Goal: Task Accomplishment & Management: Manage account settings

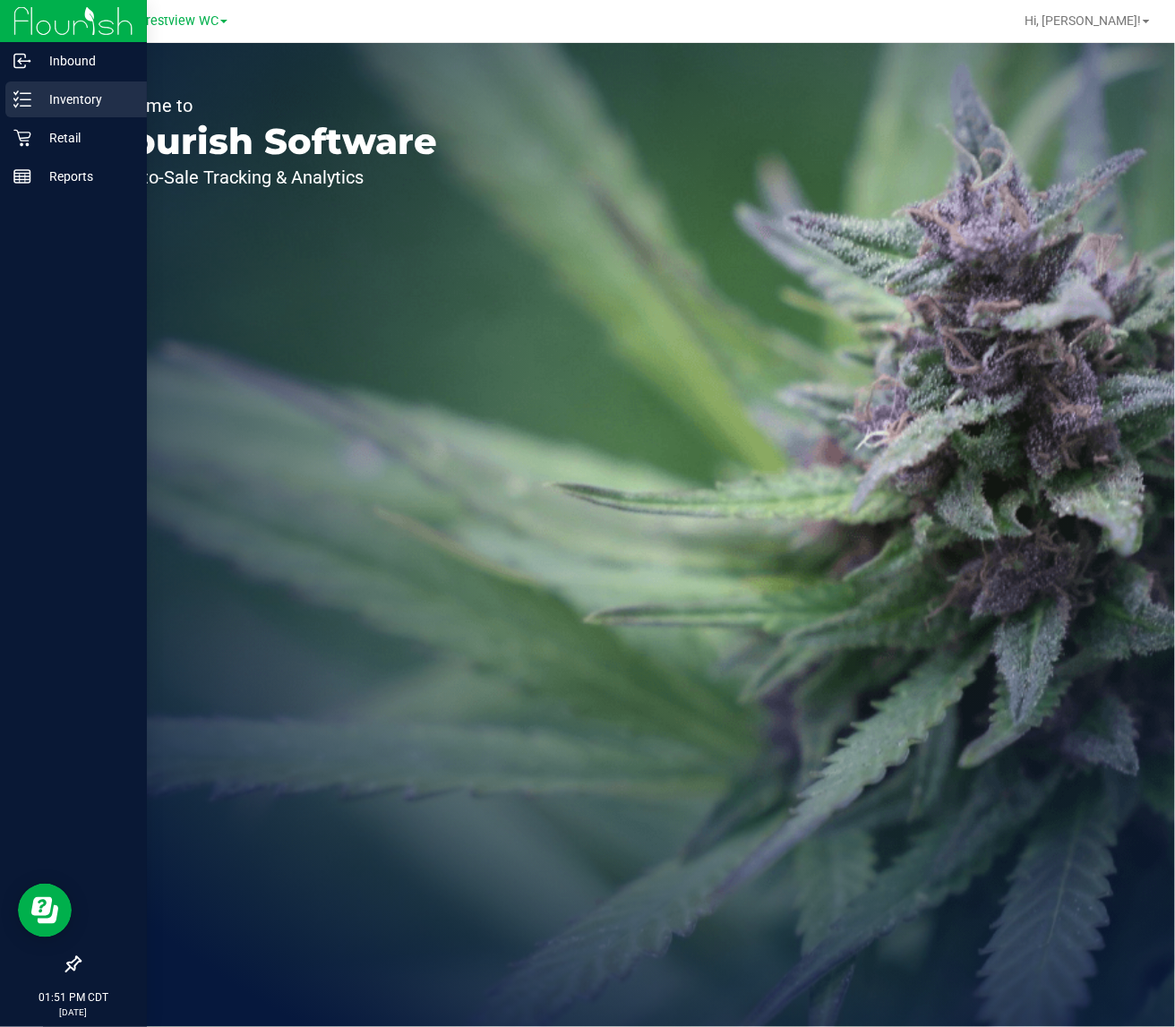
click at [56, 98] on p "Inventory" at bounding box center [84, 99] width 107 height 21
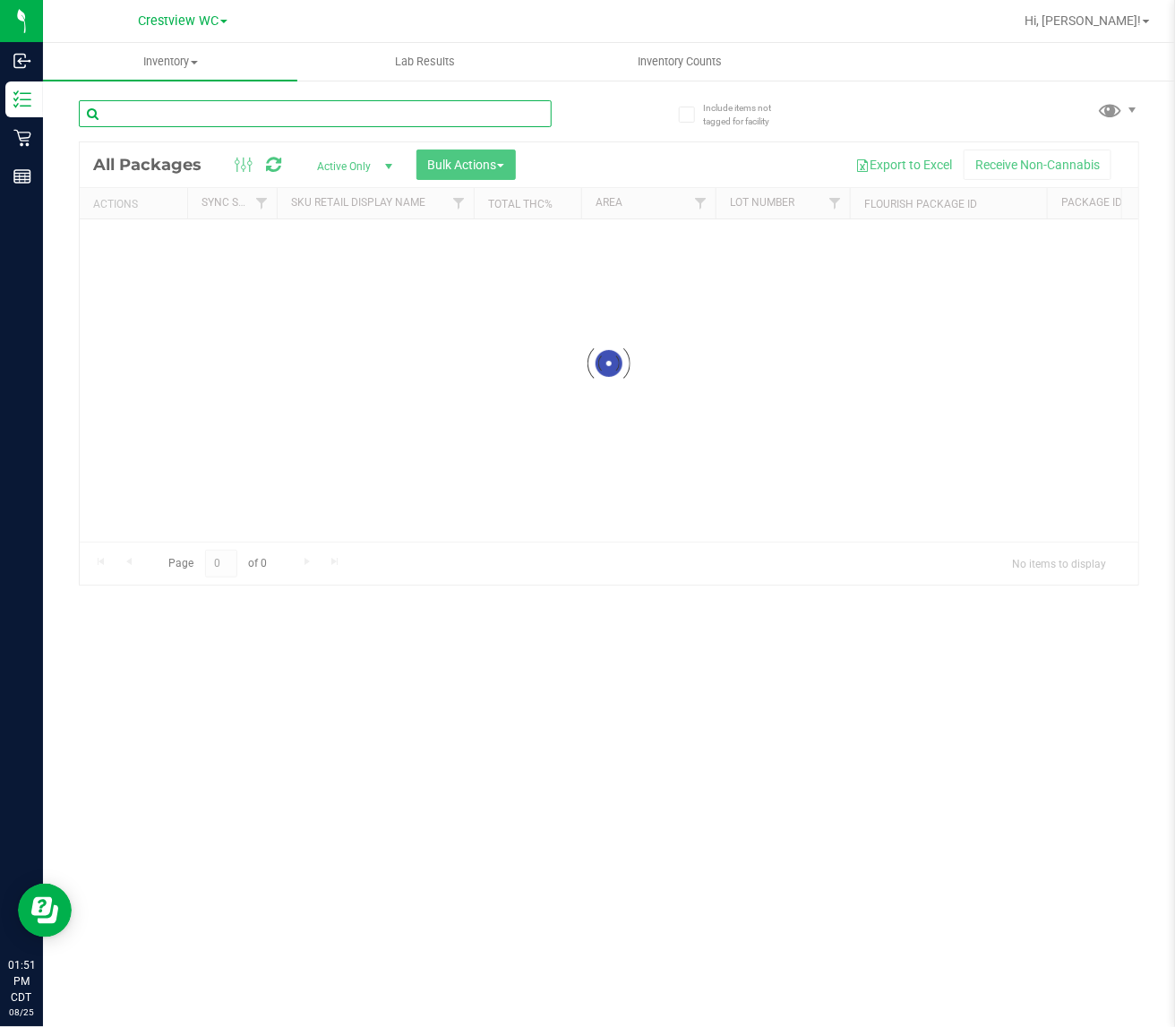
click at [243, 103] on input "text" at bounding box center [315, 113] width 473 height 27
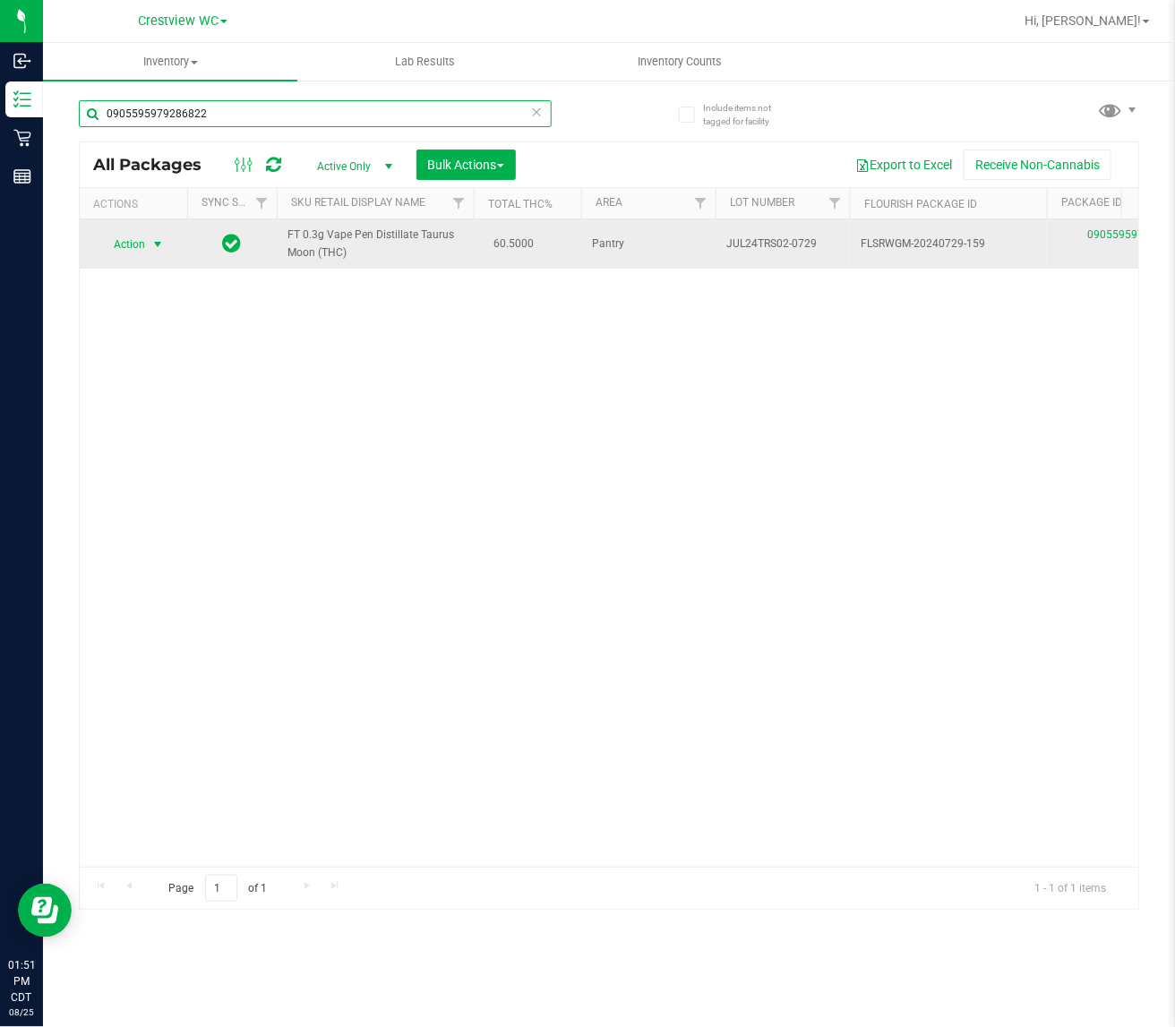
type input "0905595979286822"
click at [158, 240] on span "select" at bounding box center [157, 244] width 14 height 14
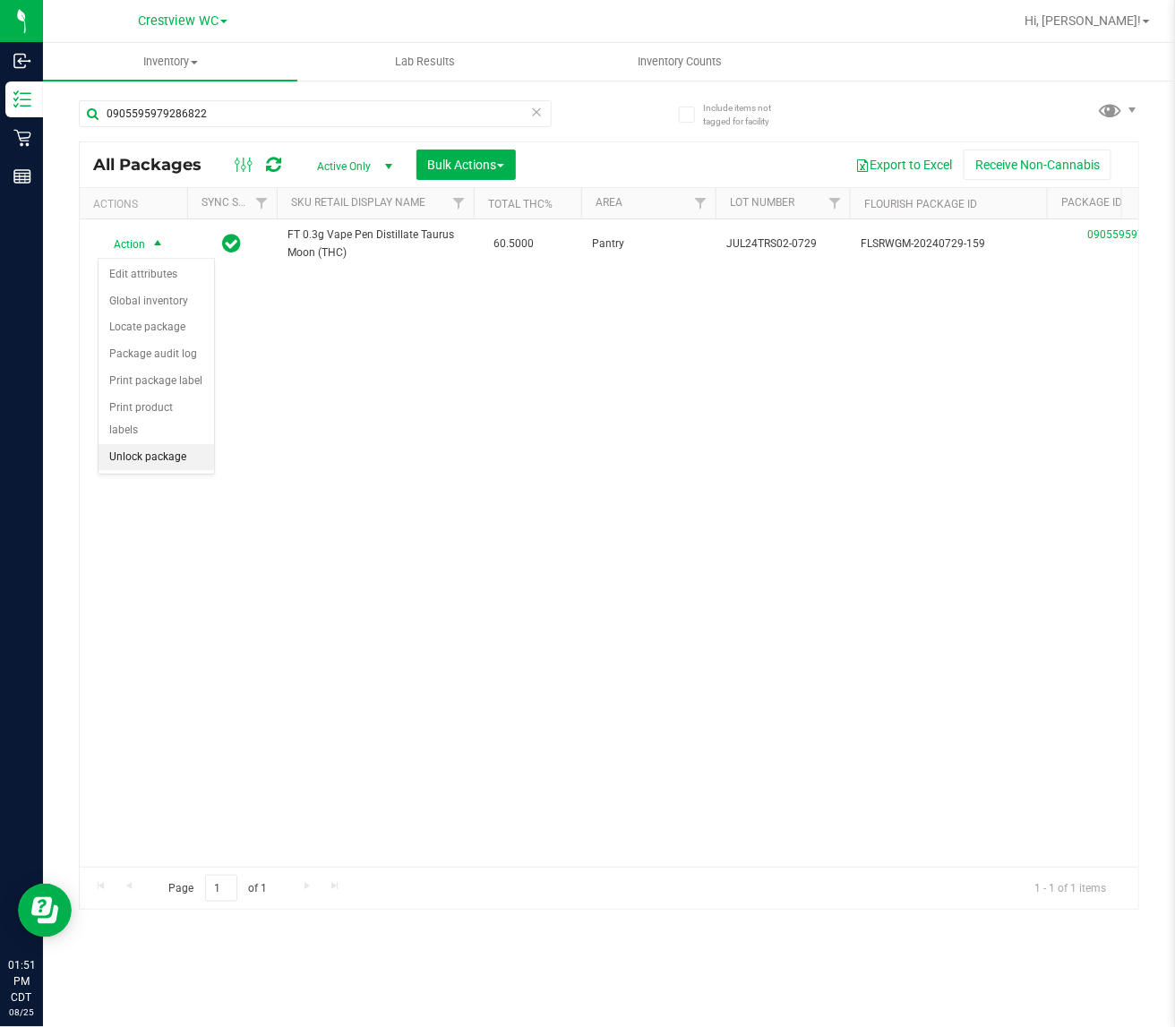
click at [157, 444] on li "Unlock package" at bounding box center [156, 457] width 116 height 27
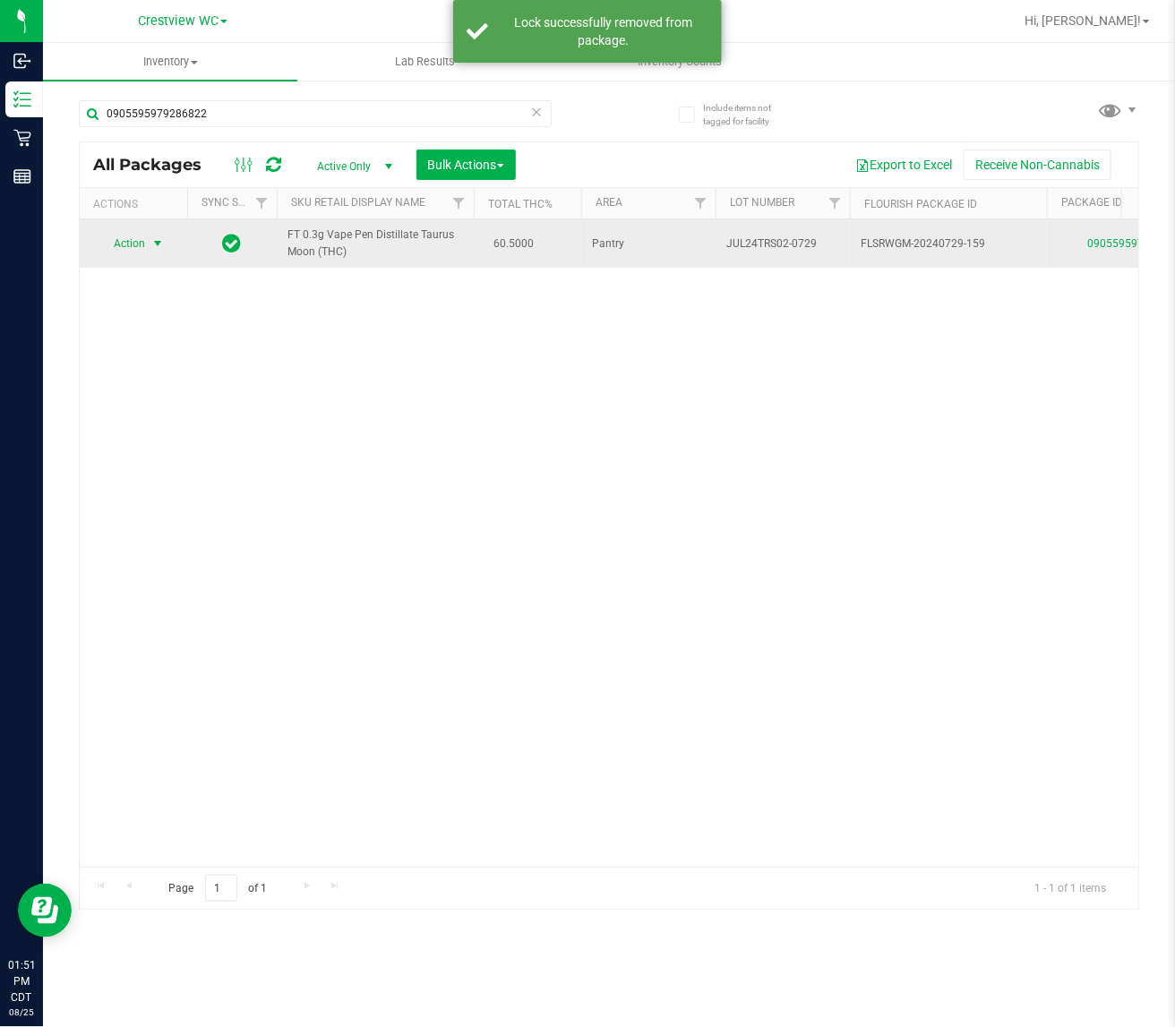
click at [144, 236] on span "Action" at bounding box center [122, 243] width 48 height 25
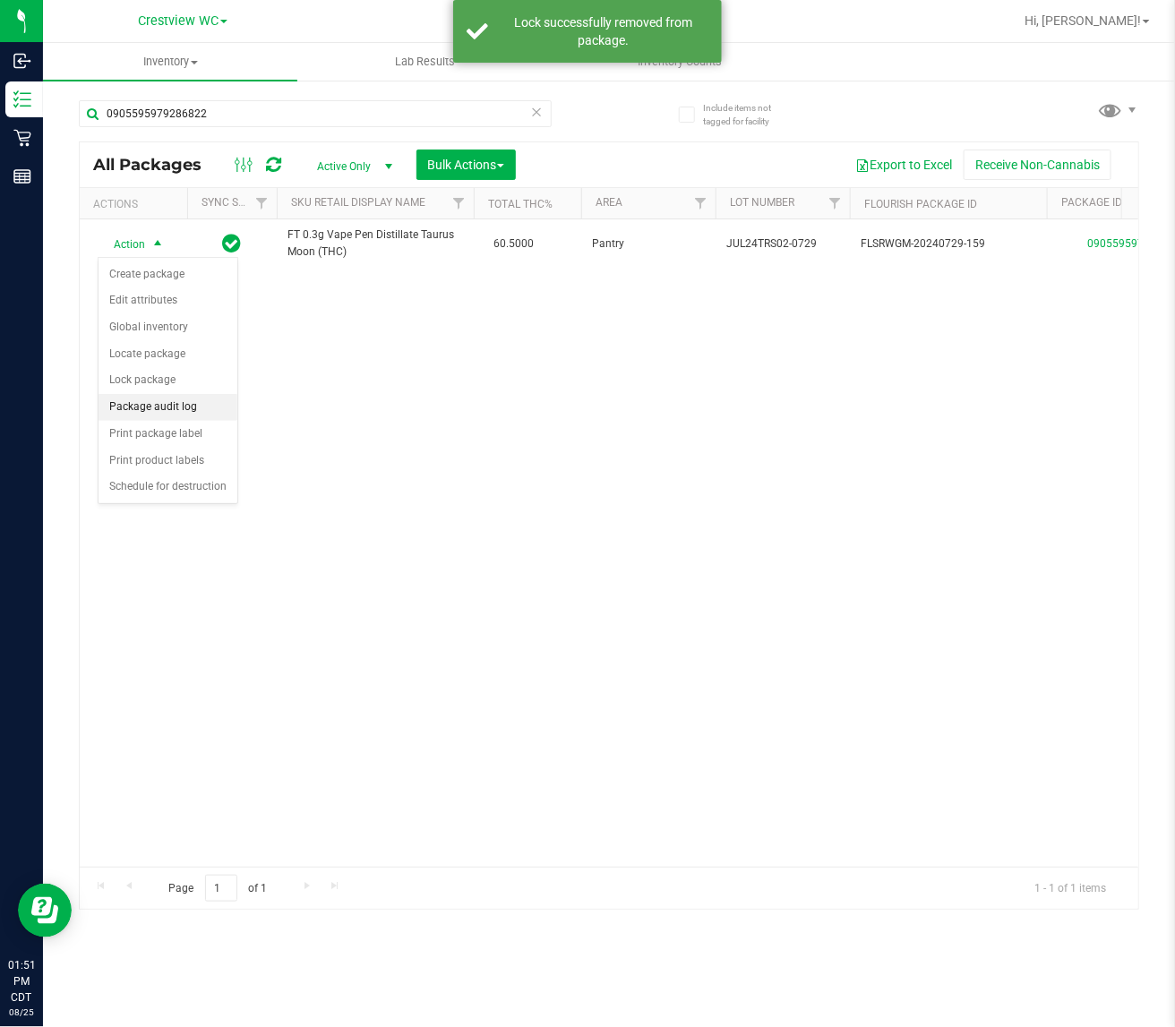
click at [199, 421] on li "Package audit log" at bounding box center [167, 407] width 139 height 27
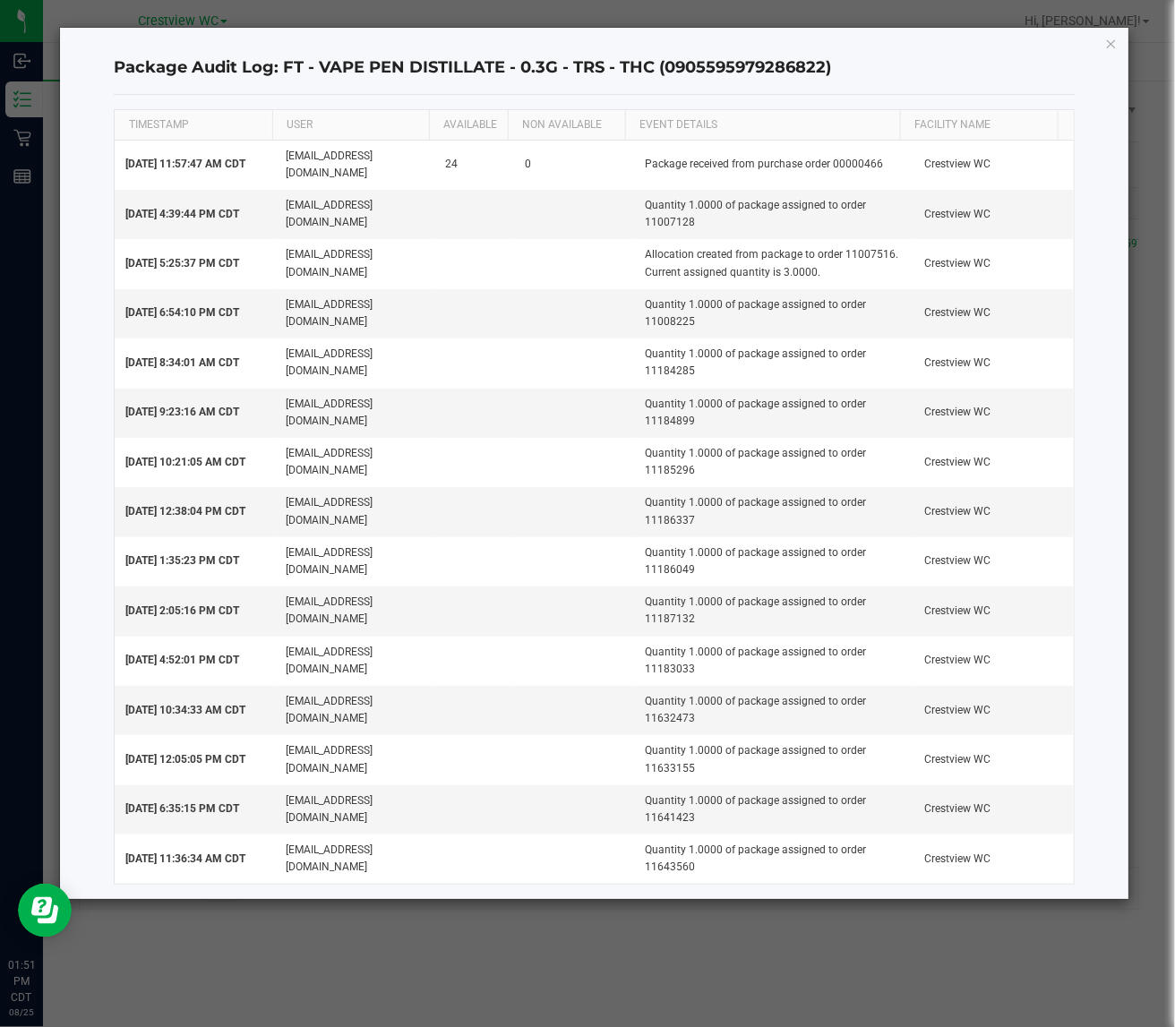
click at [1118, 50] on div "Package Audit Log: FT - VAPE PEN DISTILLATE - 0.3G - TRS - THC (090559597928682…" at bounding box center [593, 463] width 1067 height 871
click at [1106, 40] on icon "button" at bounding box center [1111, 42] width 13 height 21
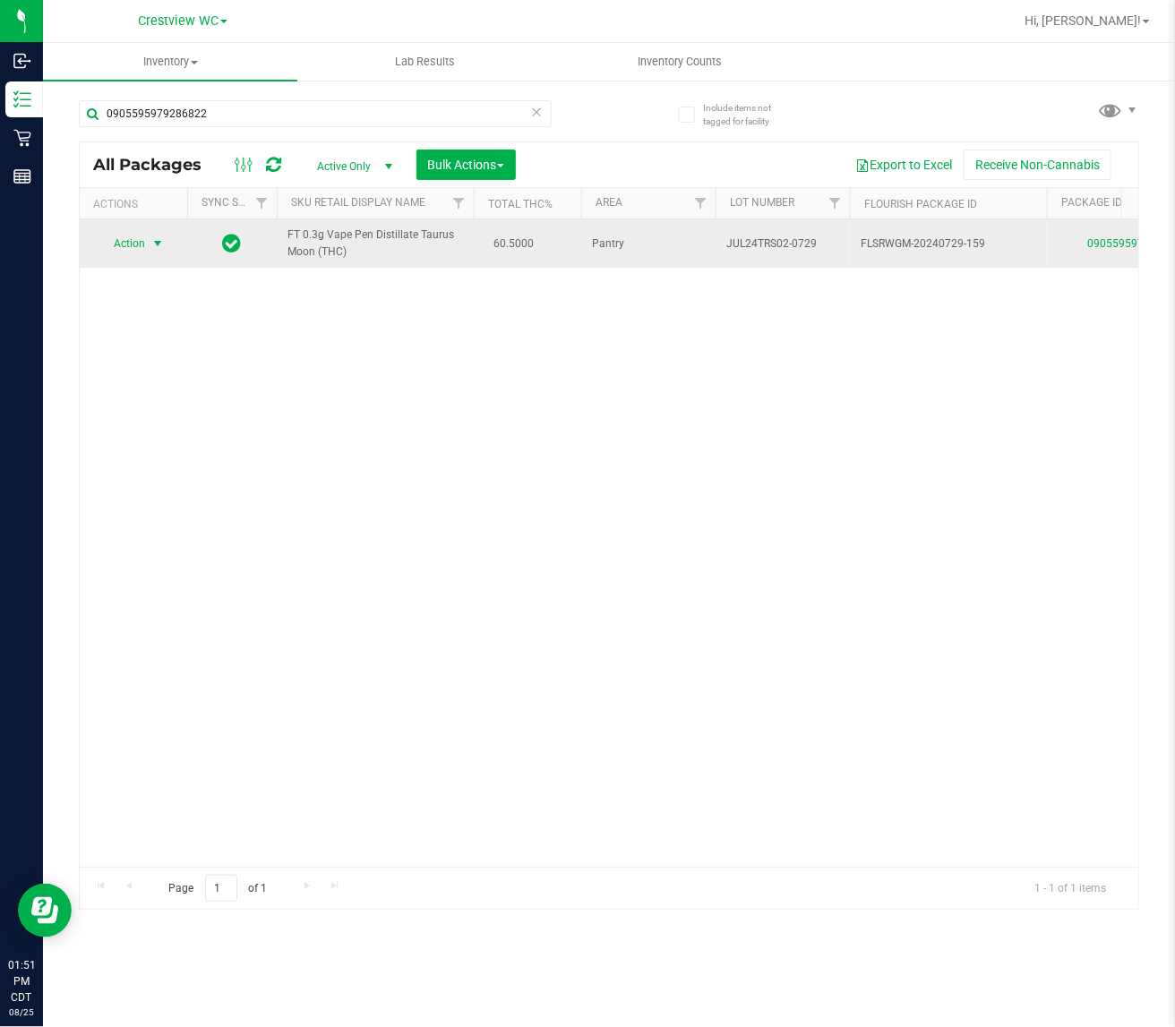
click at [125, 255] on span "Action" at bounding box center [122, 243] width 48 height 25
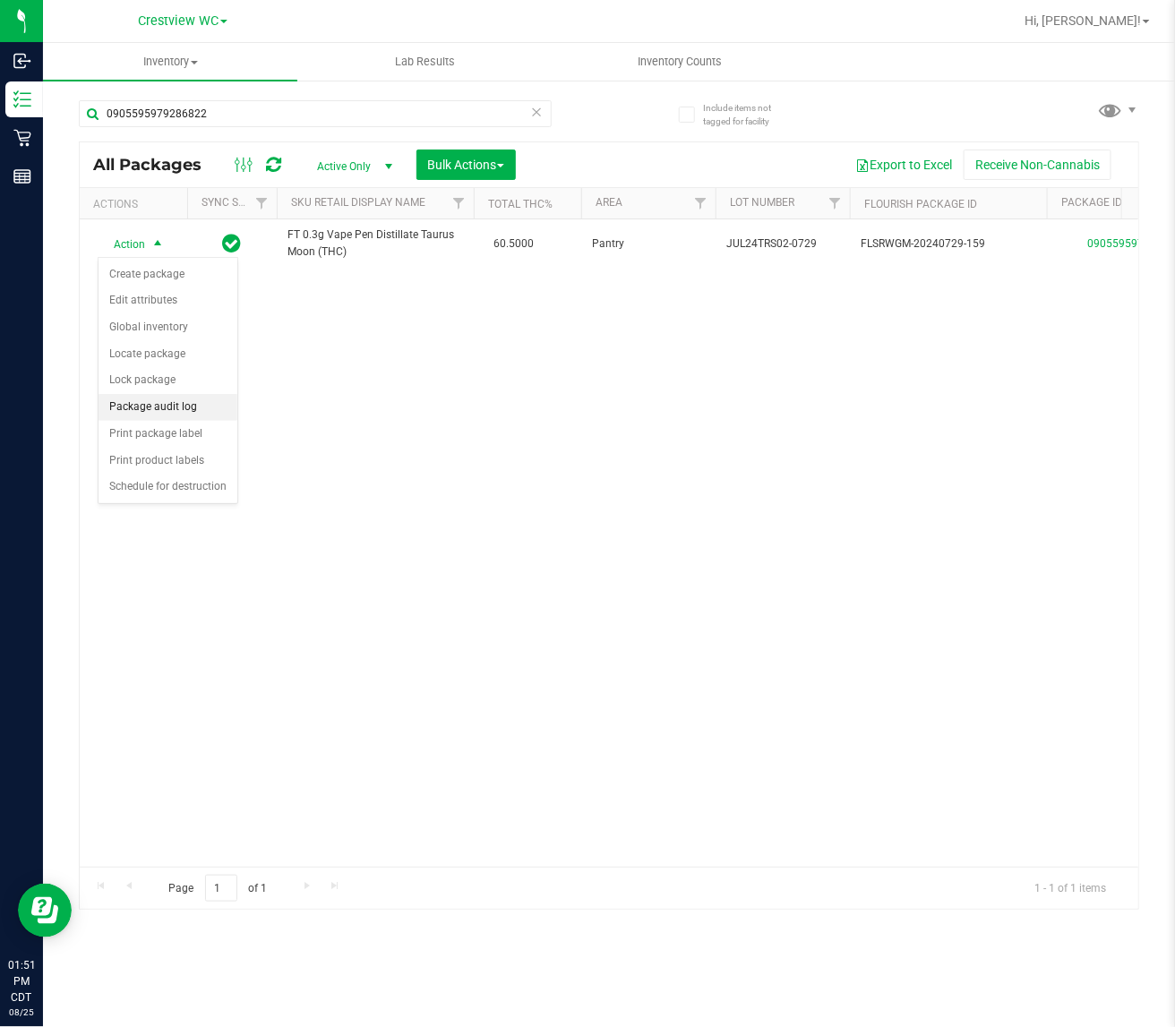
click at [203, 412] on li "Package audit log" at bounding box center [167, 407] width 139 height 27
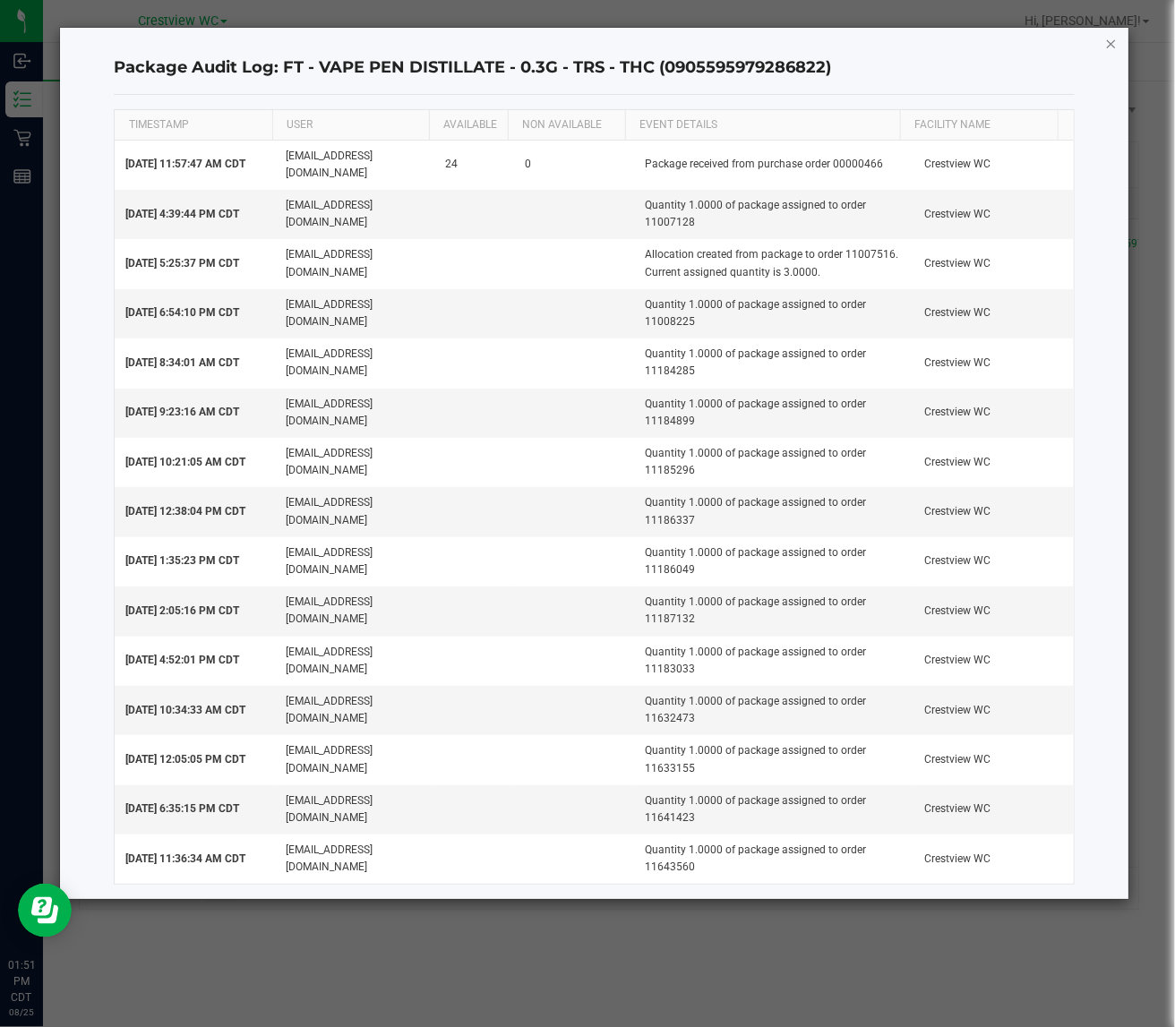
click at [1116, 40] on icon "button" at bounding box center [1111, 42] width 13 height 21
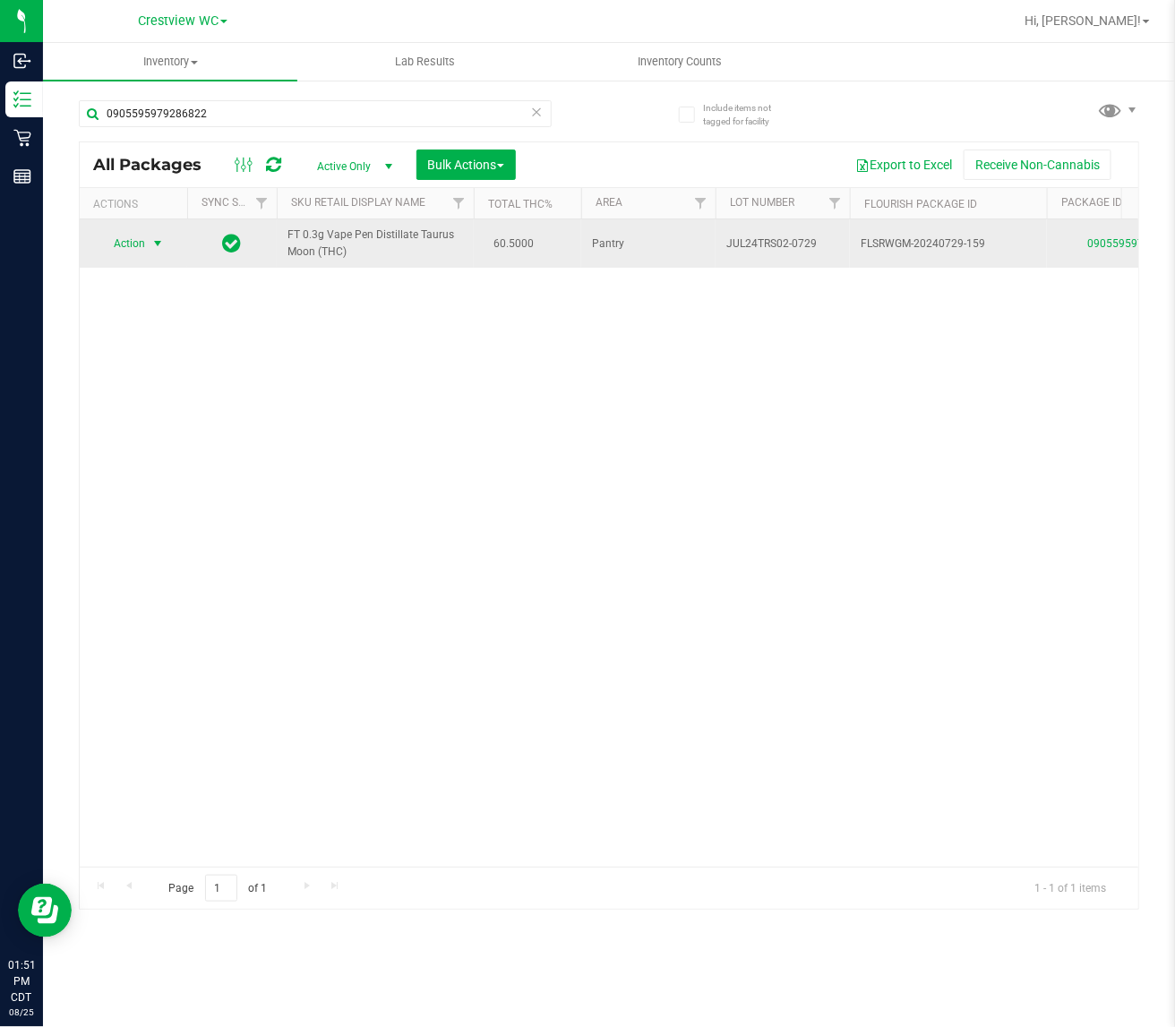
click at [148, 244] on span "select" at bounding box center [158, 243] width 22 height 25
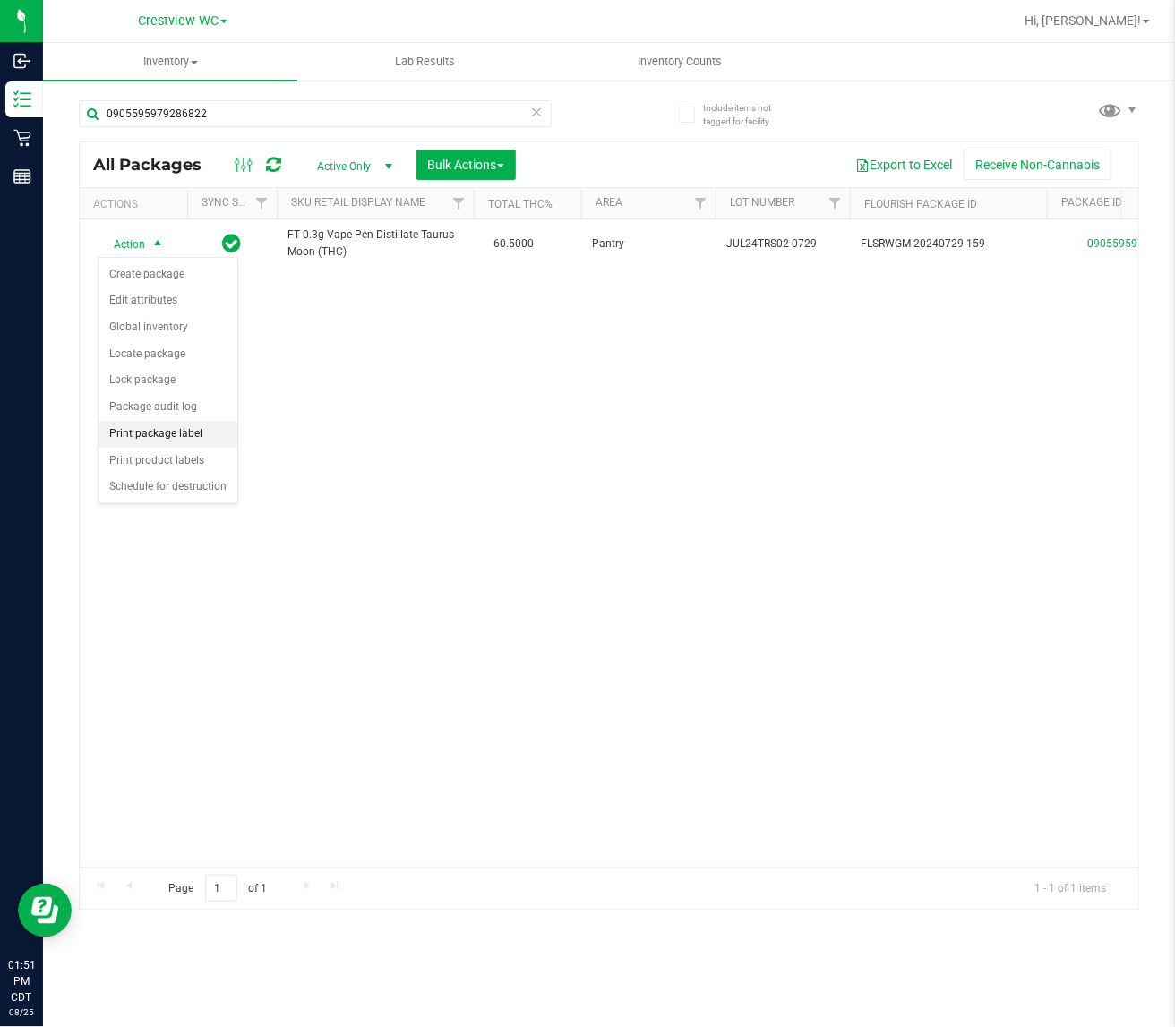
click at [185, 428] on li "Print package label" at bounding box center [167, 434] width 139 height 27
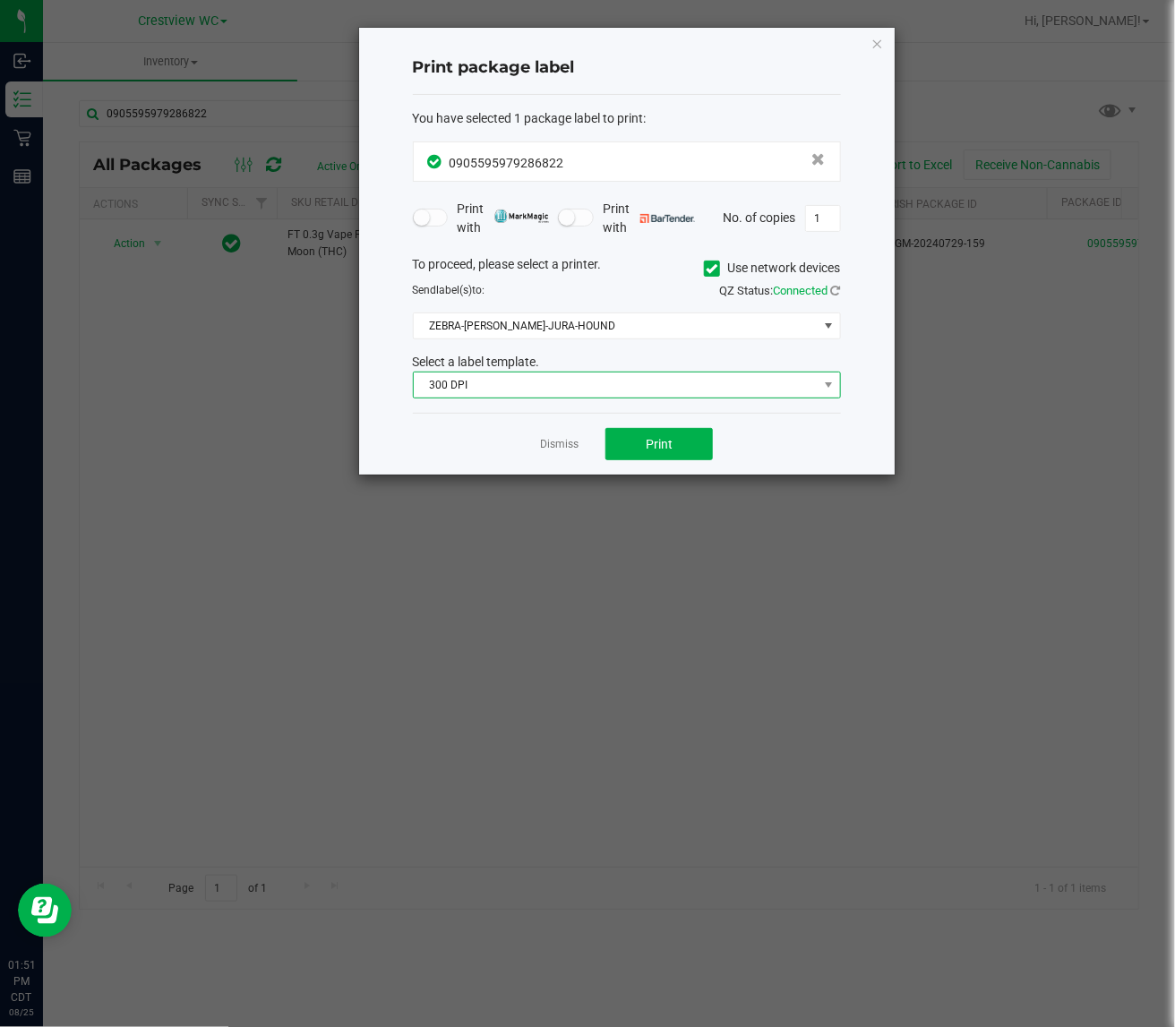
click at [576, 381] on span "300 DPI" at bounding box center [616, 385] width 404 height 25
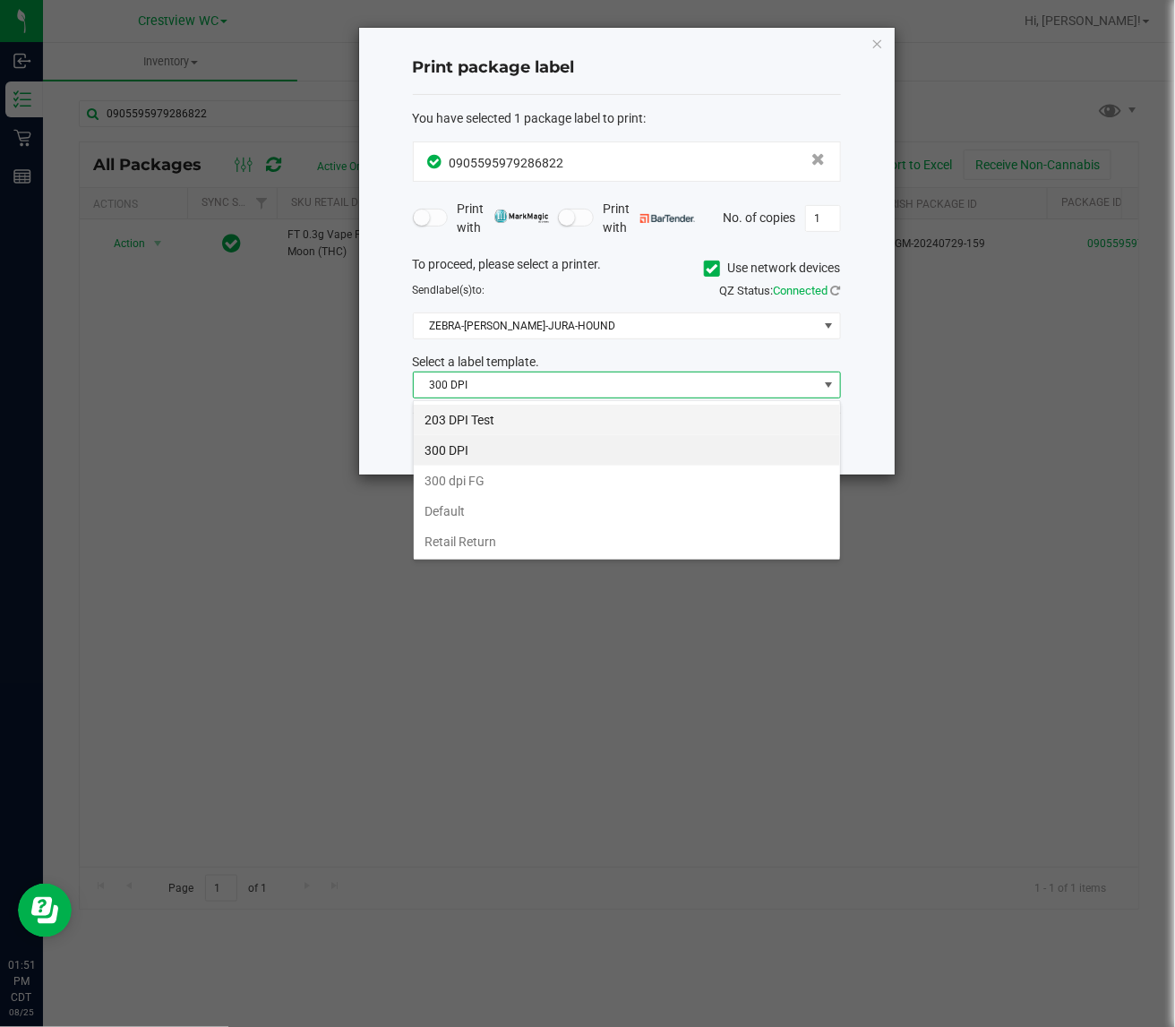
scroll to position [28, 427]
click at [515, 415] on li "203 DPI Test" at bounding box center [627, 420] width 426 height 30
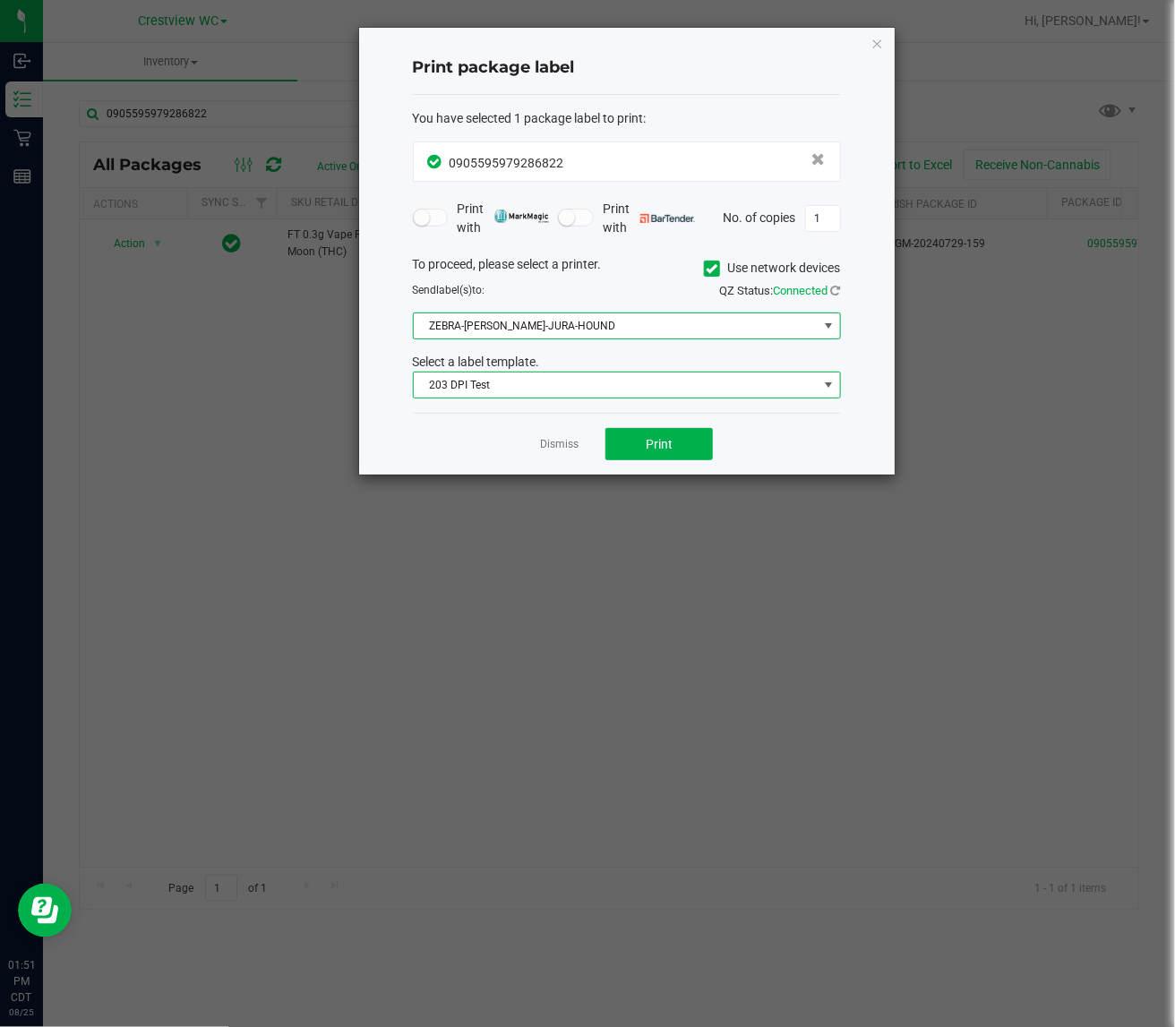
click at [633, 322] on span "ZEBRA-[PERSON_NAME]-JURA-HOUND" at bounding box center [616, 325] width 404 height 25
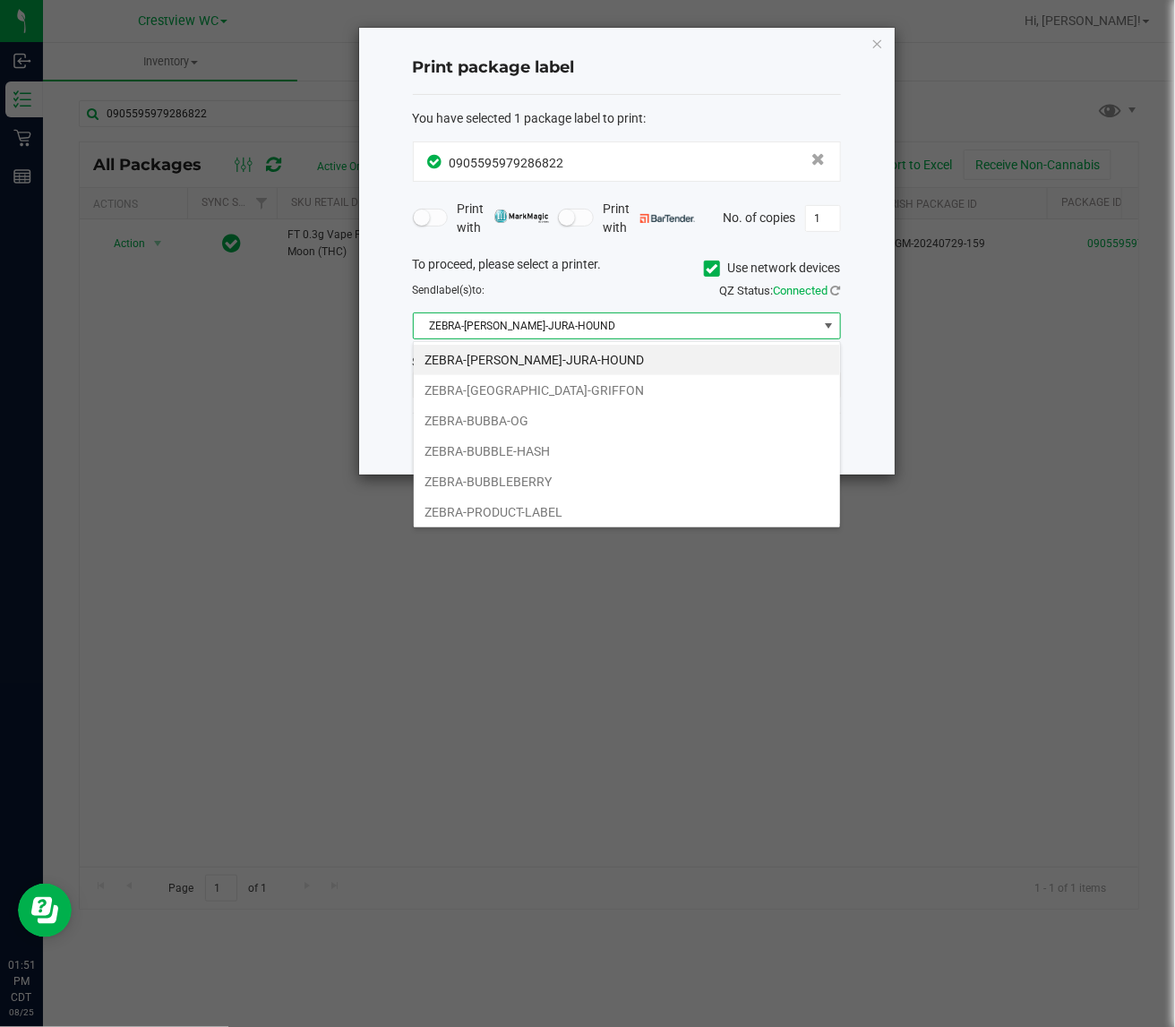
click at [786, 623] on ngb-modal-window "Print package label You have selected 1 package label to print : 09055959792868…" at bounding box center [594, 513] width 1188 height 1027
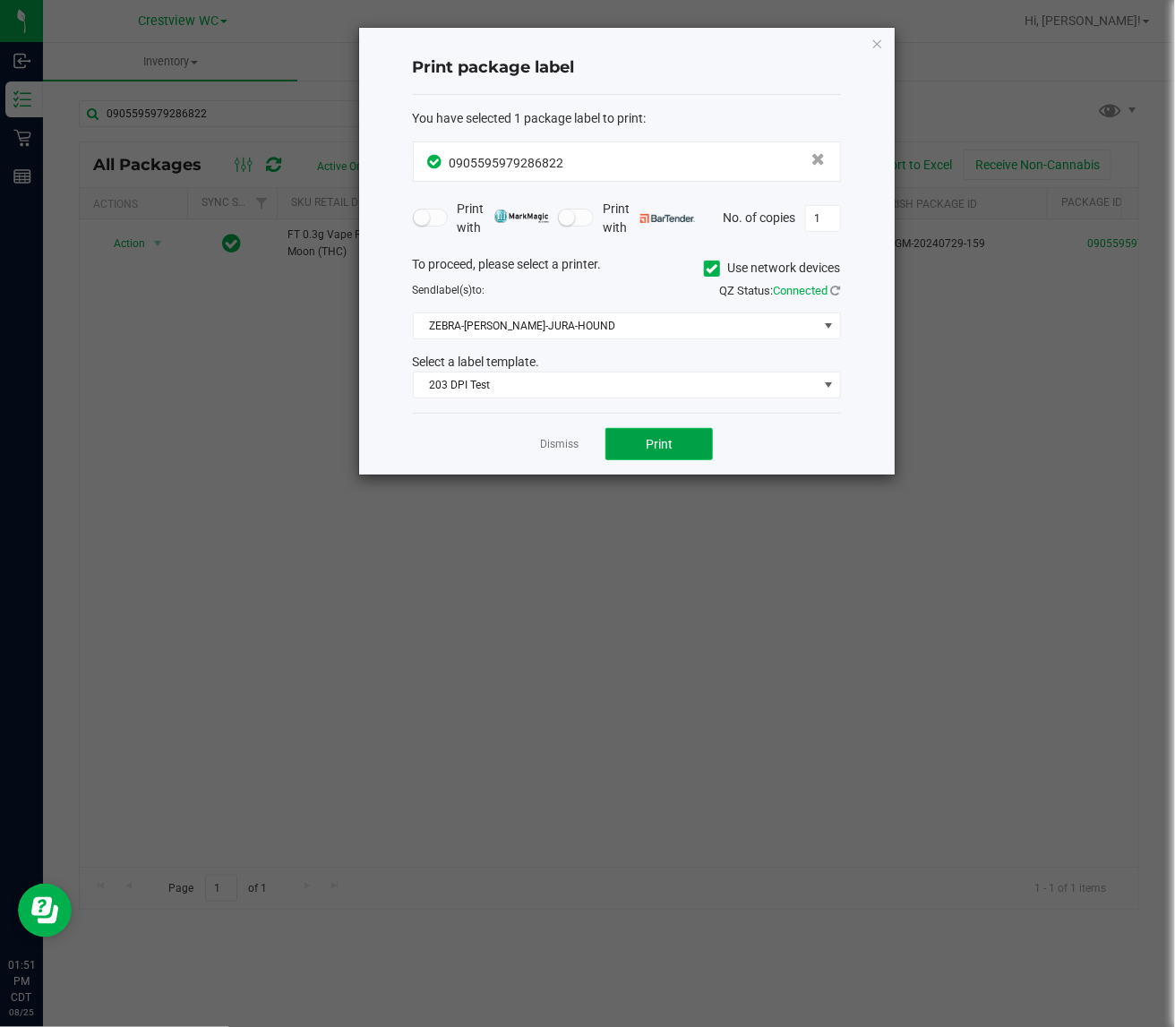
click at [654, 436] on button "Print" at bounding box center [658, 444] width 107 height 32
click at [555, 431] on div "Dismiss Print" at bounding box center [627, 444] width 428 height 62
click at [555, 446] on link "Dismiss" at bounding box center [559, 444] width 39 height 15
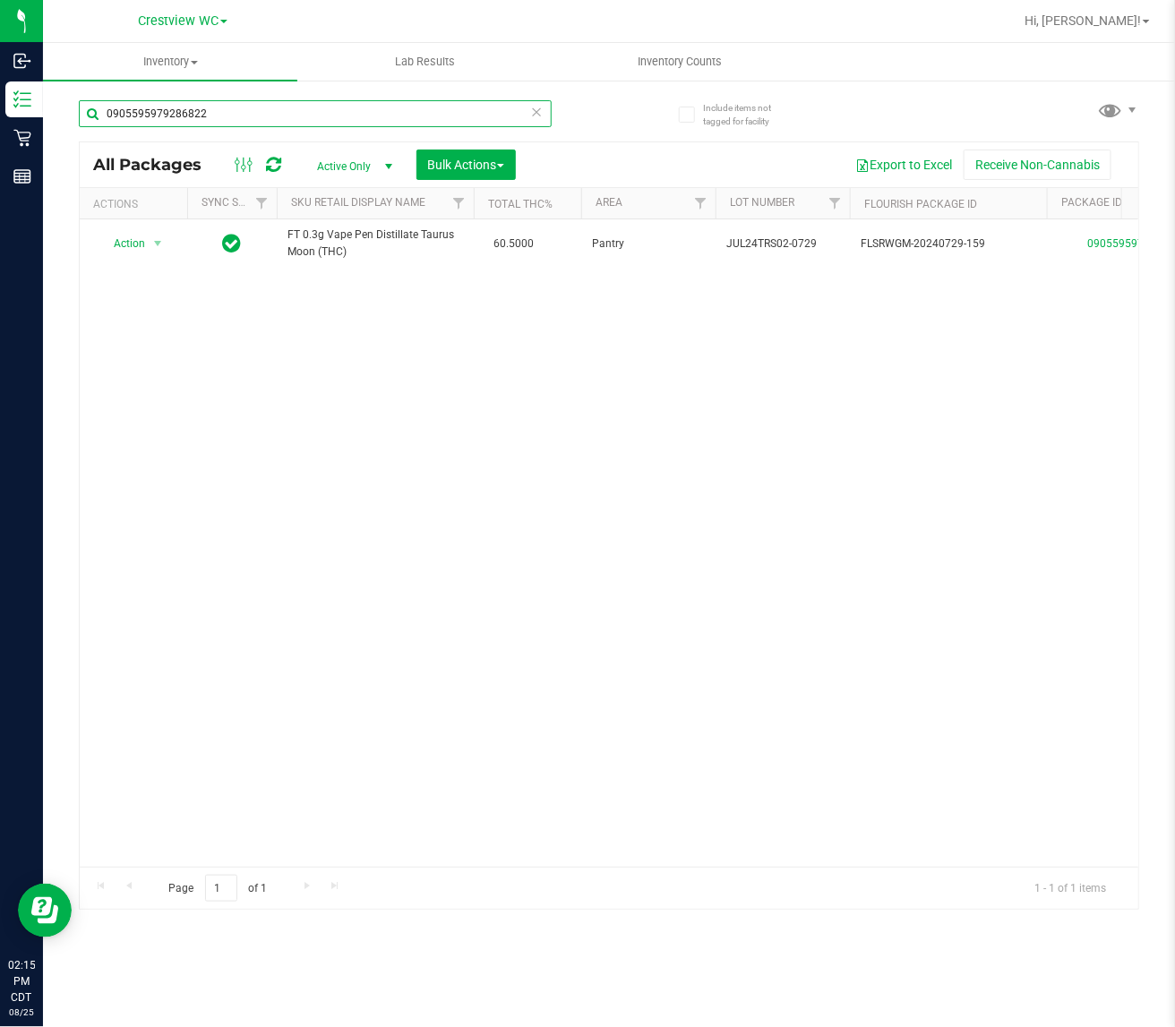
drag, startPoint x: 237, startPoint y: 110, endPoint x: -973, endPoint y: 87, distance: 1210.9
click at [0, 87] on html "Inbound Inventory Retail Reports 02:15 PM CDT [DATE] 08/25 Crestview WC Hi, [PE…" at bounding box center [587, 513] width 1175 height 1027
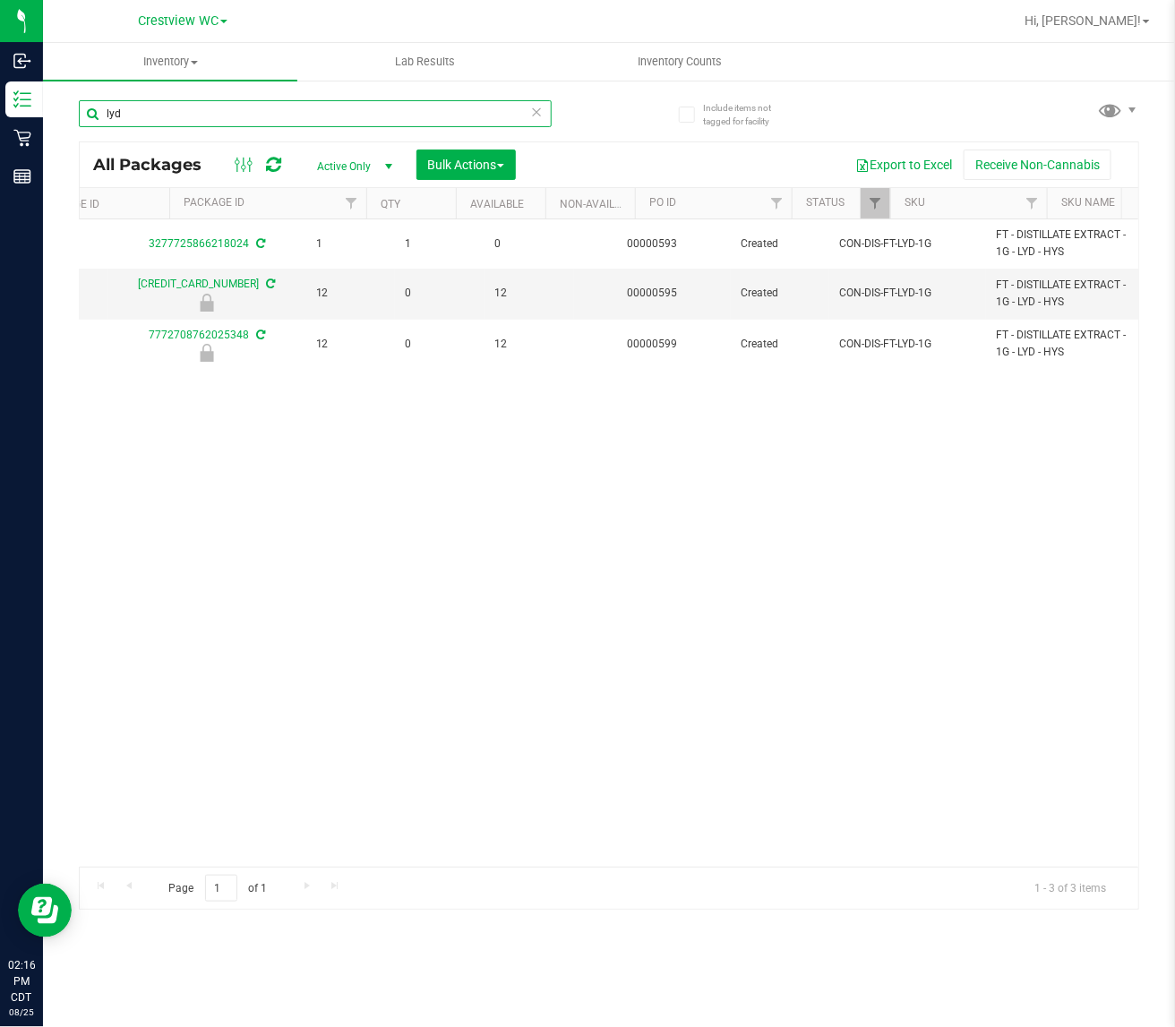
scroll to position [0, 938]
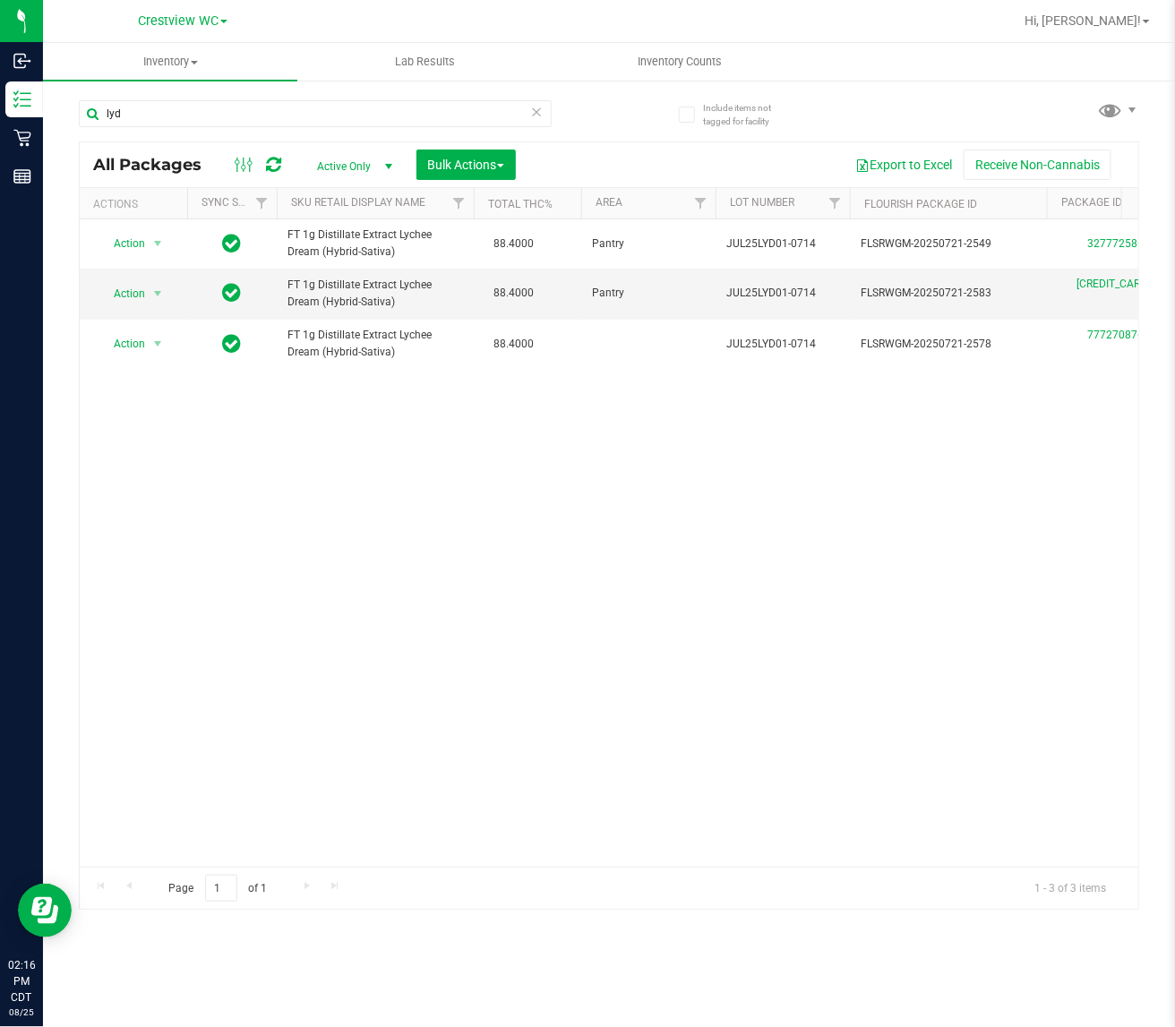
click at [576, 638] on div "Action Action Create package Edit attributes Global inventory Locate package Lo…" at bounding box center [609, 542] width 1058 height 647
drag, startPoint x: 264, startPoint y: 116, endPoint x: -912, endPoint y: 132, distance: 1176.7
click at [0, 132] on html "Inbound Inventory Retail Reports 02:16 PM CDT [DATE] 08/25 Crestview WC Hi, [PE…" at bounding box center [587, 513] width 1175 height 1027
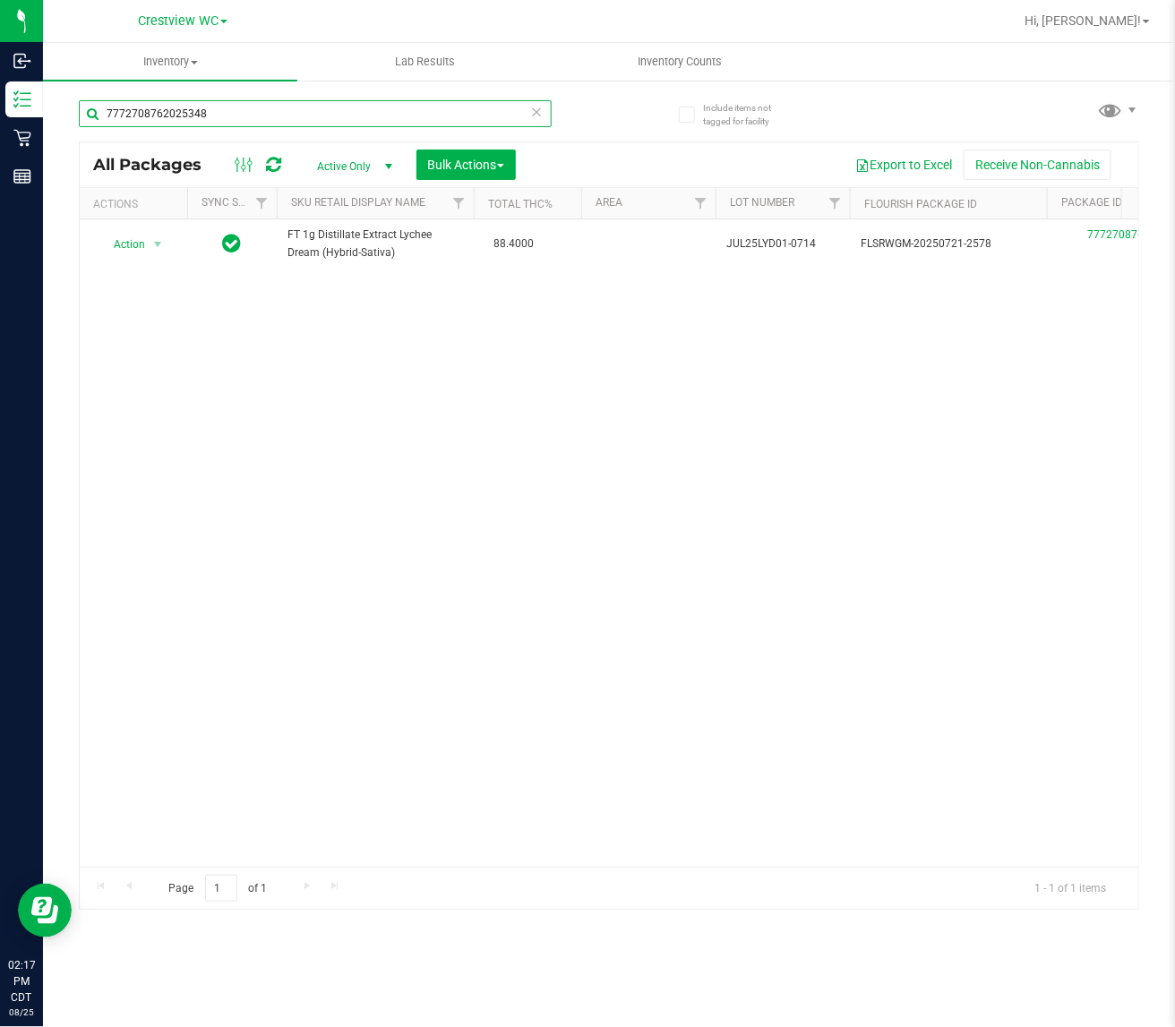
type input "7772708762025348"
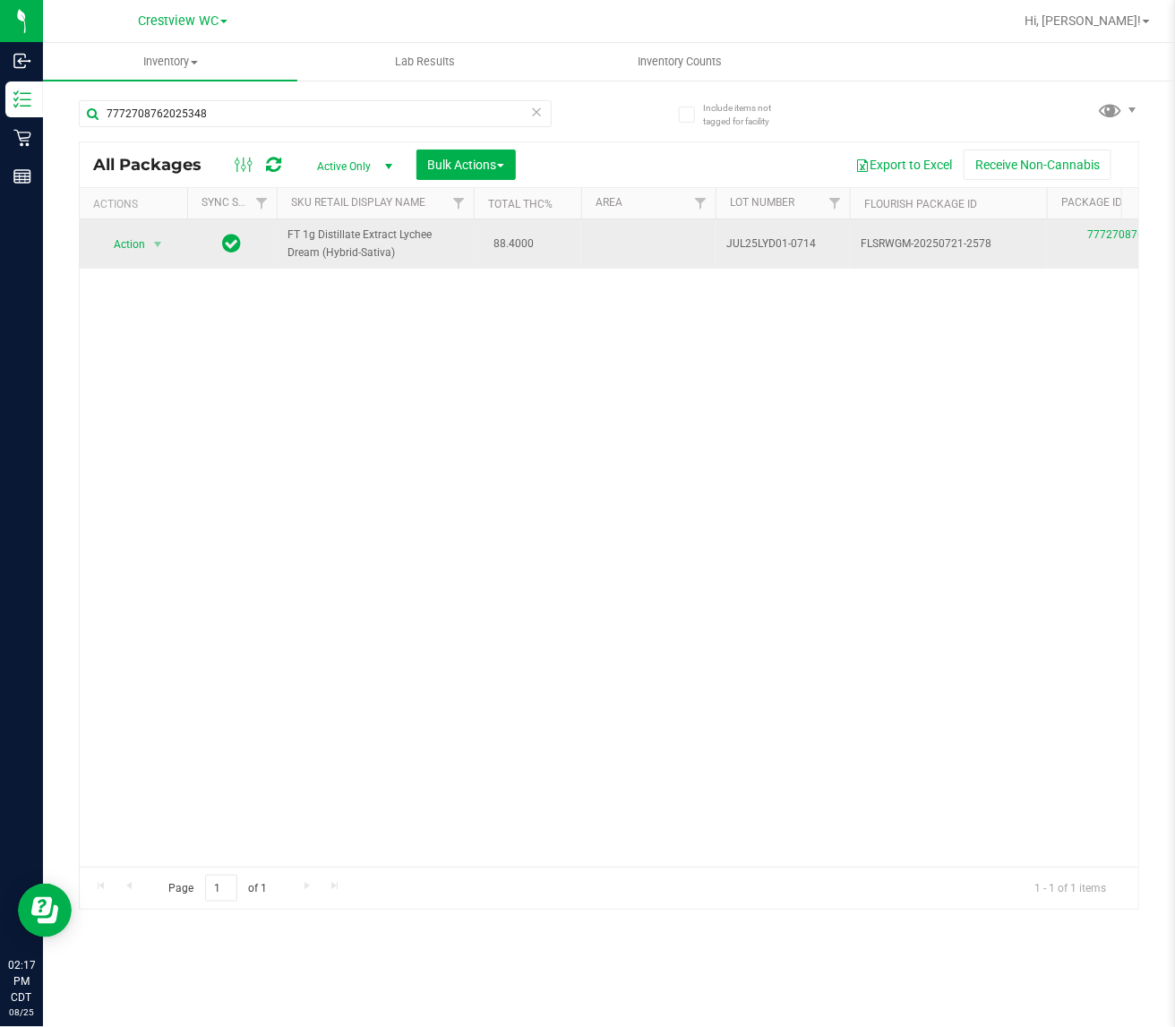
drag, startPoint x: 68, startPoint y: 249, endPoint x: 158, endPoint y: 255, distance: 89.8
click at [73, 249] on div "Include items not tagged for facility 7772708762025348 All Packages Active Only…" at bounding box center [609, 352] width 1132 height 546
click at [166, 255] on span "select" at bounding box center [158, 244] width 22 height 25
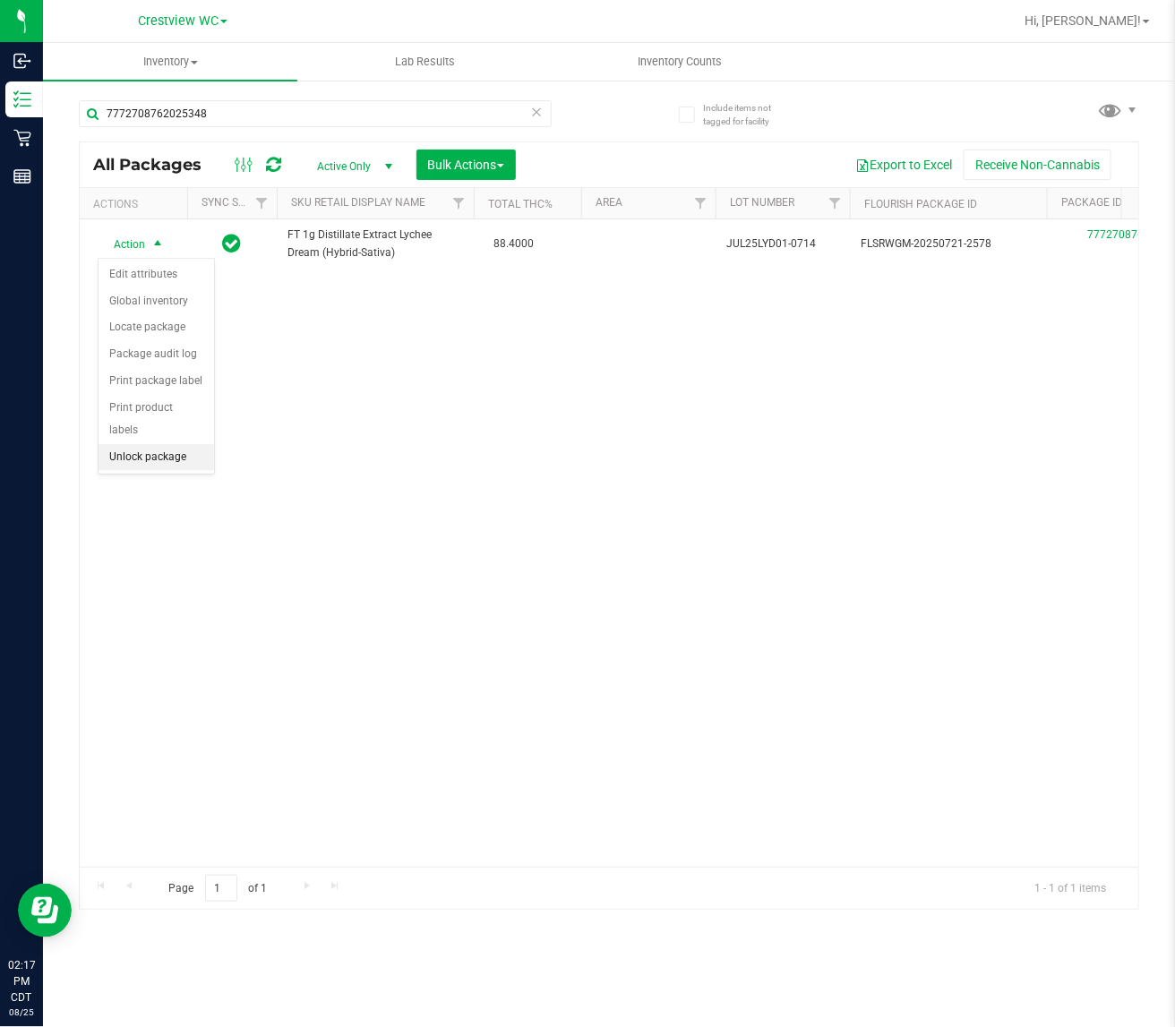
click at [168, 444] on li "Unlock package" at bounding box center [156, 457] width 116 height 27
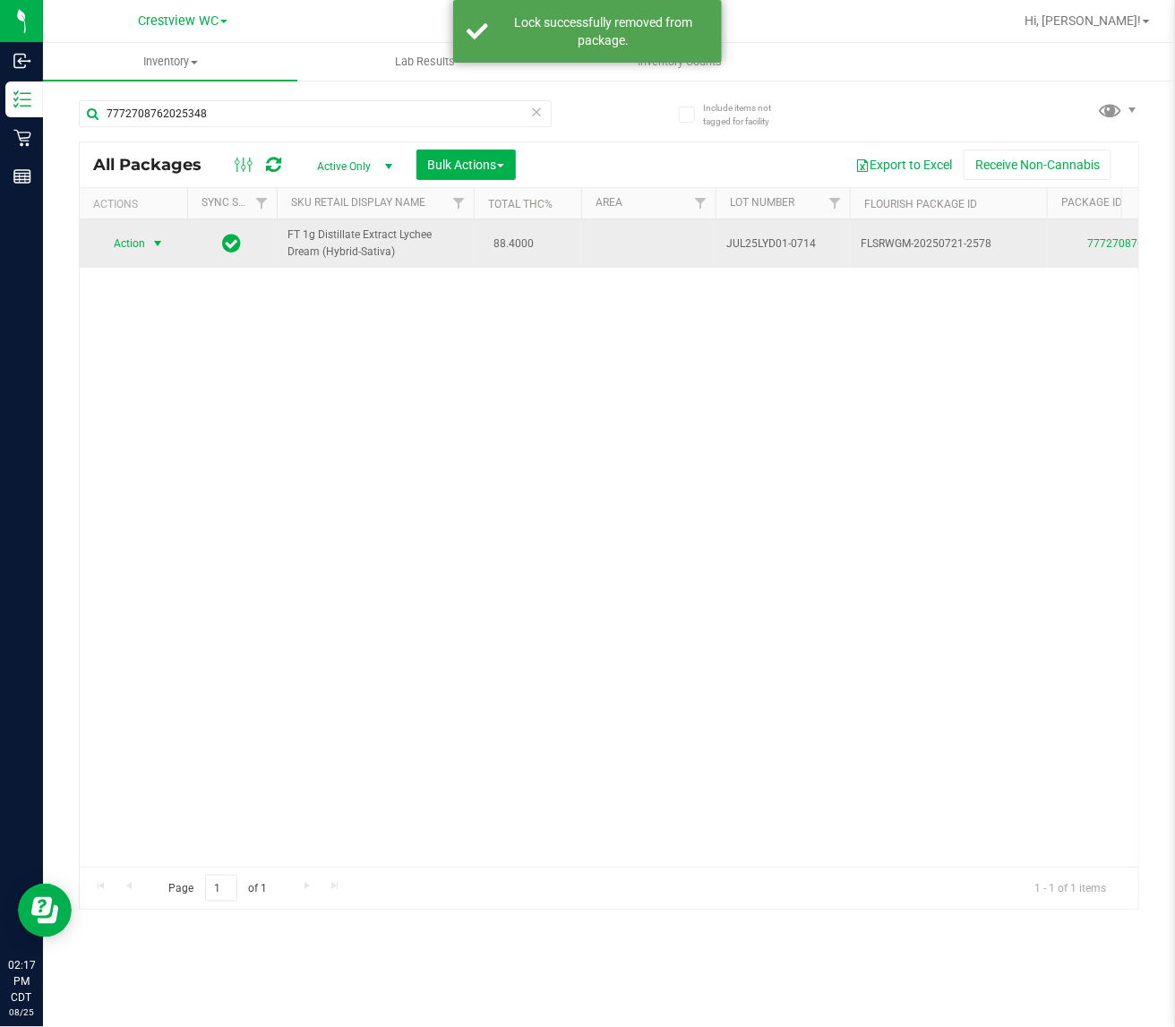
click at [144, 246] on span "Action" at bounding box center [122, 243] width 48 height 25
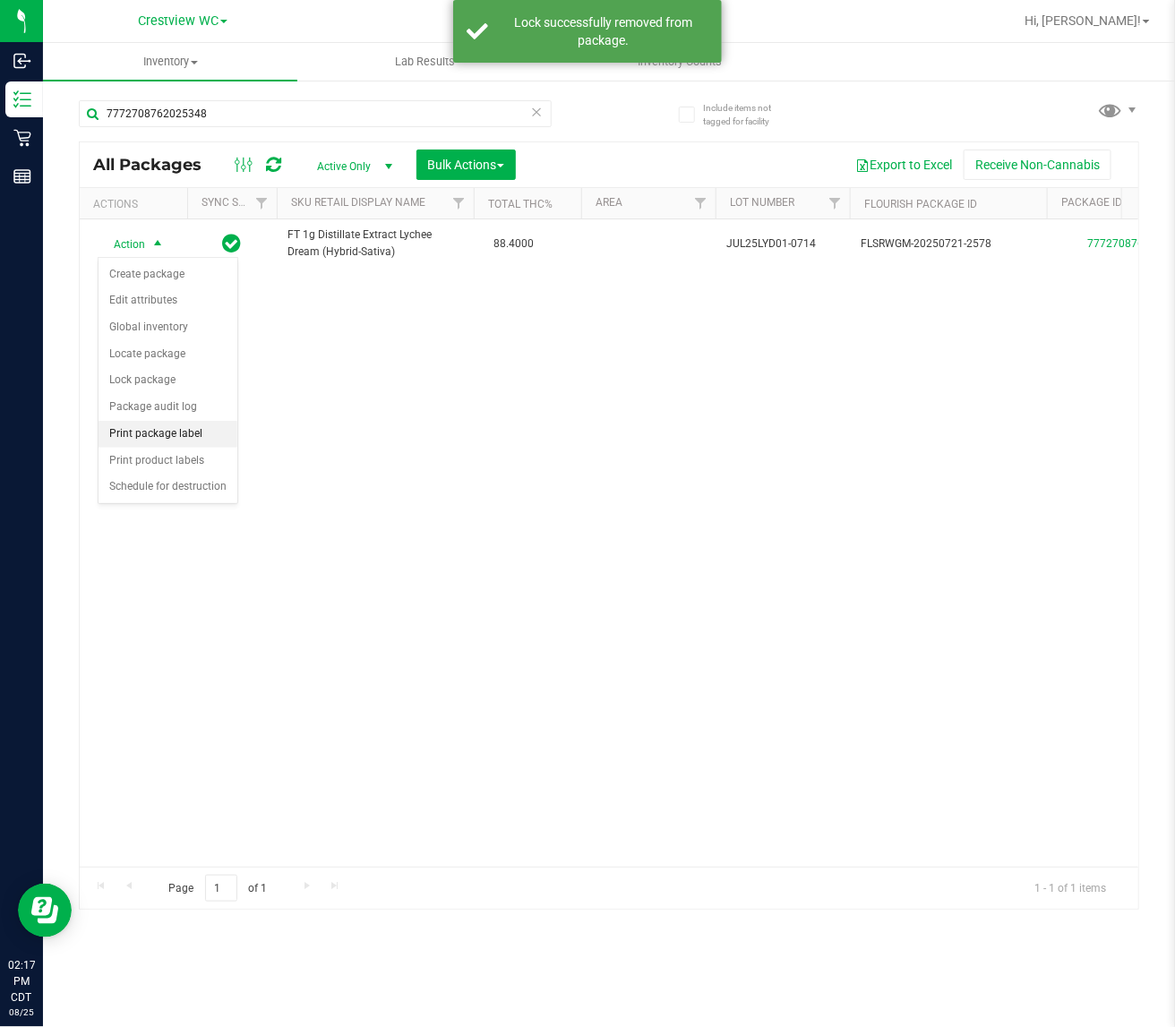
click at [209, 424] on li "Print package label" at bounding box center [167, 434] width 139 height 27
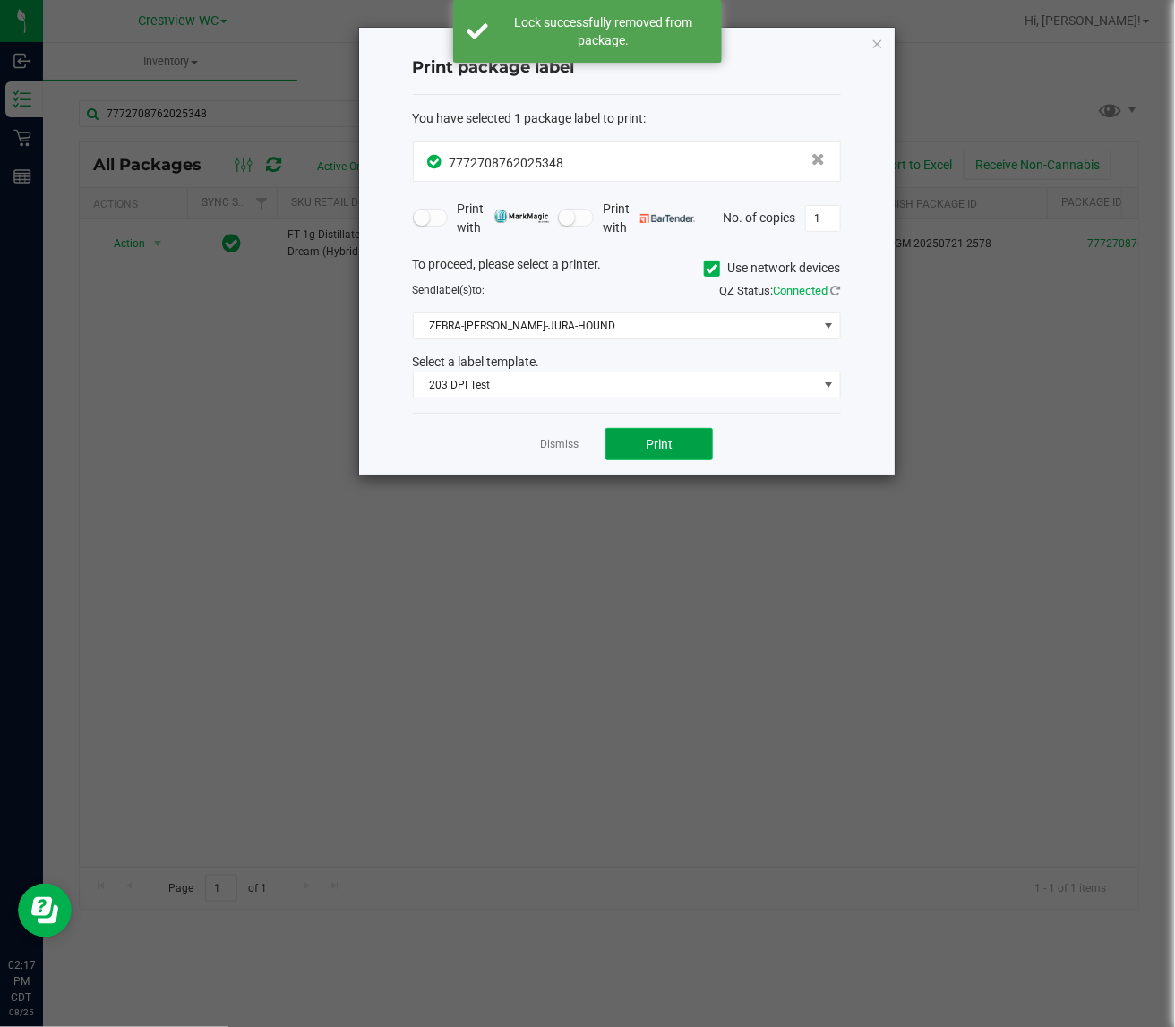
click at [678, 457] on button "Print" at bounding box center [658, 444] width 107 height 32
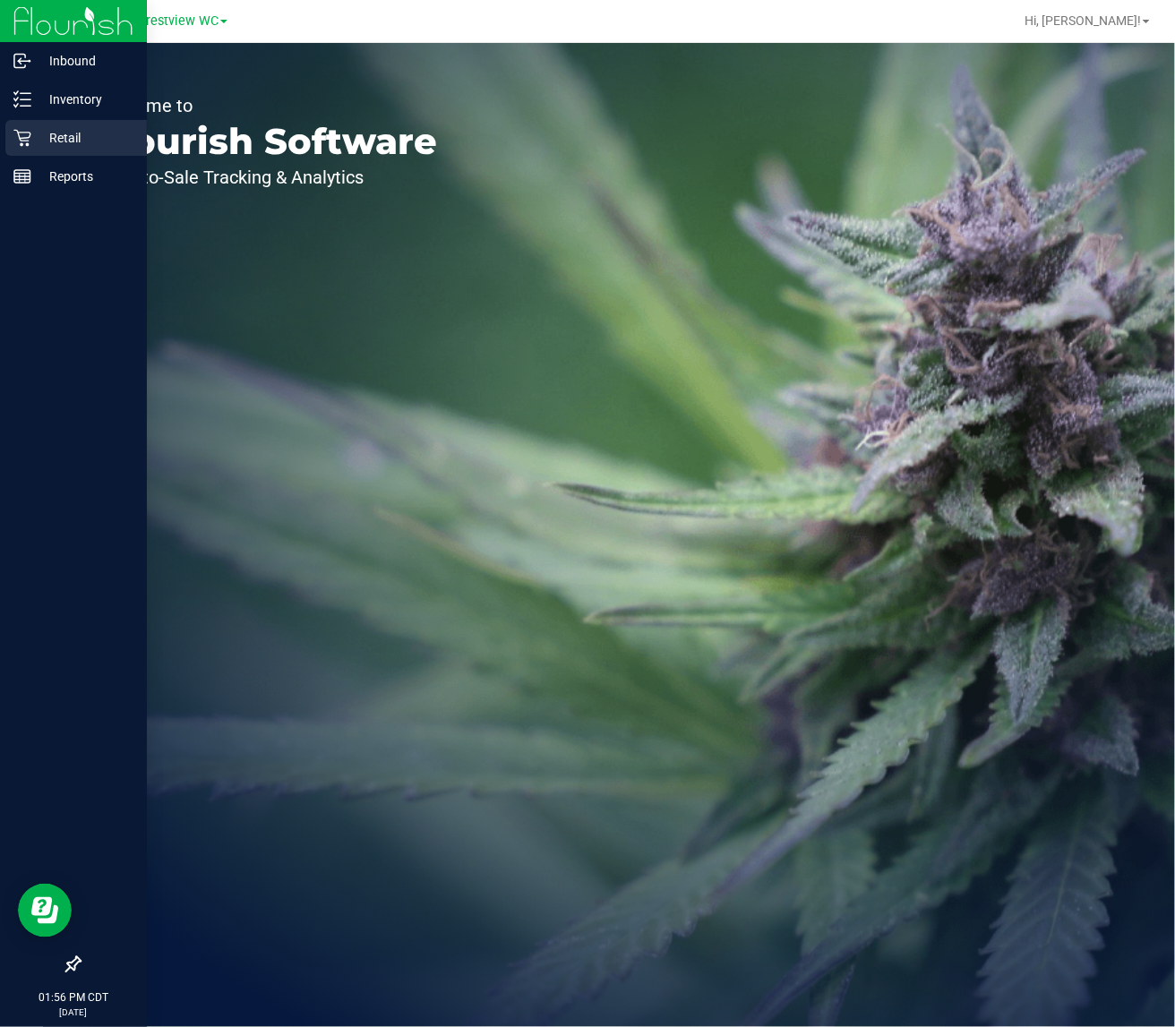
click at [41, 141] on p "Retail" at bounding box center [84, 137] width 107 height 21
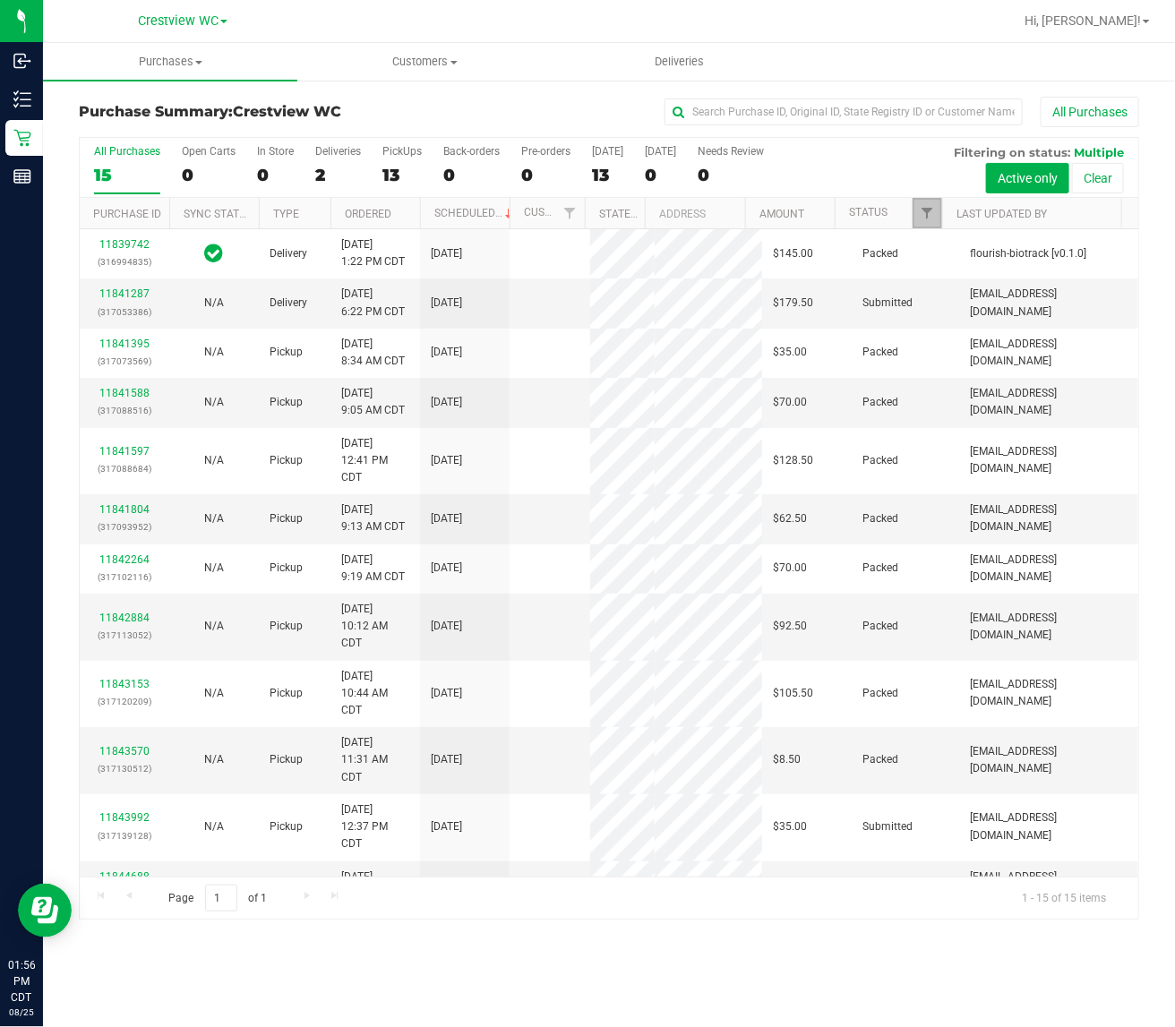
click at [919, 204] on link "Filter" at bounding box center [927, 213] width 30 height 30
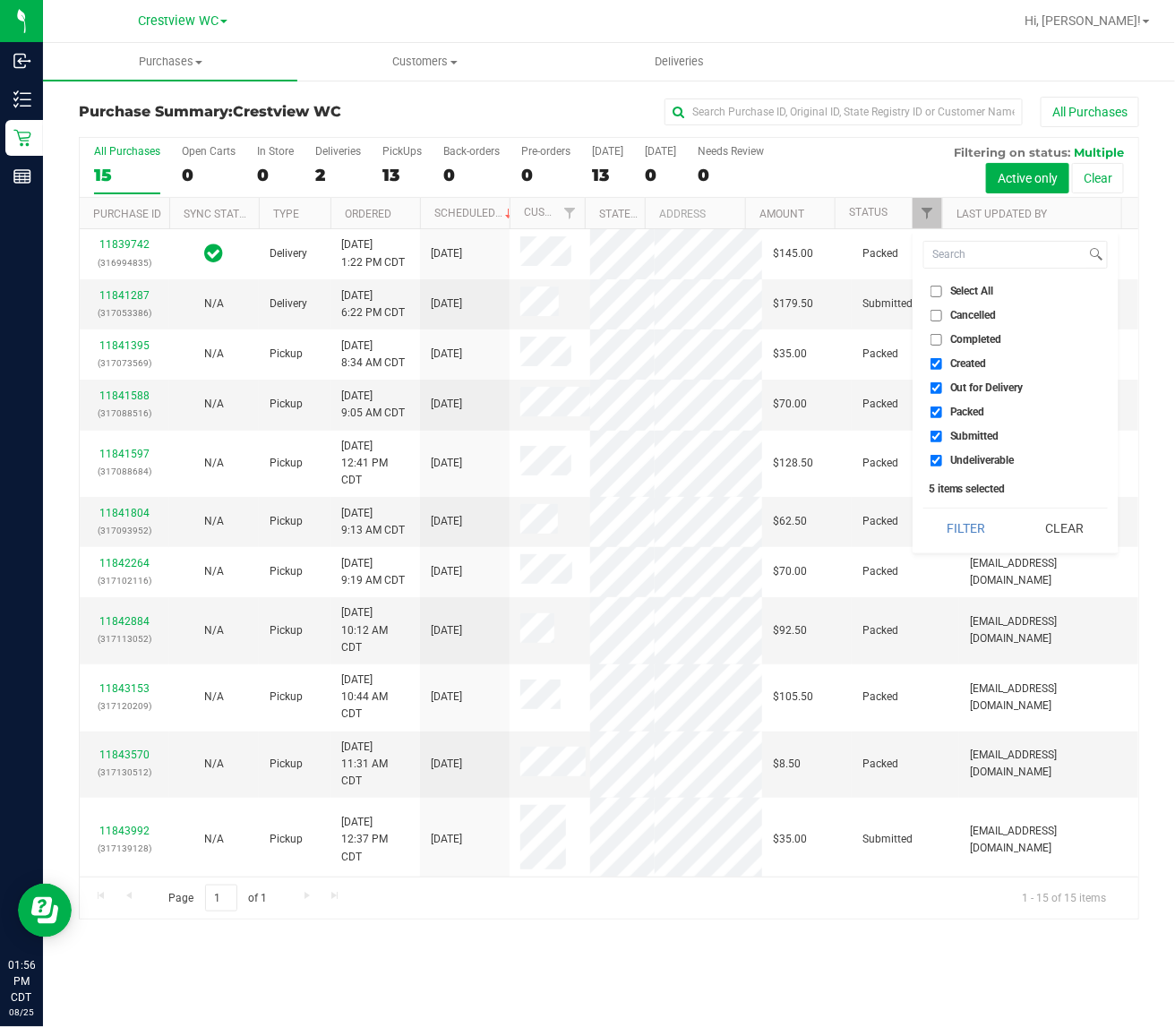
click at [994, 376] on ul "Select All Cancelled Completed Created Out for Delivery Packed Submitted Undeli…" at bounding box center [1015, 376] width 184 height 188
click at [979, 364] on span "Created" at bounding box center [968, 363] width 37 height 11
click at [942, 364] on input "Created" at bounding box center [936, 364] width 12 height 12
checkbox input "false"
click at [974, 387] on span "Out for Delivery" at bounding box center [986, 387] width 73 height 11
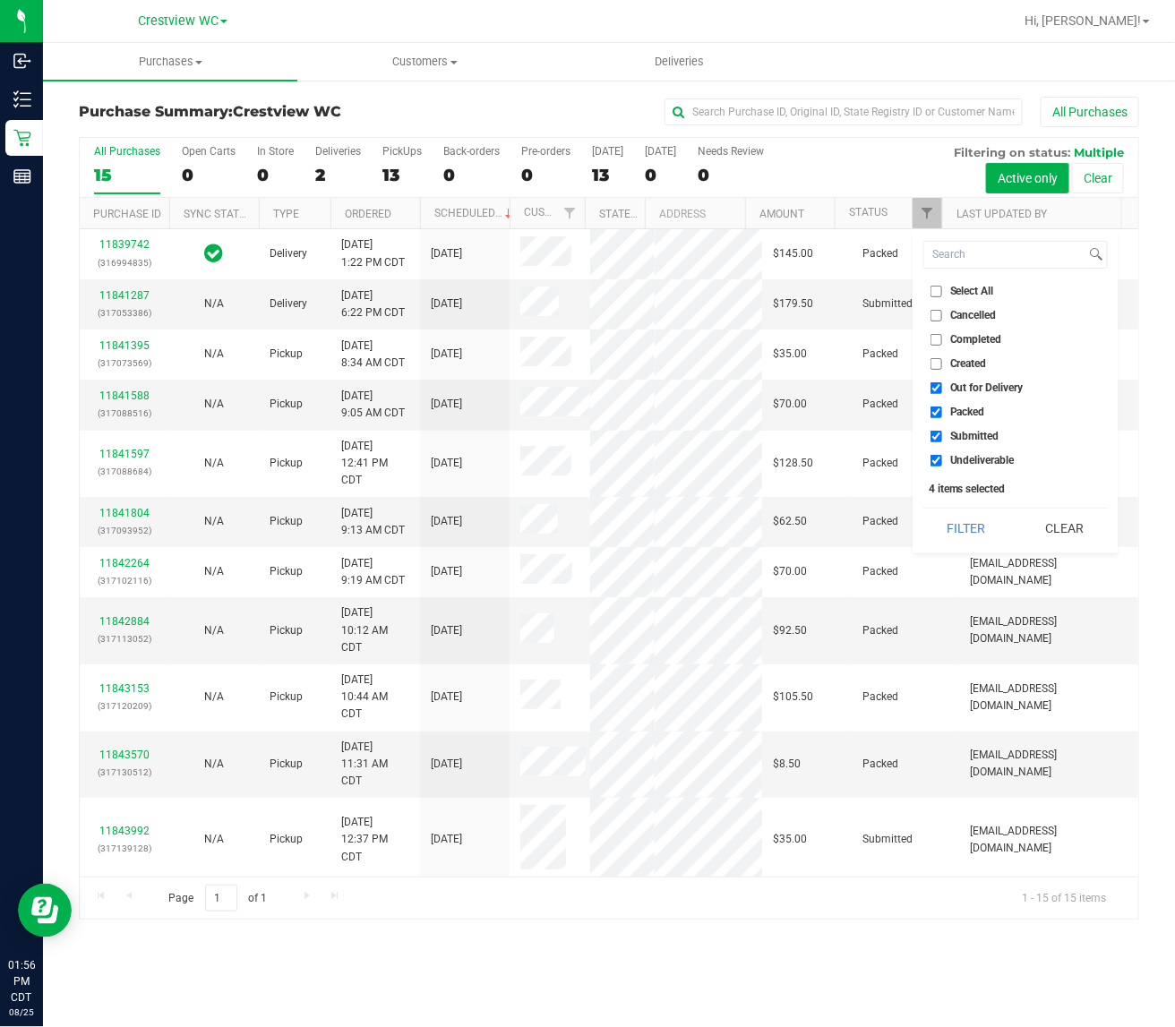
click at [942, 387] on input "Out for Delivery" at bounding box center [936, 388] width 12 height 12
checkbox input "false"
click at [968, 408] on span "Packed" at bounding box center [967, 412] width 35 height 11
click at [942, 408] on input "Packed" at bounding box center [936, 413] width 12 height 12
checkbox input "false"
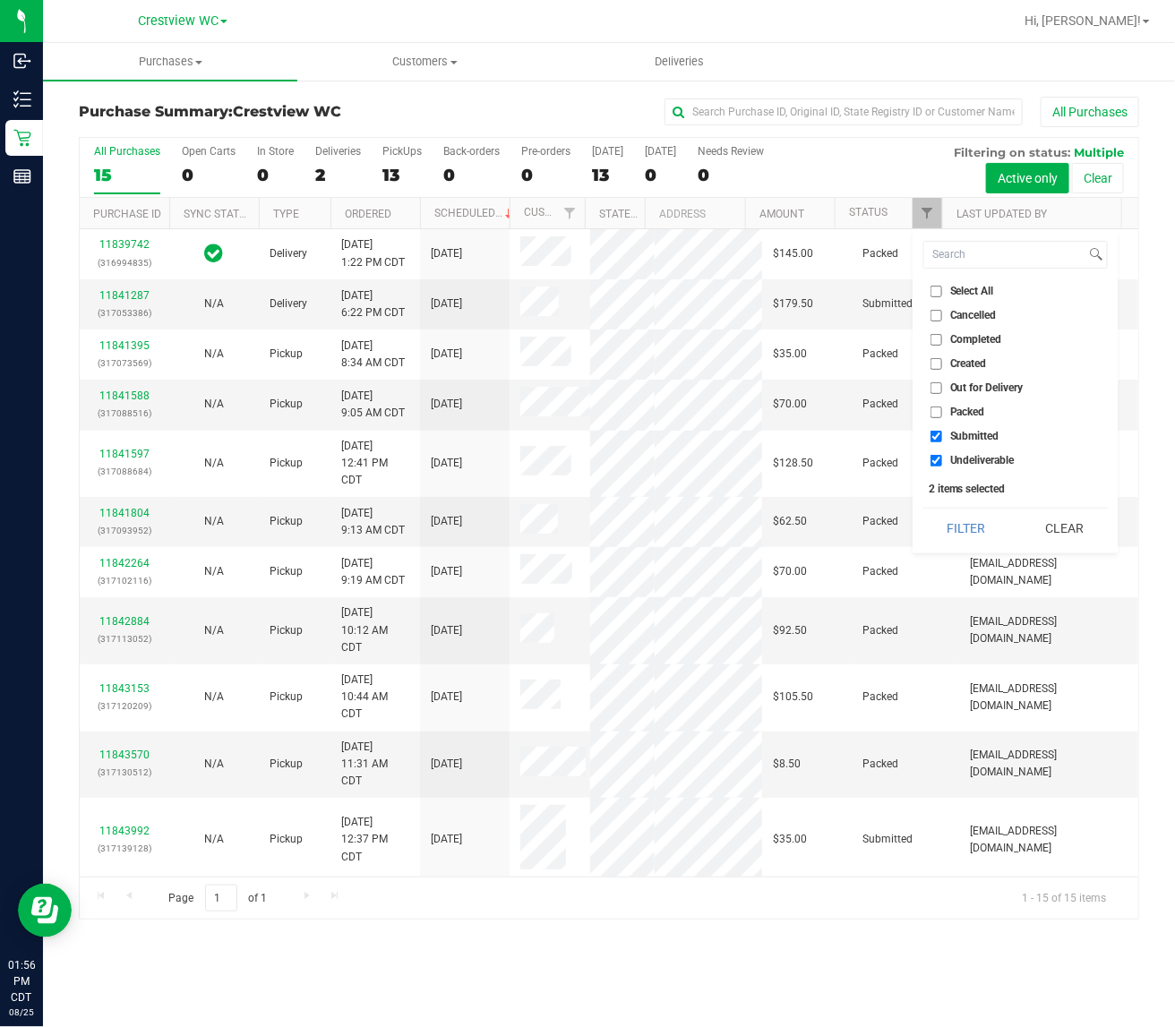
click at [976, 455] on span "Undeliverable" at bounding box center [982, 460] width 64 height 11
click at [942, 455] on input "Undeliverable" at bounding box center [936, 461] width 12 height 12
checkbox input "false"
click at [969, 509] on button "Filter" at bounding box center [966, 528] width 86 height 39
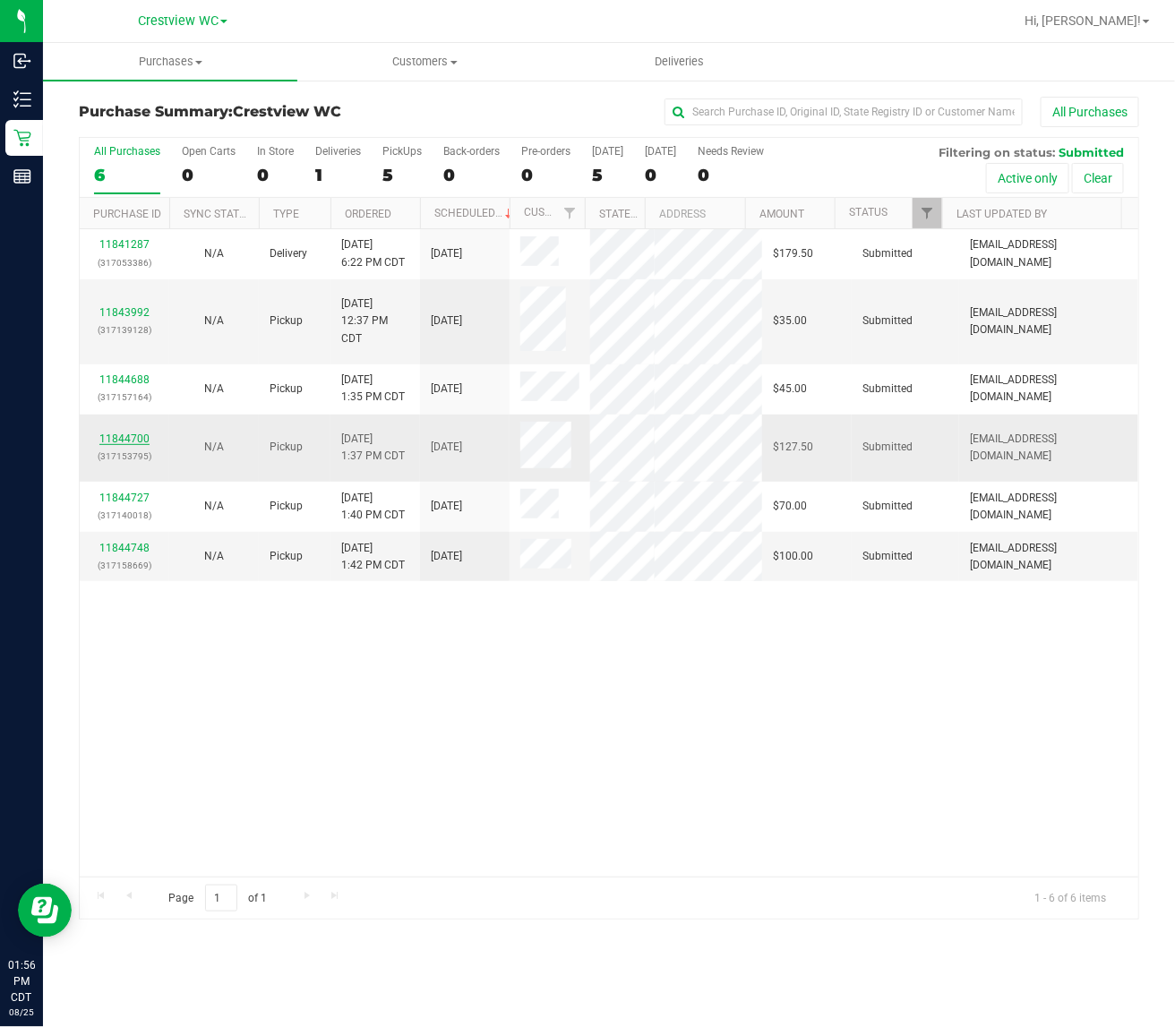
click at [113, 445] on link "11844700" at bounding box center [124, 439] width 50 height 13
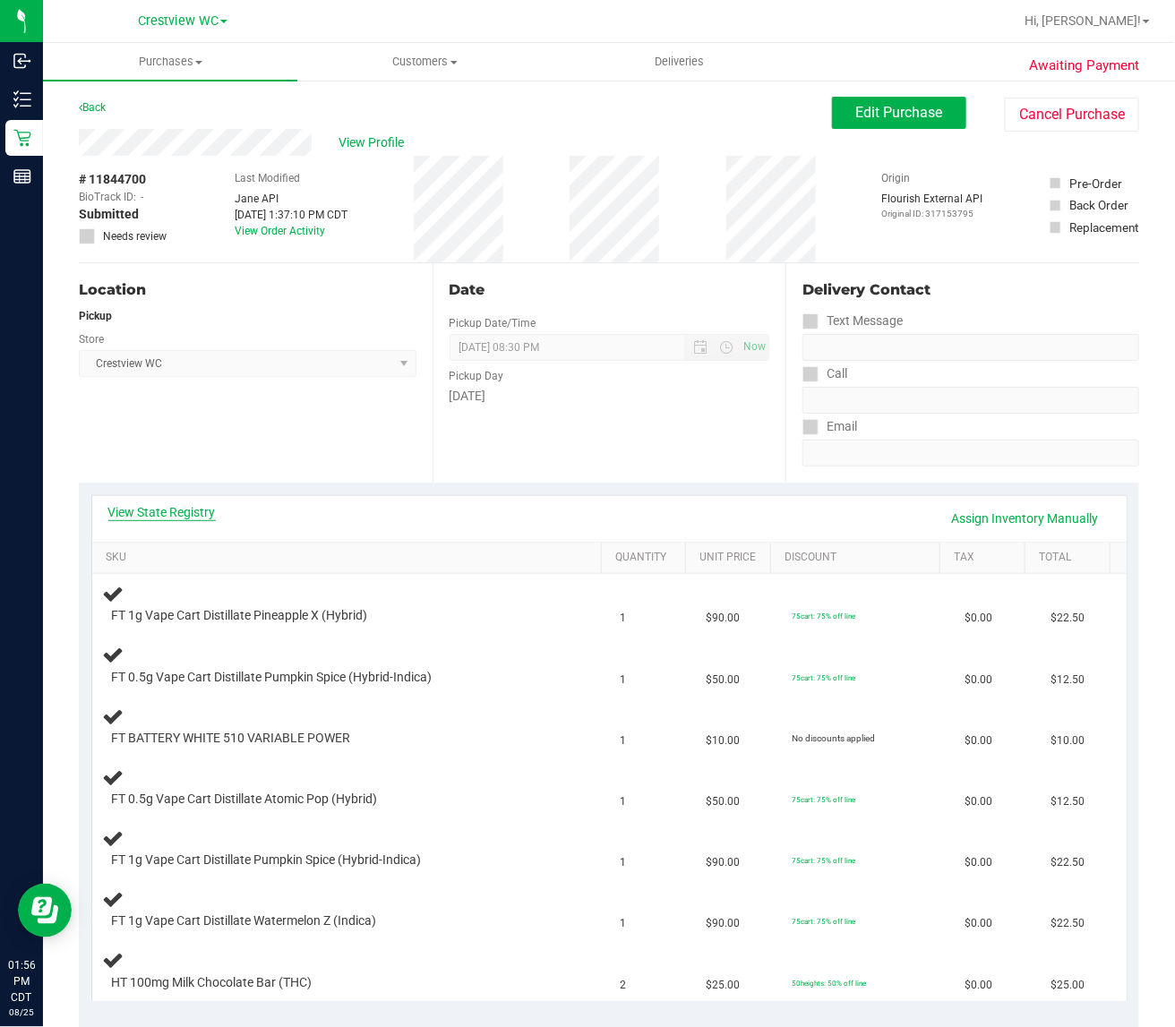
click at [197, 507] on link "View State Registry" at bounding box center [161, 512] width 107 height 18
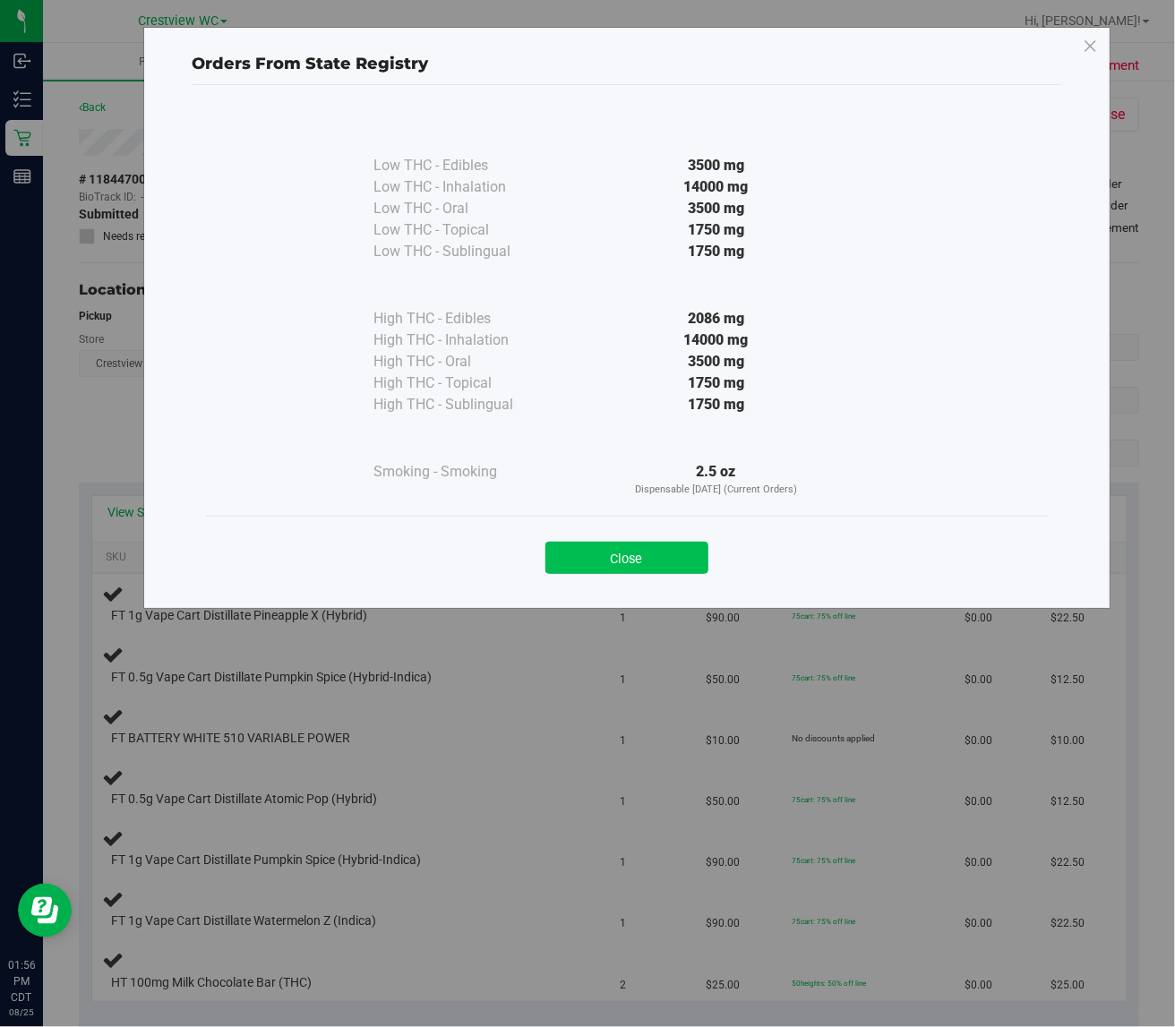
click at [589, 543] on button "Close" at bounding box center [626, 558] width 163 height 32
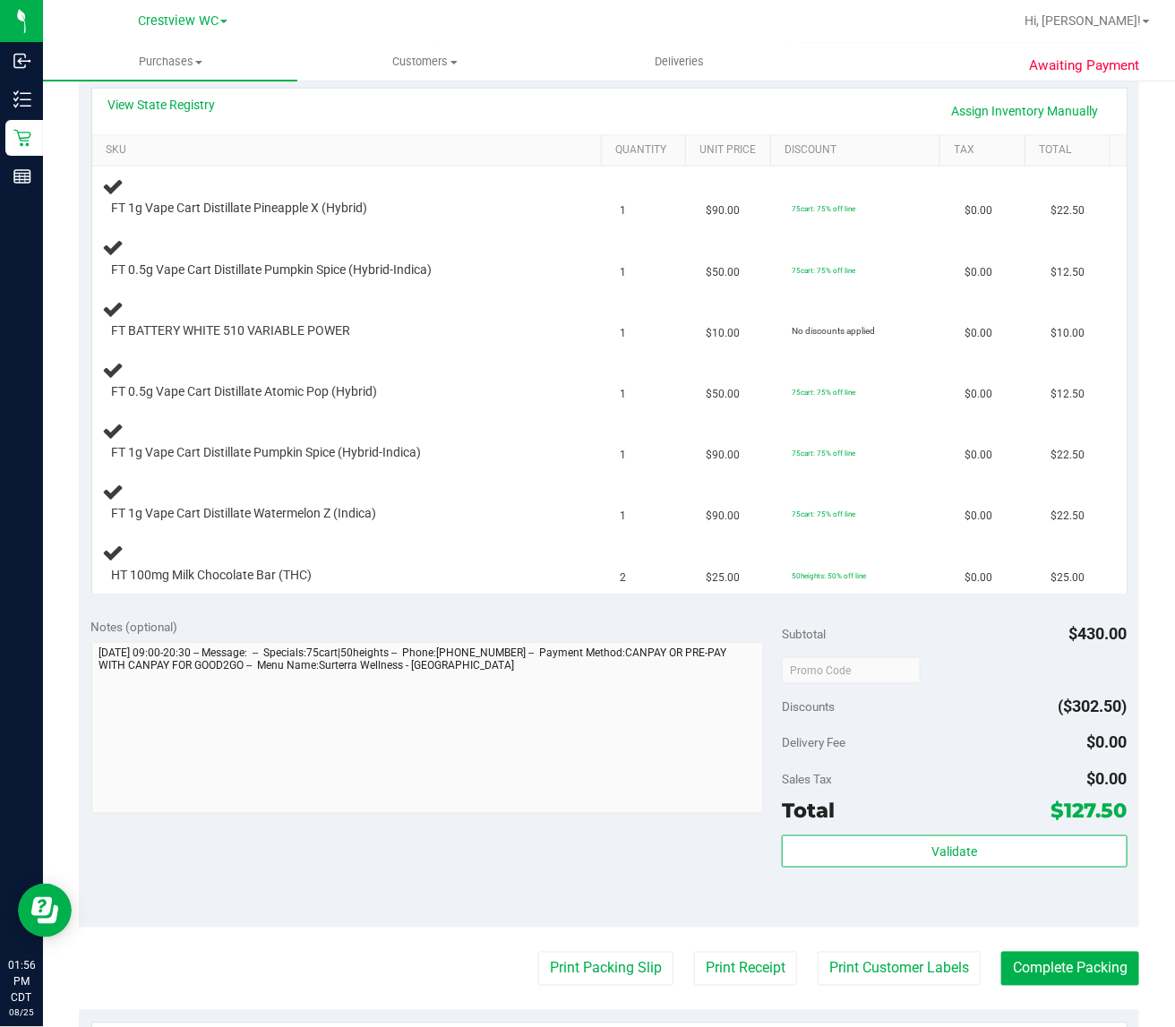
scroll to position [448, 0]
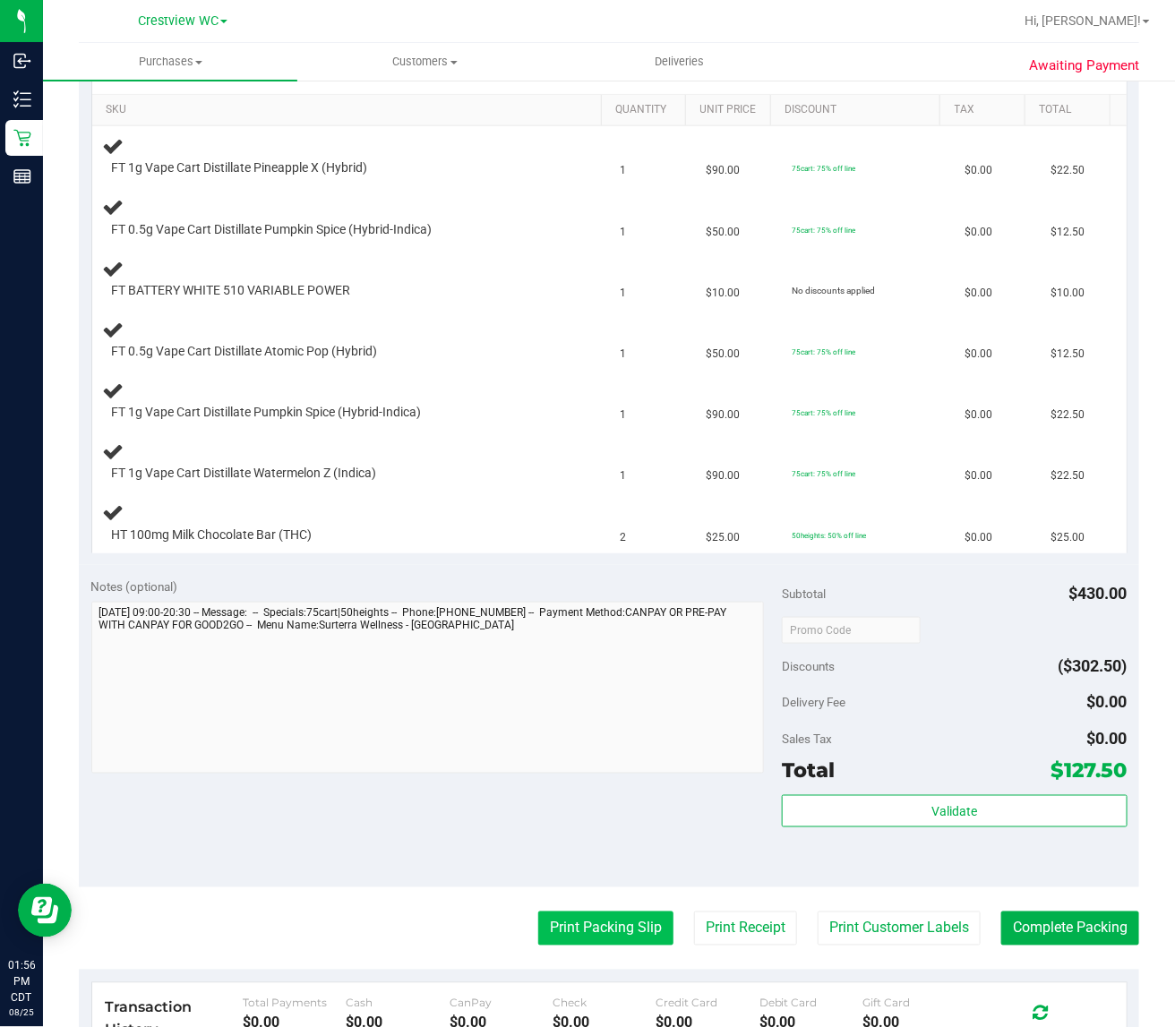
click at [566, 925] on button "Print Packing Slip" at bounding box center [605, 929] width 135 height 34
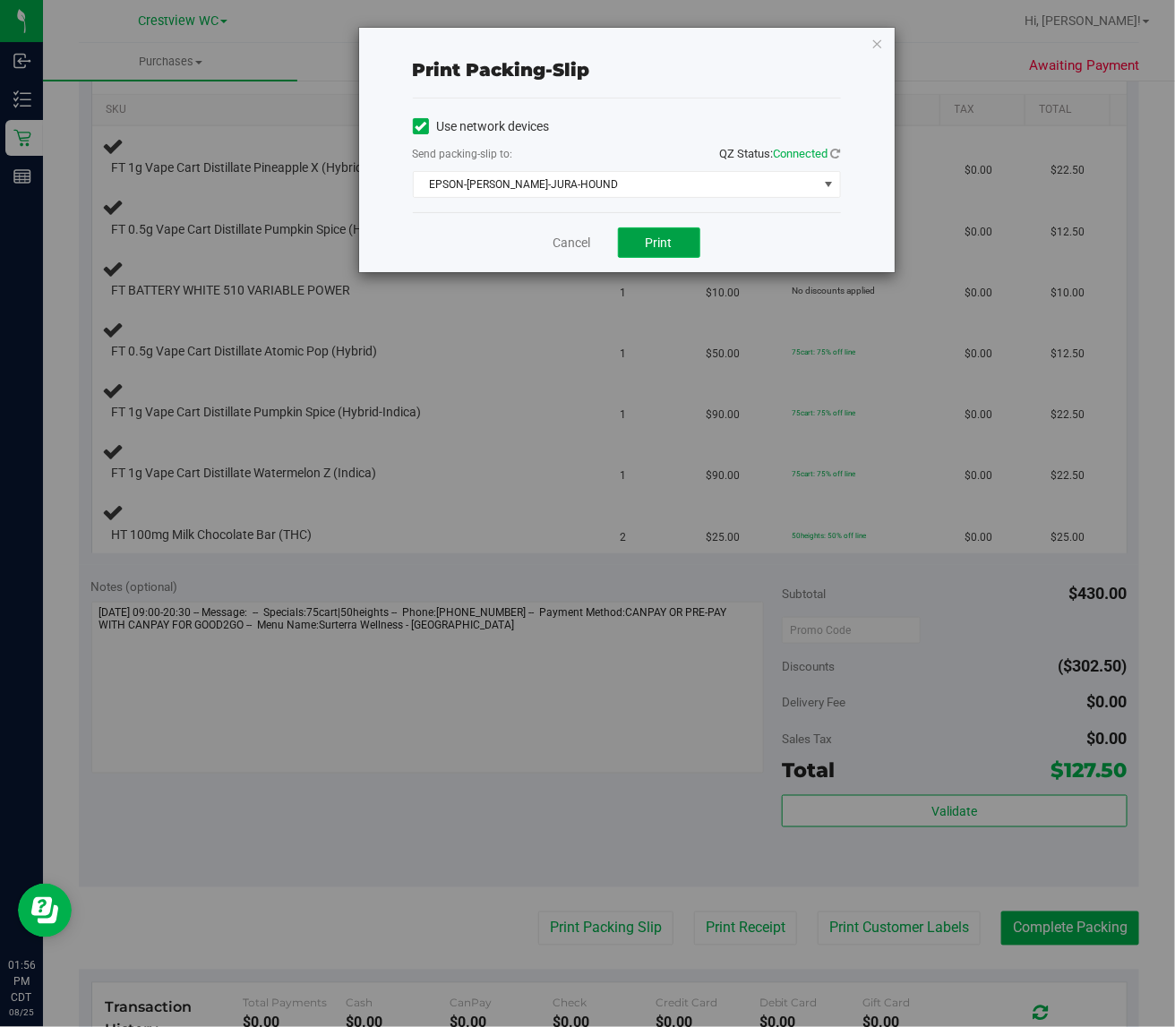
click at [661, 243] on span "Print" at bounding box center [659, 243] width 27 height 14
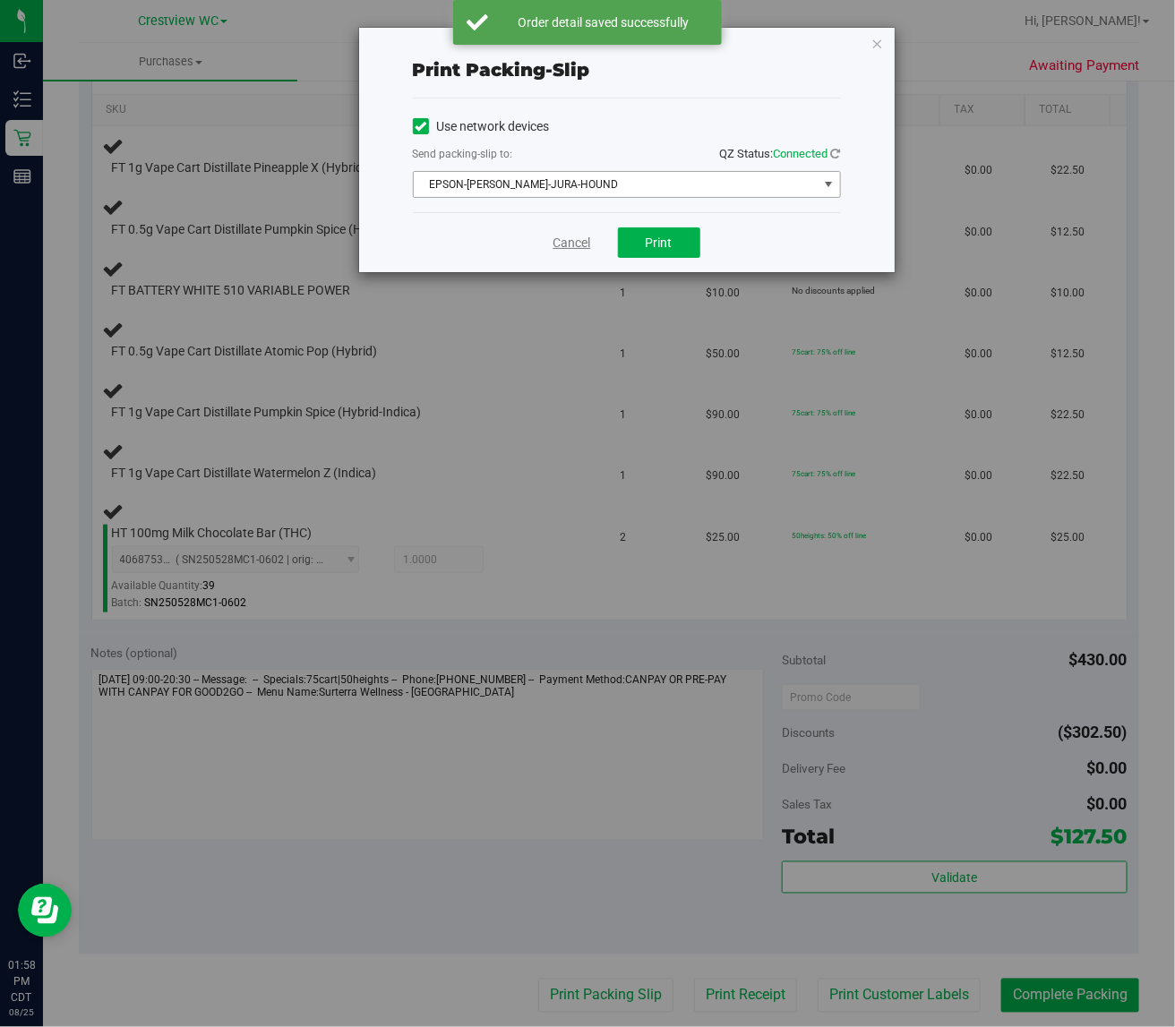
click at [570, 236] on link "Cancel" at bounding box center [572, 243] width 38 height 19
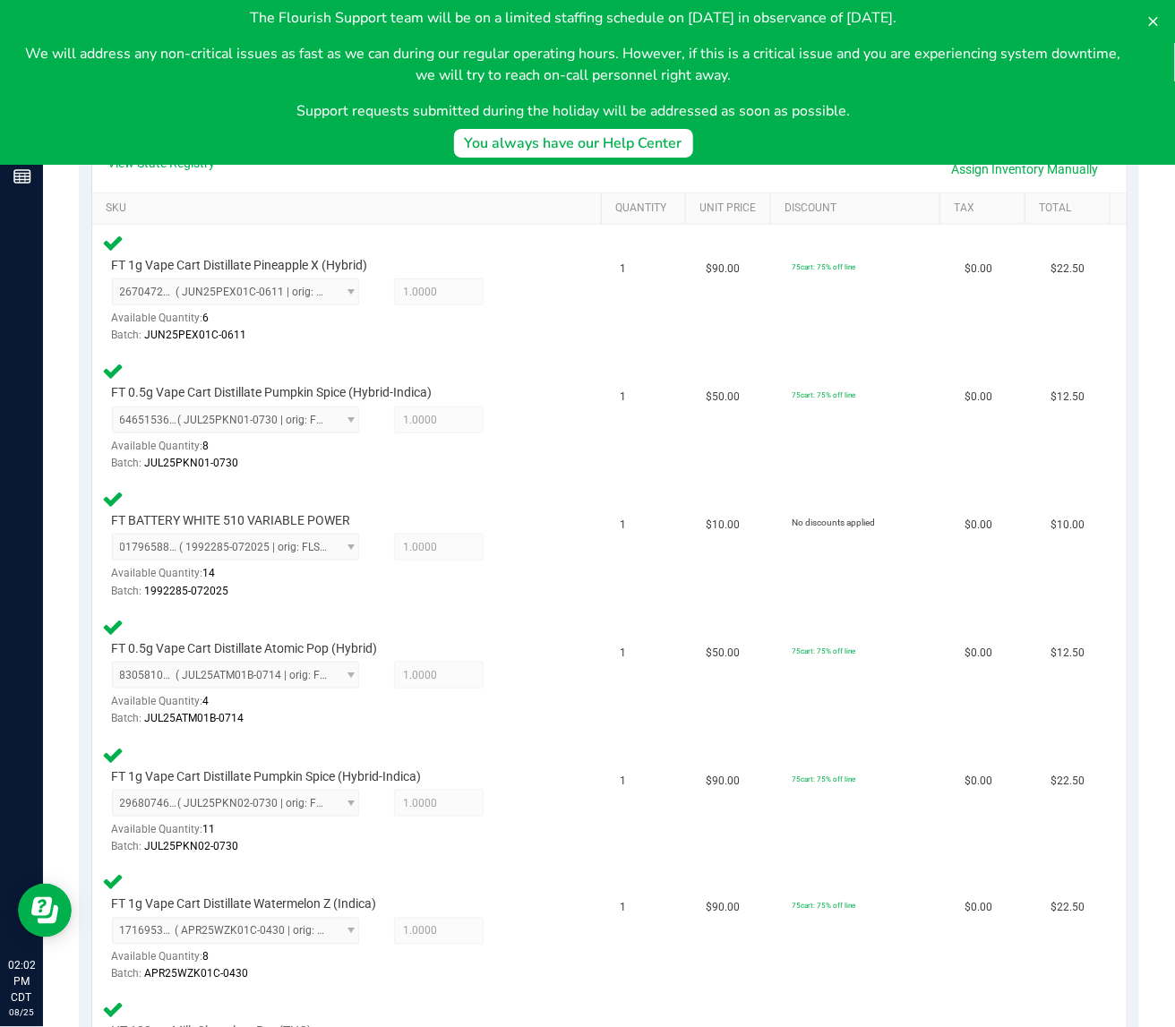
scroll to position [0, 0]
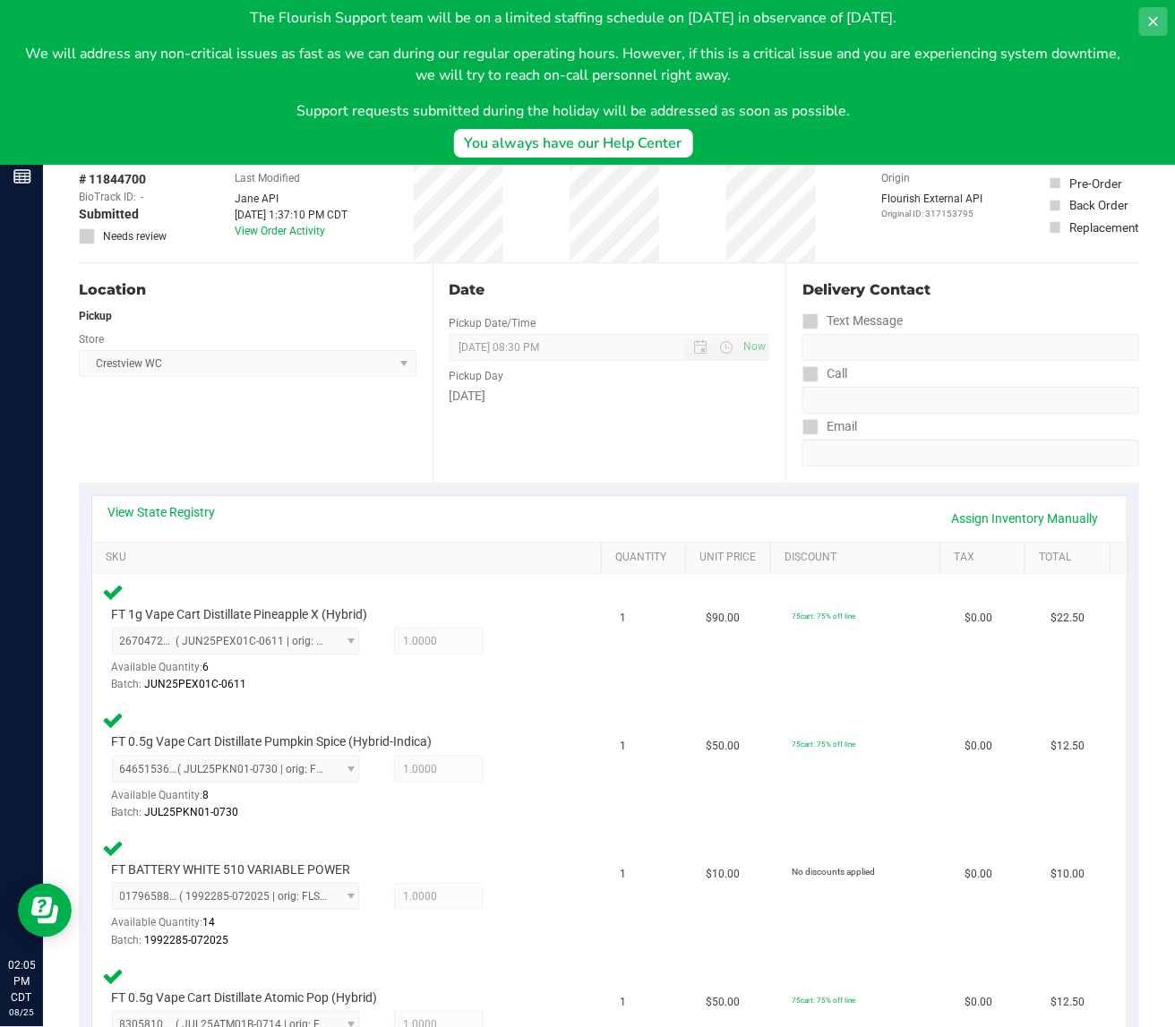
click at [1156, 23] on icon at bounding box center [1153, 21] width 9 height 9
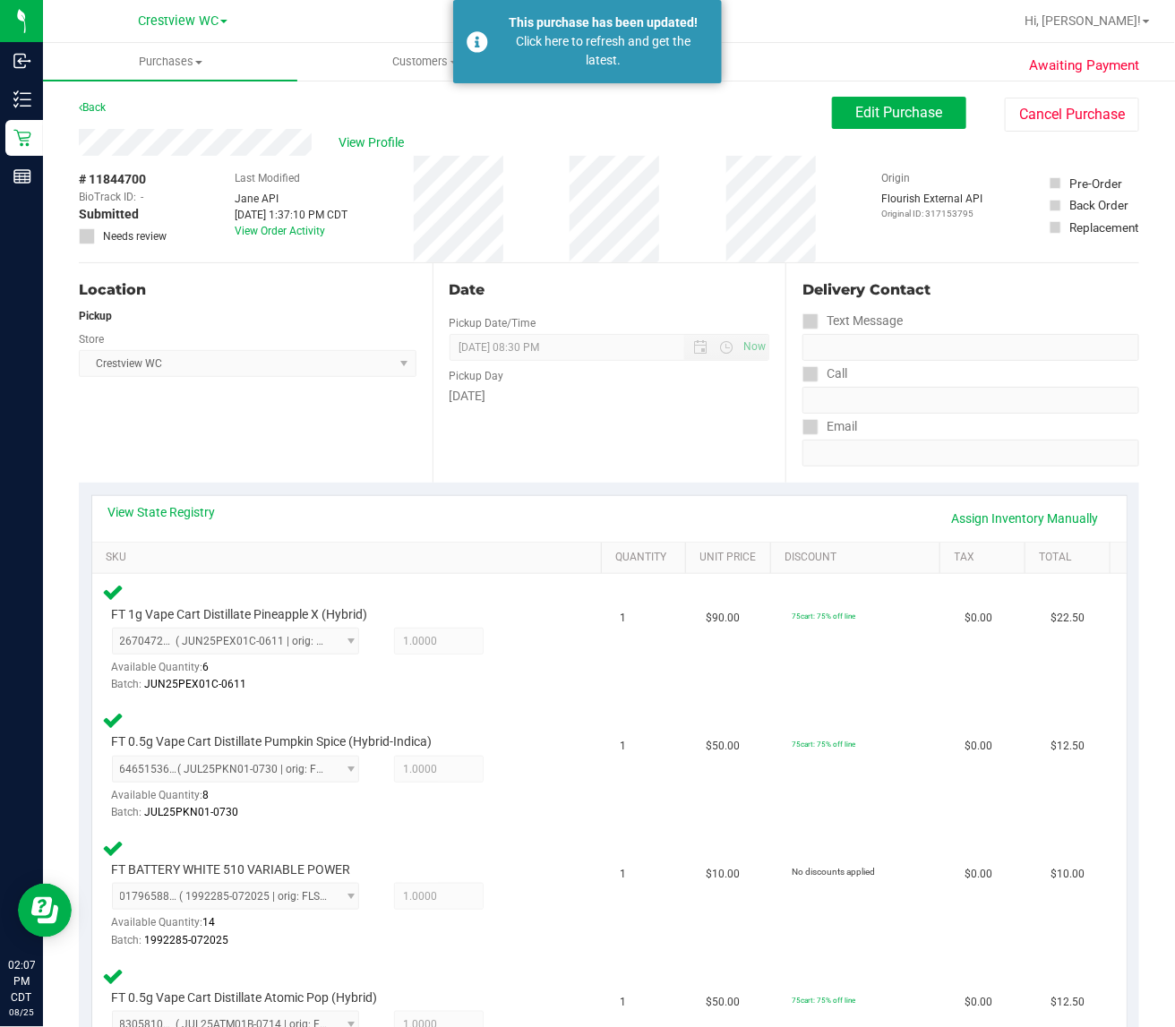
click at [95, 99] on div "Back" at bounding box center [92, 107] width 27 height 21
click at [94, 101] on link "Back" at bounding box center [92, 107] width 27 height 13
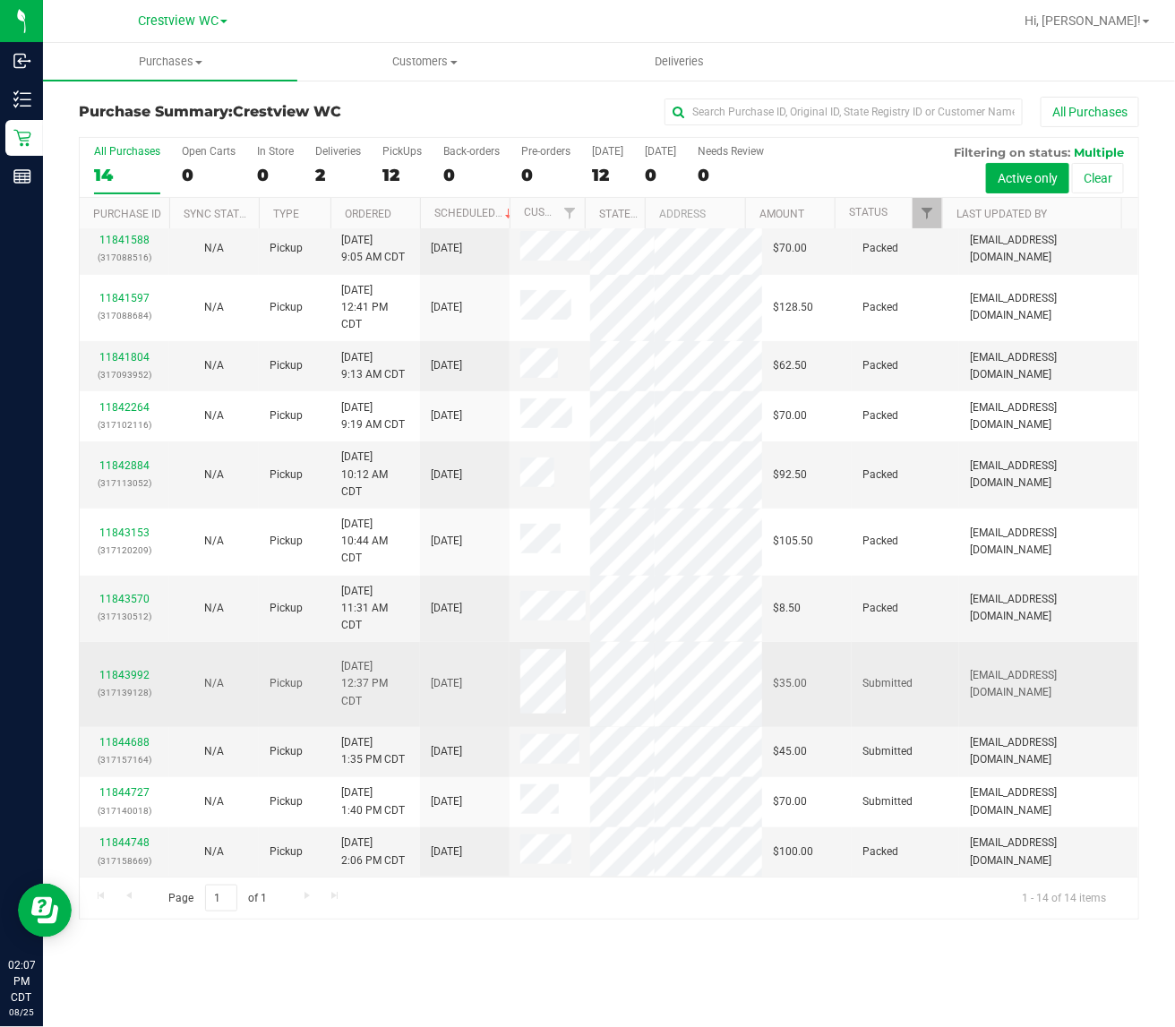
scroll to position [392, 0]
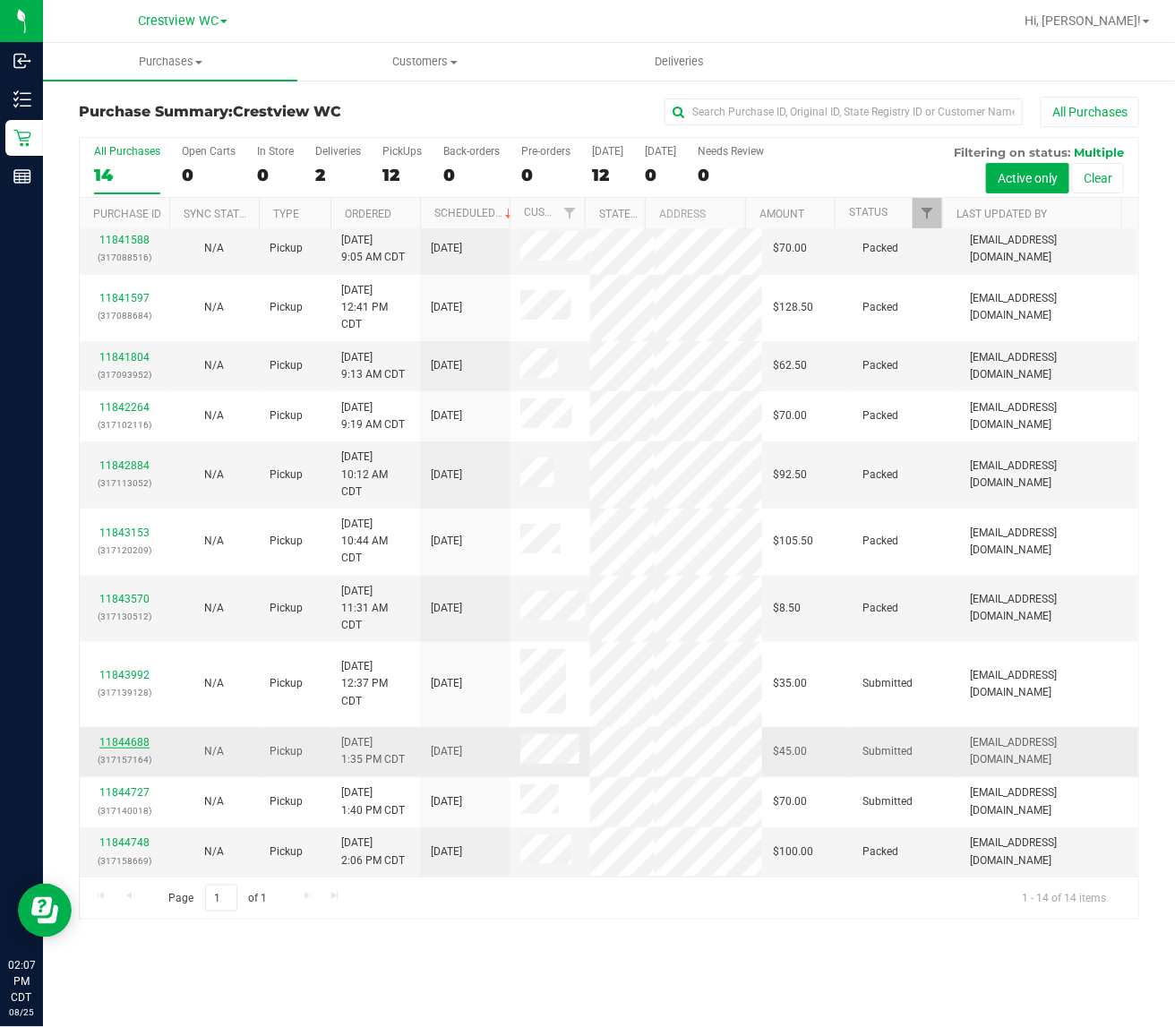
click at [122, 736] on link "11844688" at bounding box center [124, 742] width 50 height 13
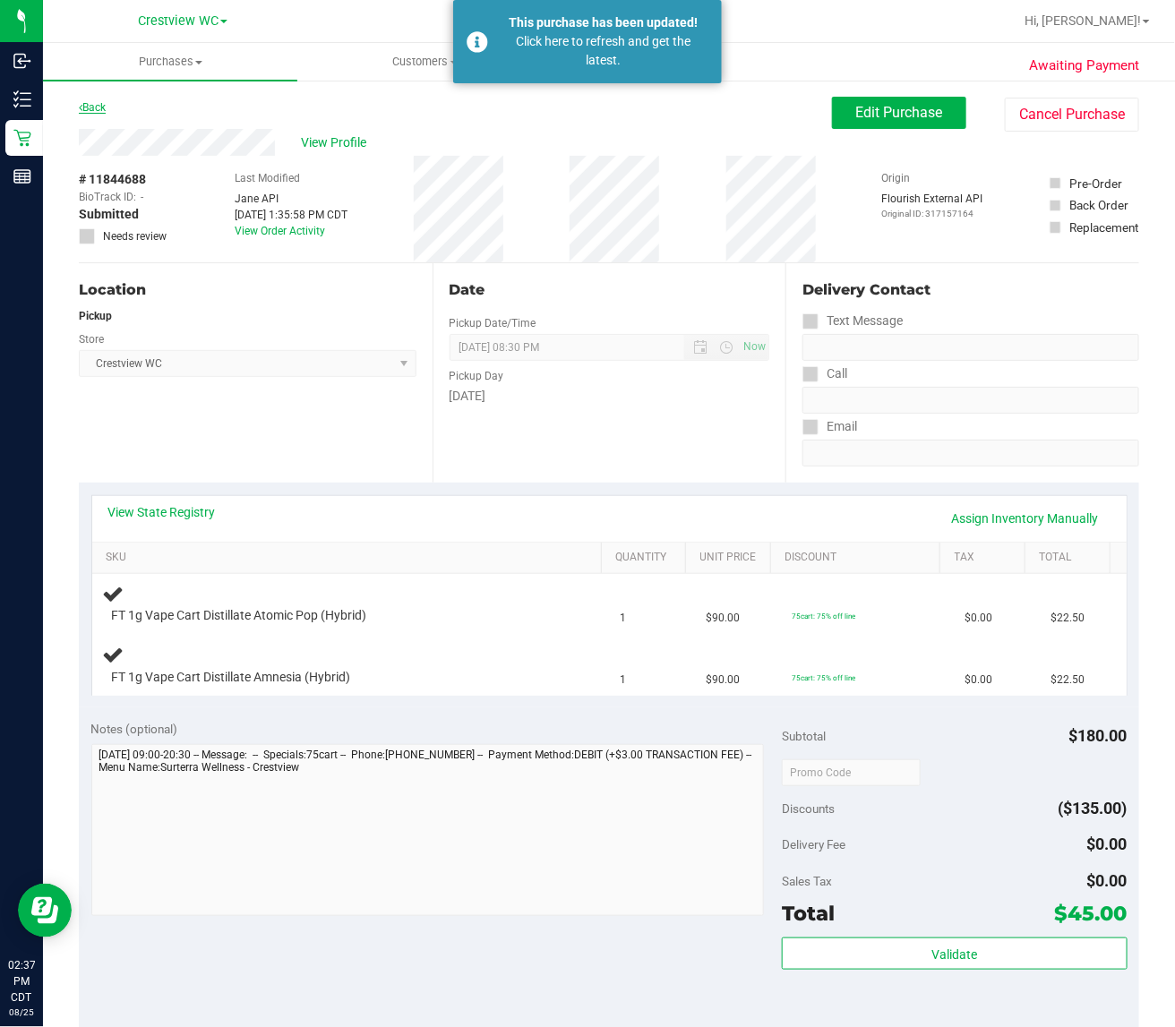
click at [85, 109] on link "Back" at bounding box center [92, 107] width 27 height 13
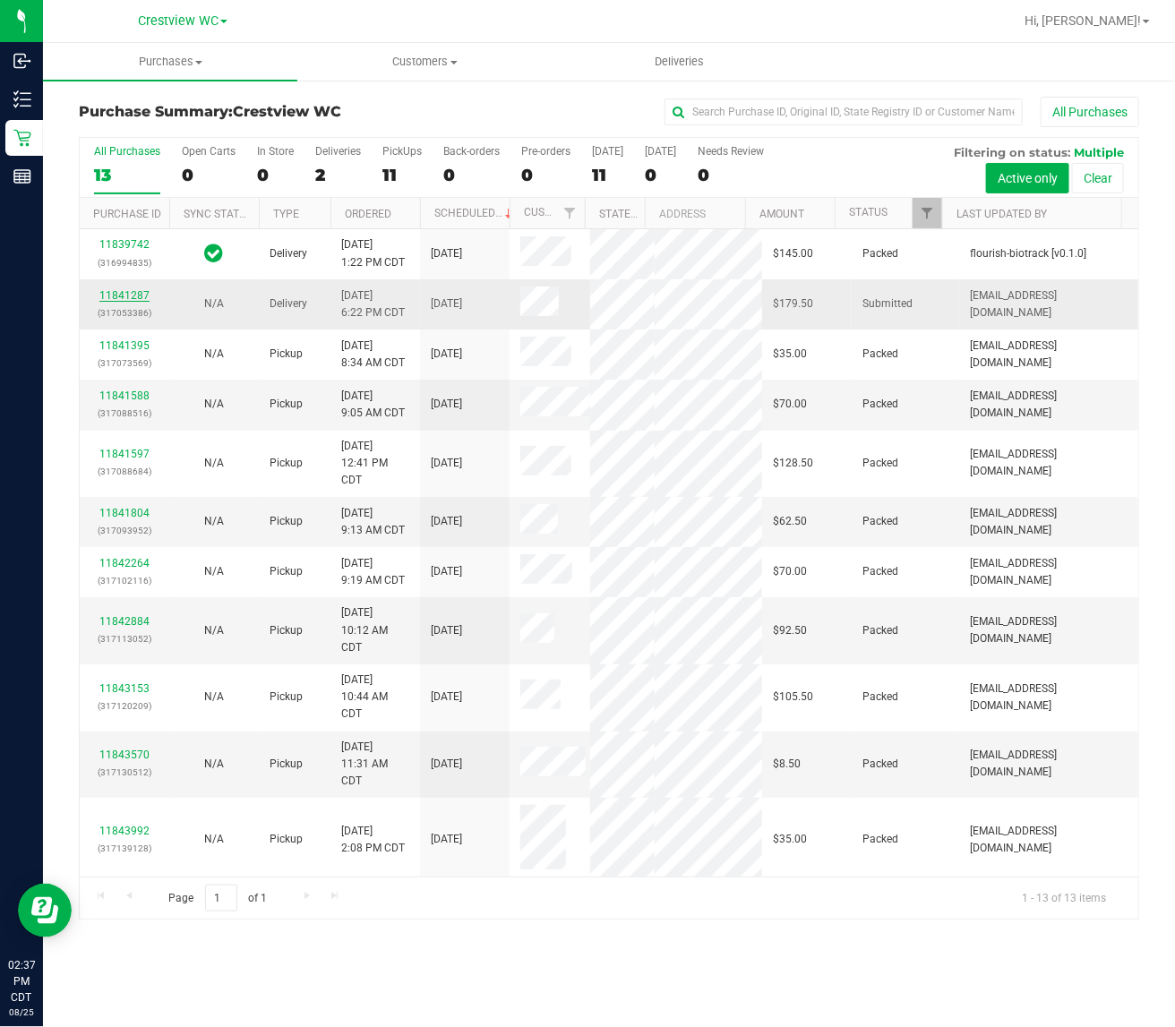
click at [128, 302] on link "11841287" at bounding box center [124, 295] width 50 height 13
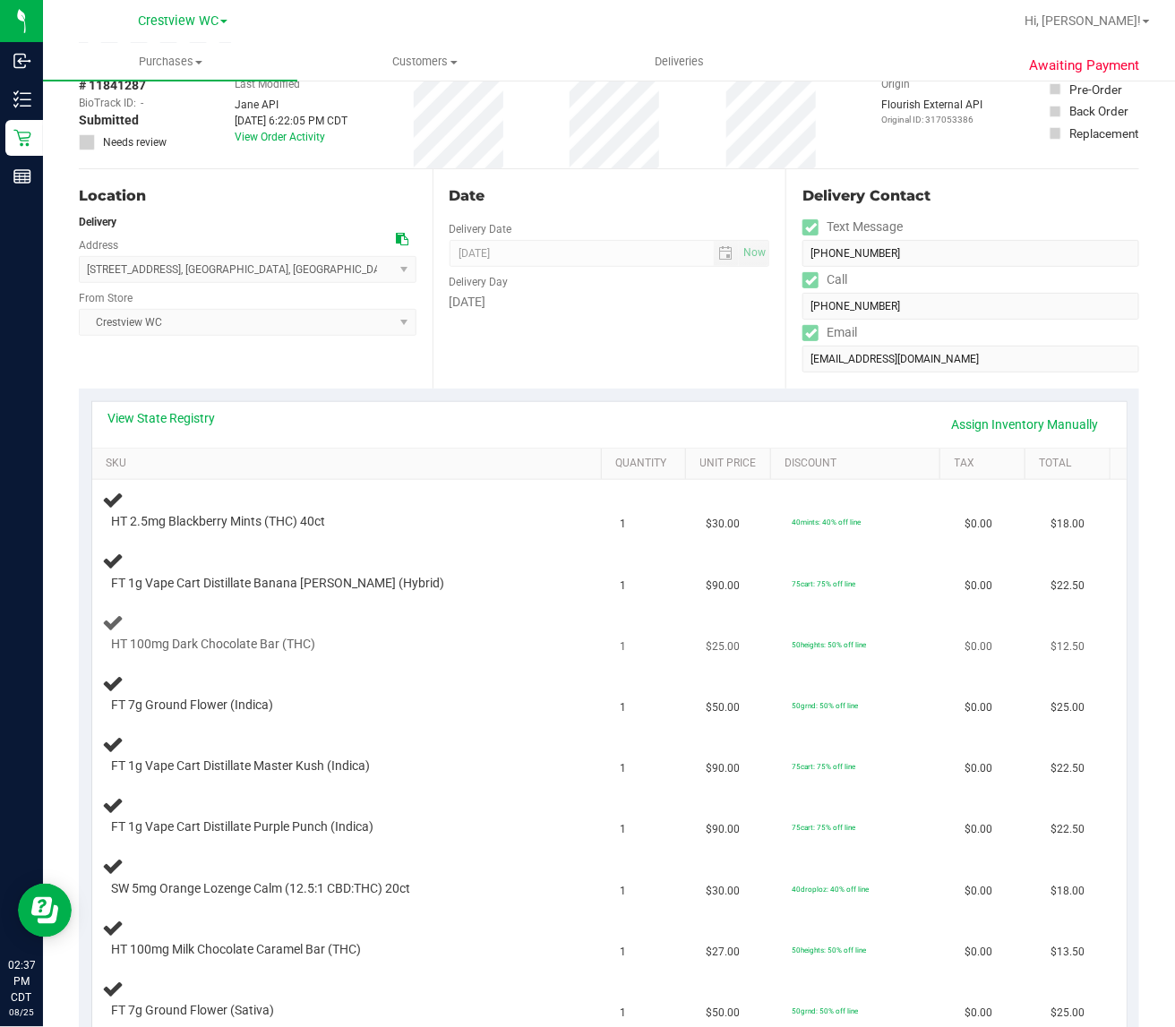
scroll to position [224, 0]
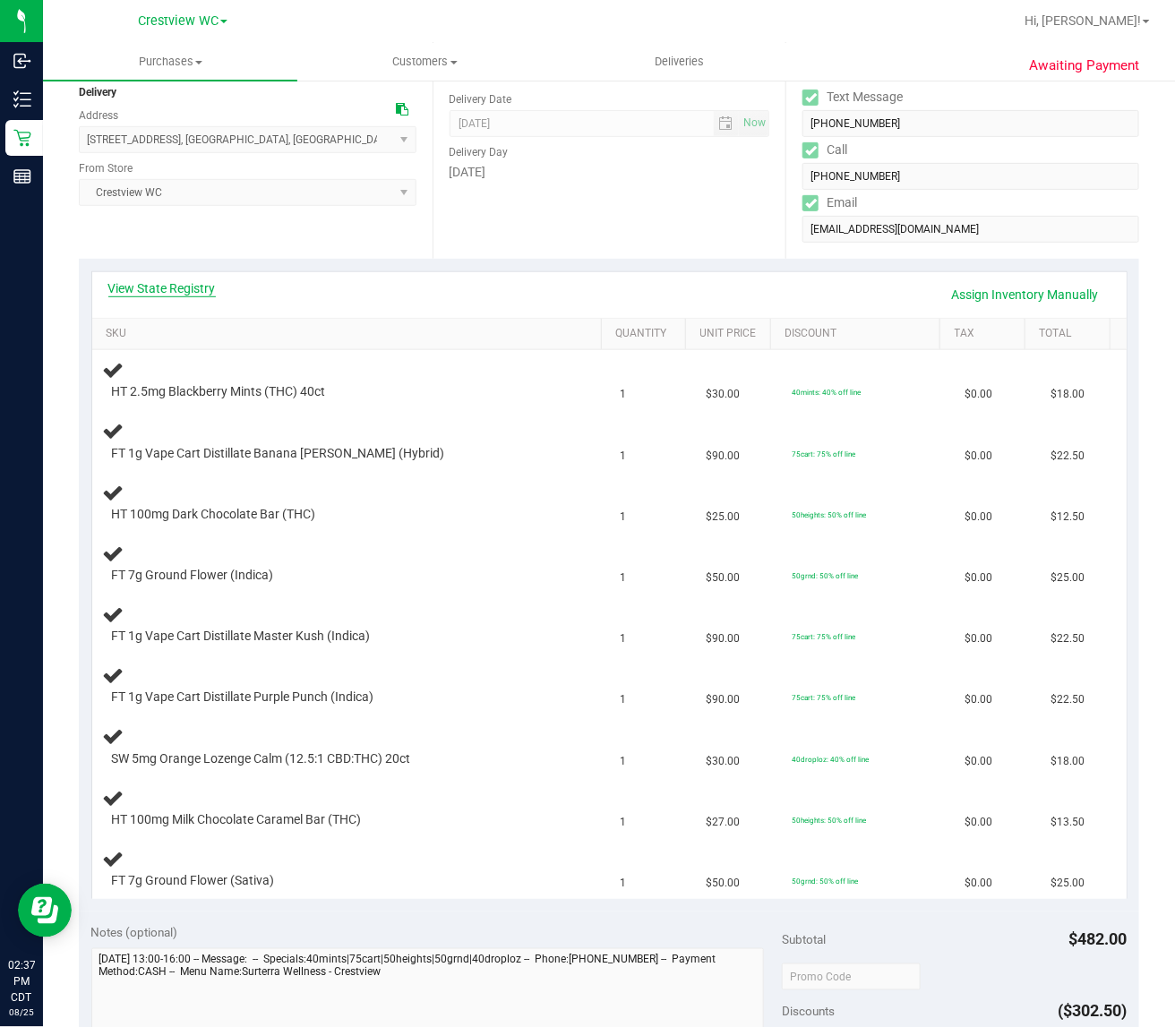
click at [190, 294] on link "View State Registry" at bounding box center [161, 288] width 107 height 18
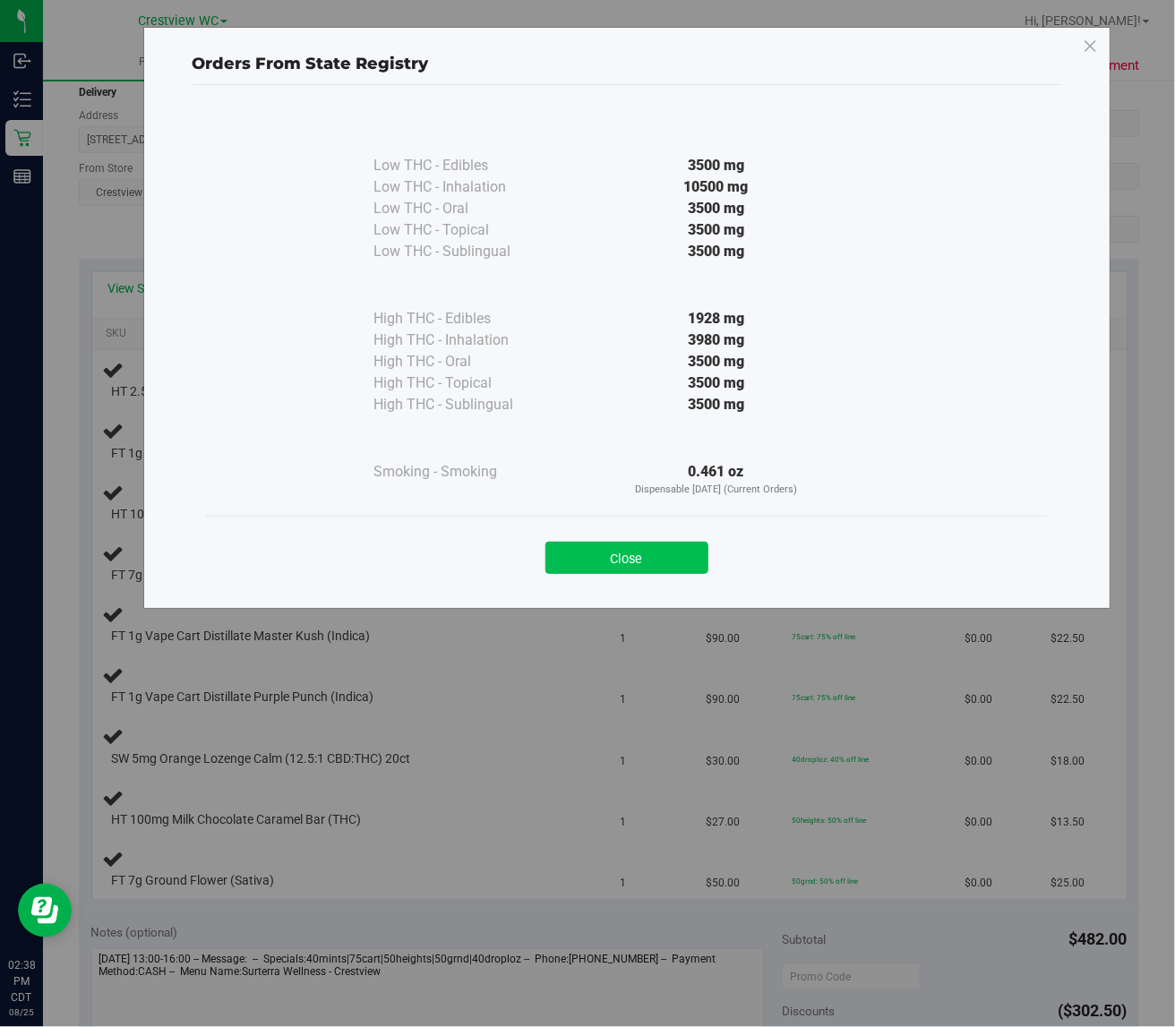
click at [661, 561] on button "Close" at bounding box center [626, 558] width 163 height 32
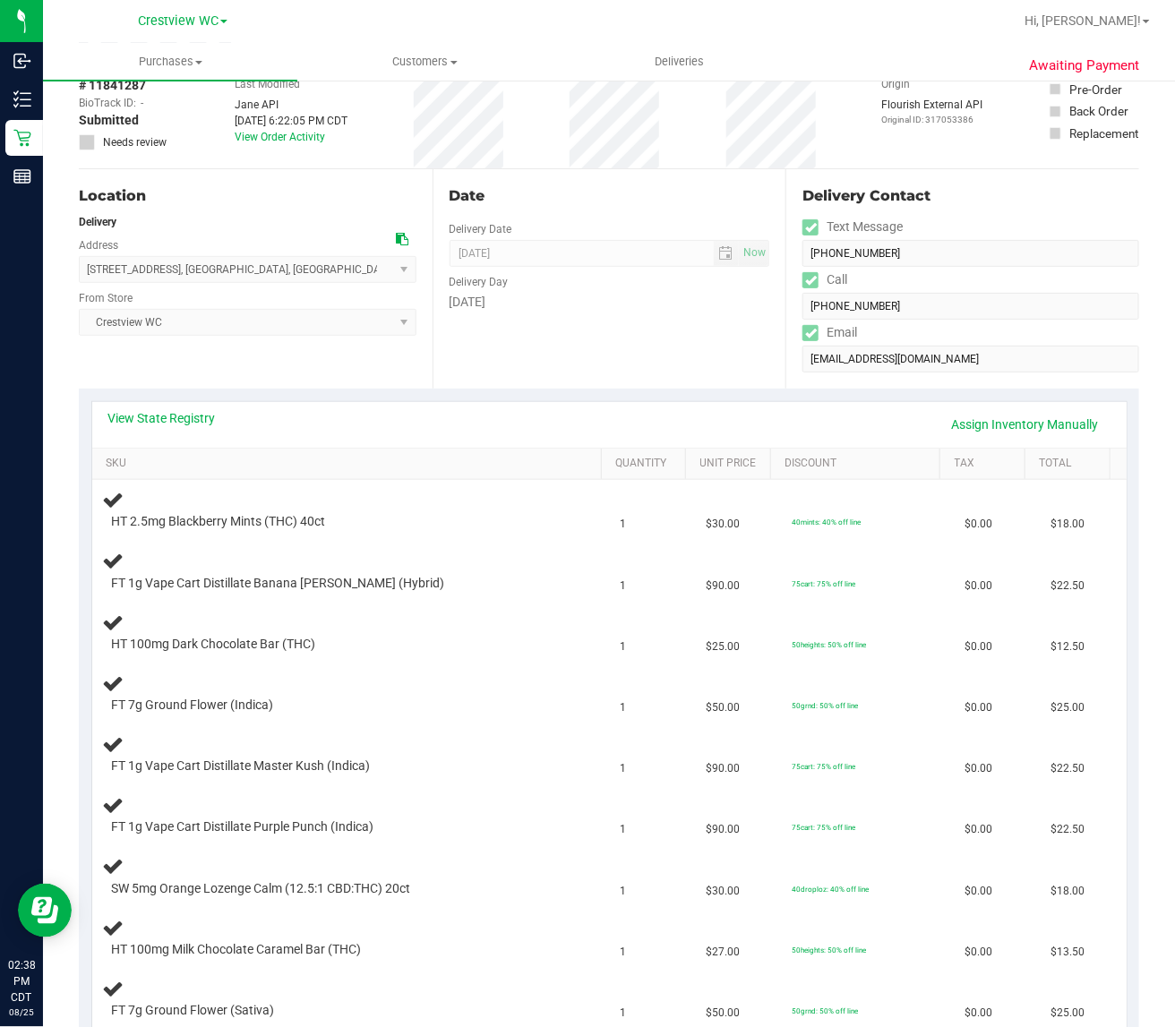
scroll to position [0, 0]
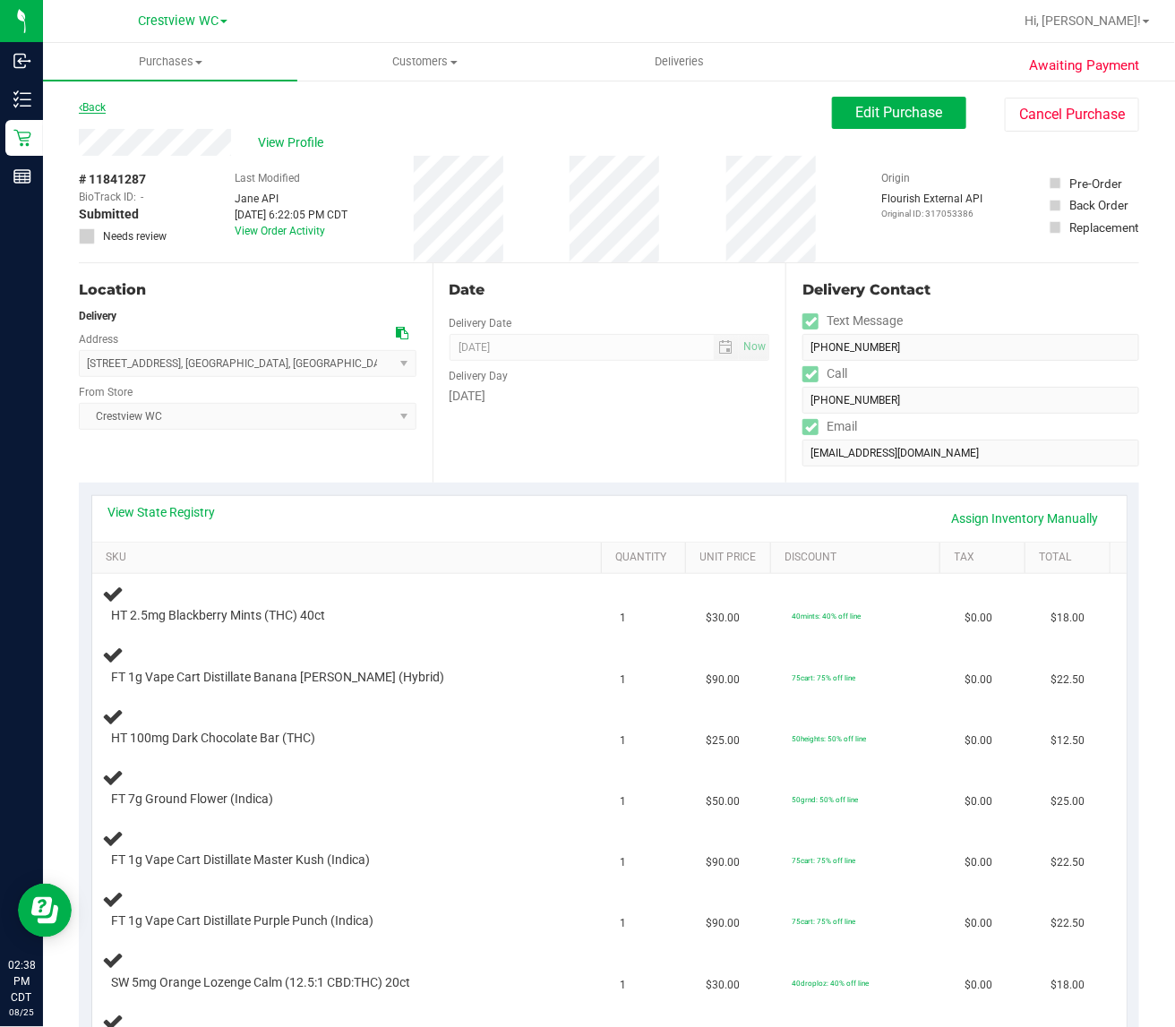
click at [92, 103] on link "Back" at bounding box center [92, 107] width 27 height 13
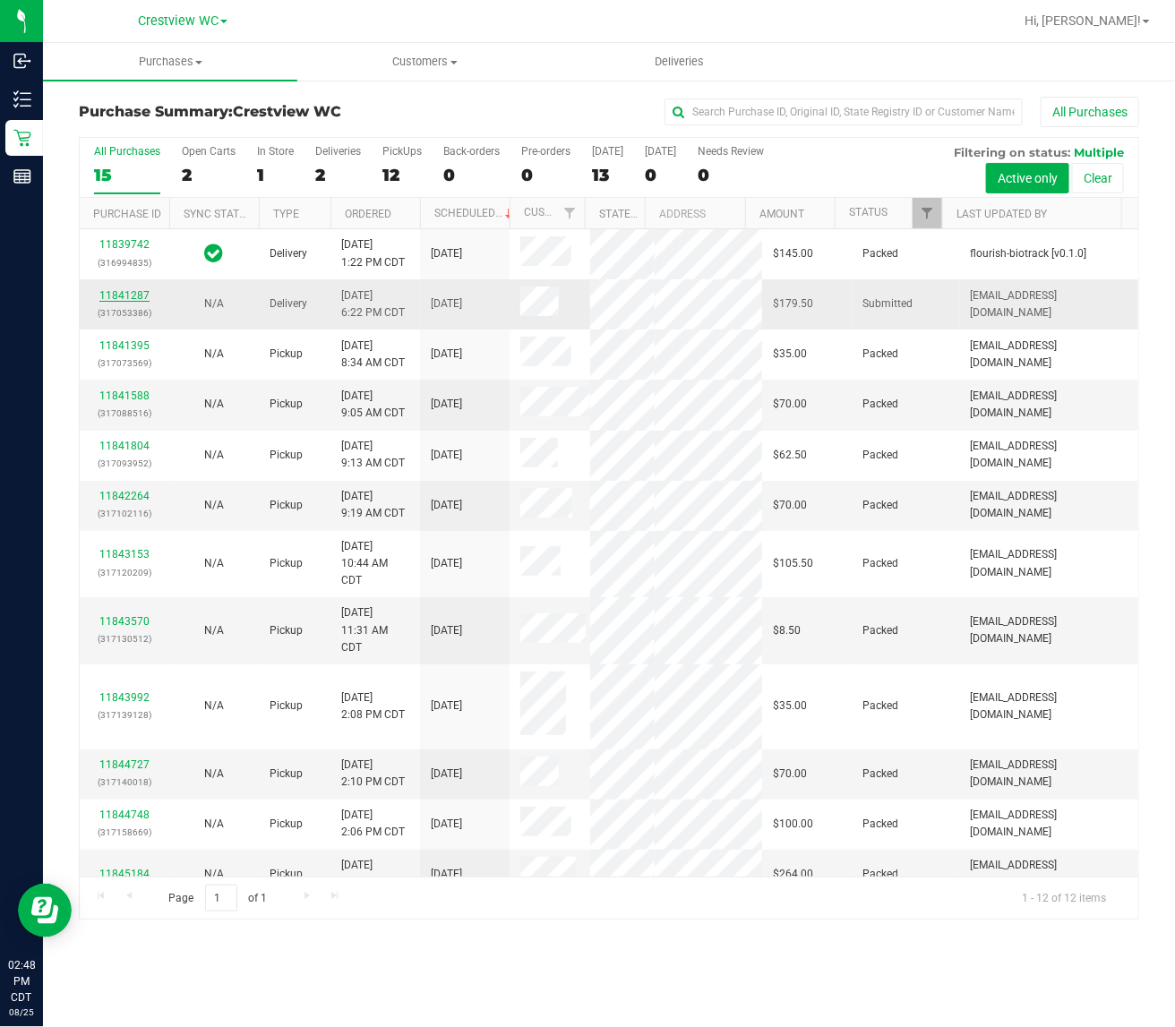
click at [130, 302] on link "11841287" at bounding box center [124, 295] width 50 height 13
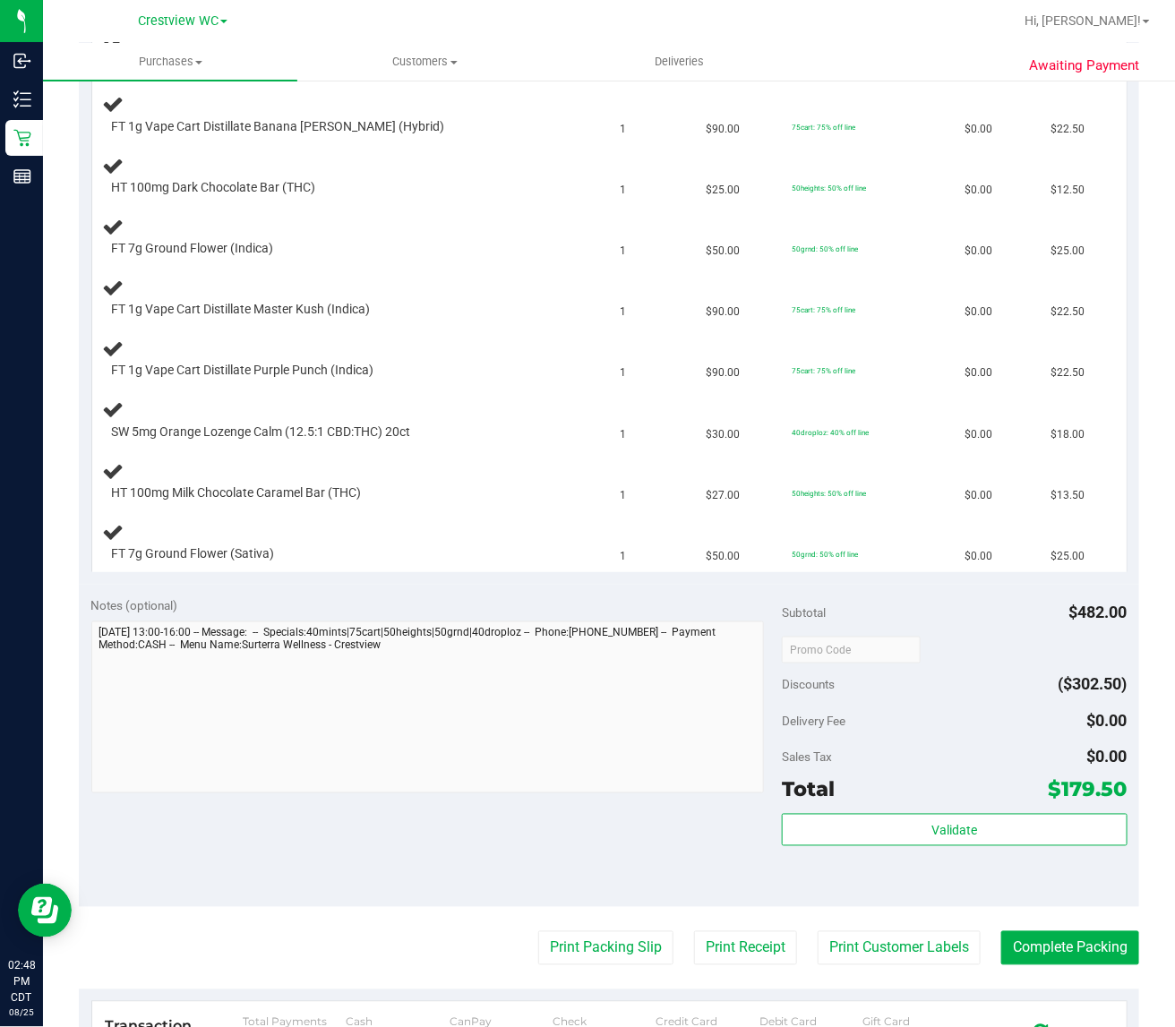
scroll to position [560, 0]
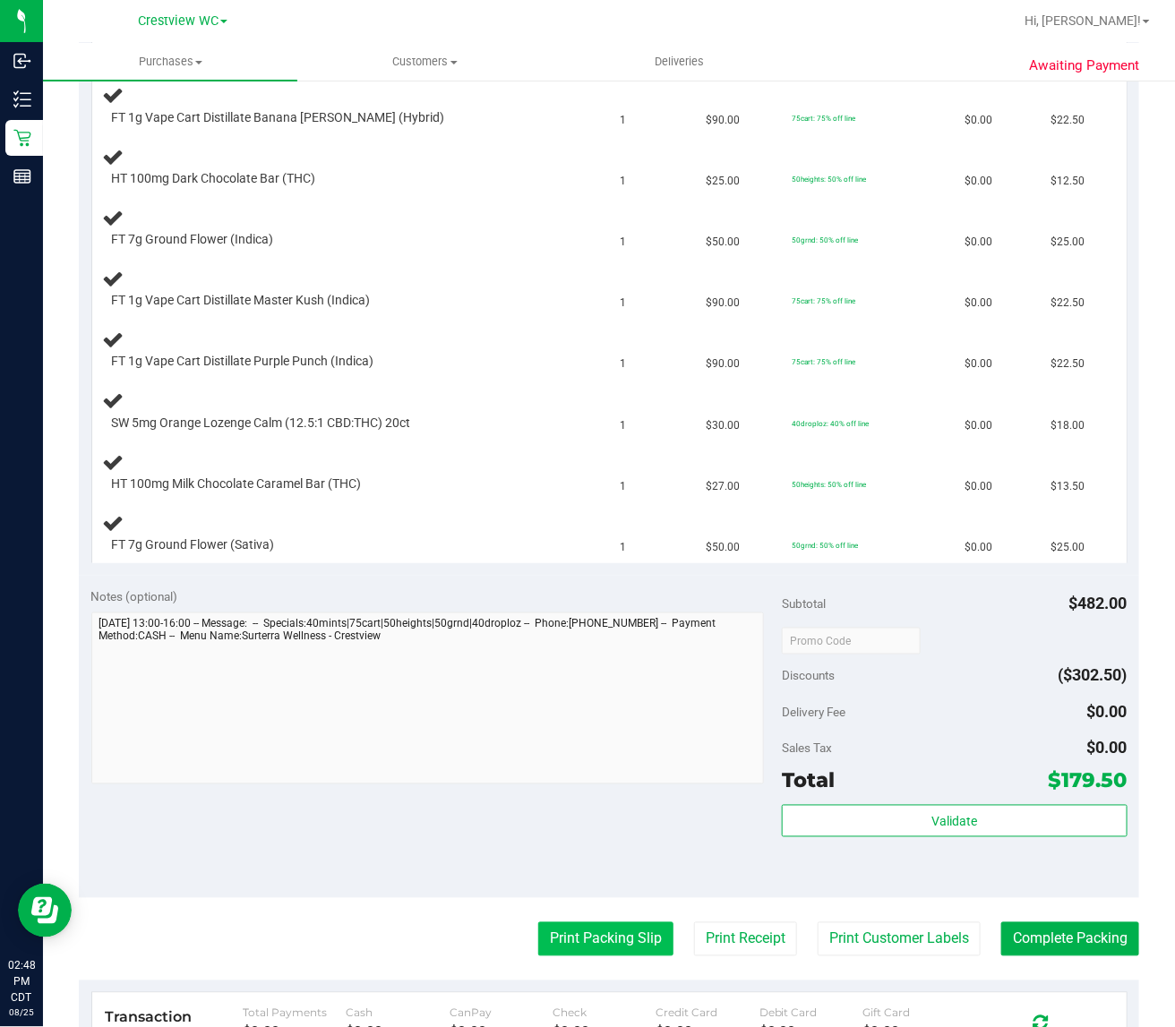
click at [560, 951] on button "Print Packing Slip" at bounding box center [605, 939] width 135 height 34
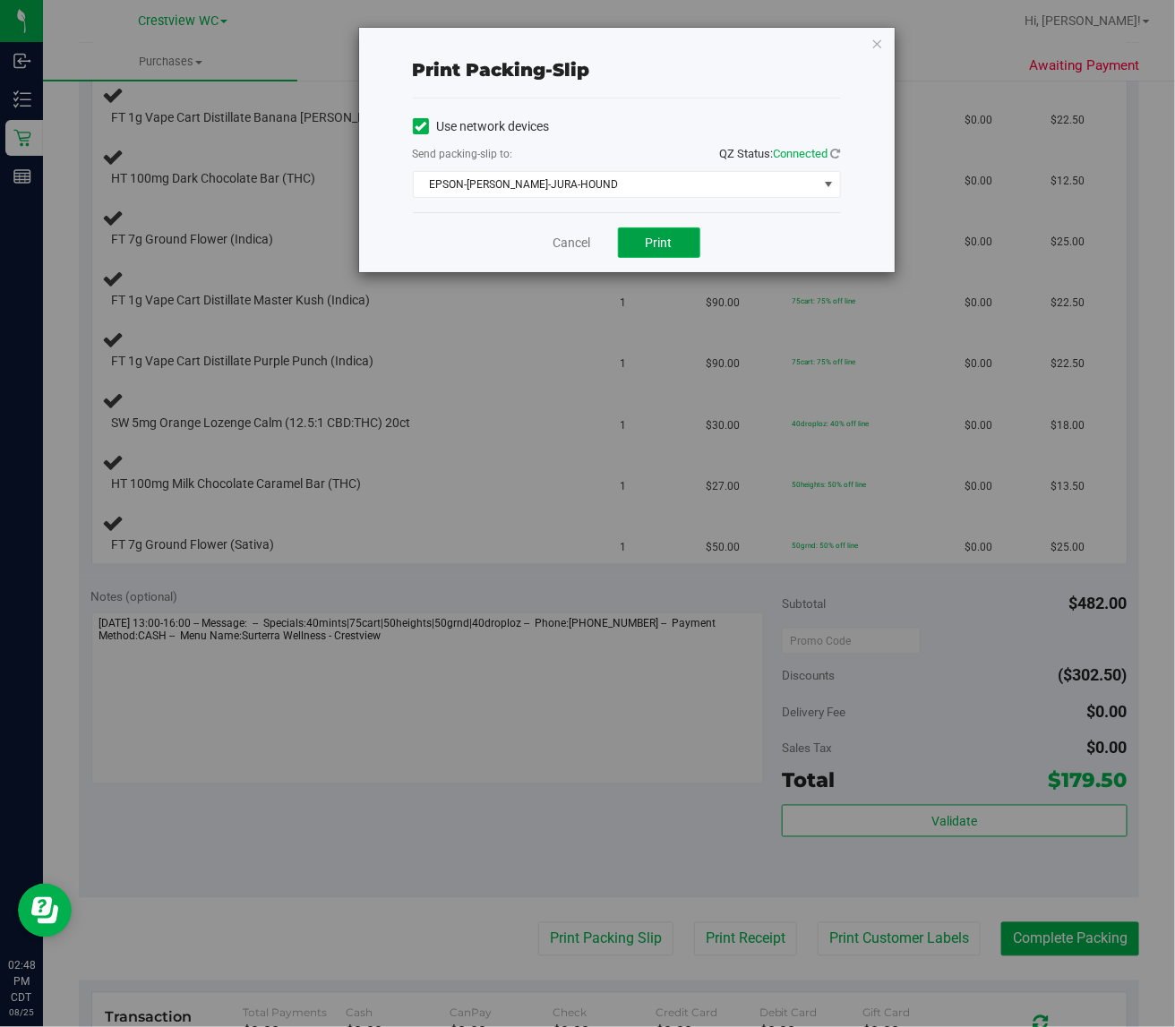
click at [655, 228] on button "Print" at bounding box center [659, 242] width 82 height 30
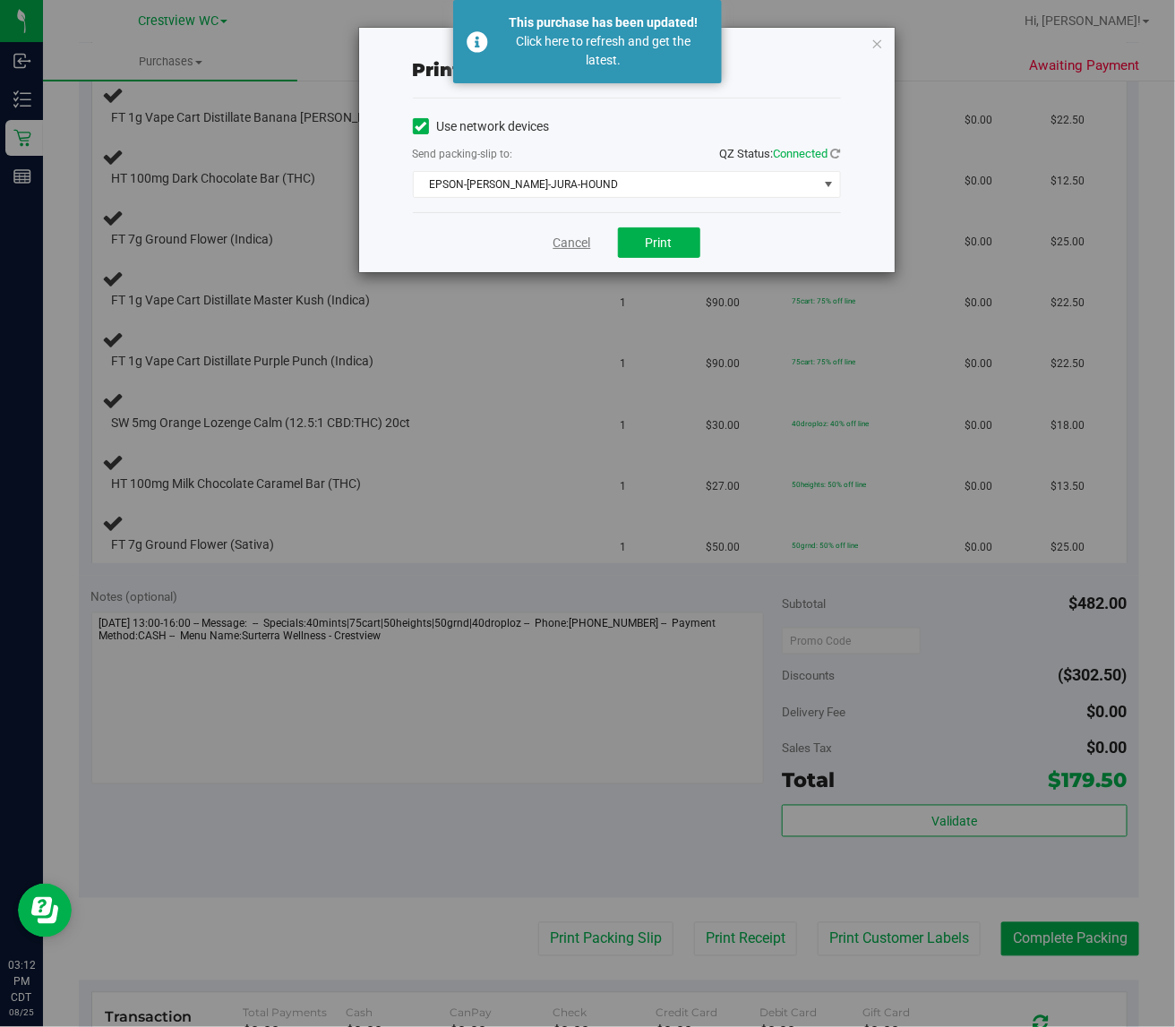
click at [555, 242] on link "Cancel" at bounding box center [572, 243] width 38 height 19
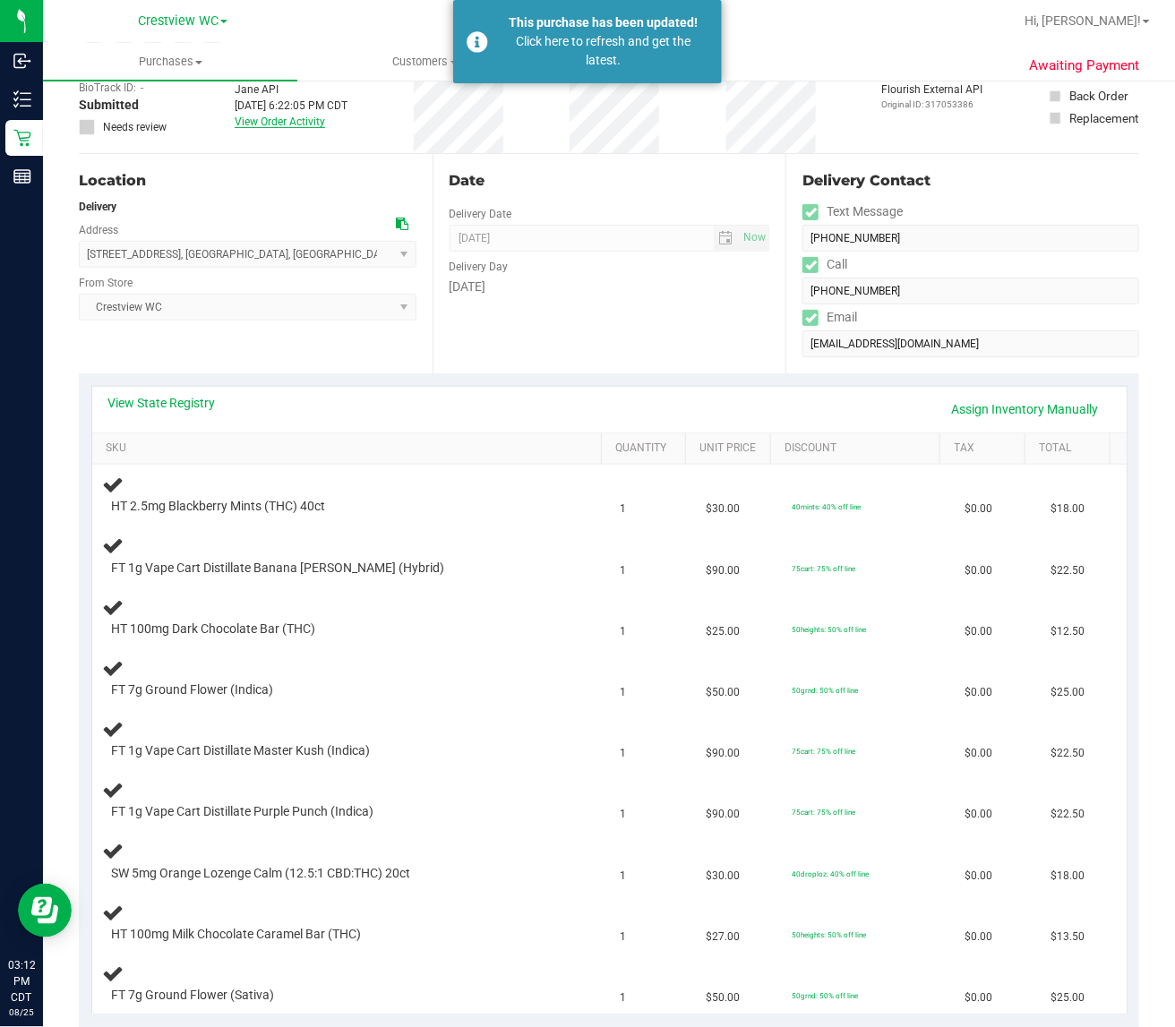
scroll to position [0, 0]
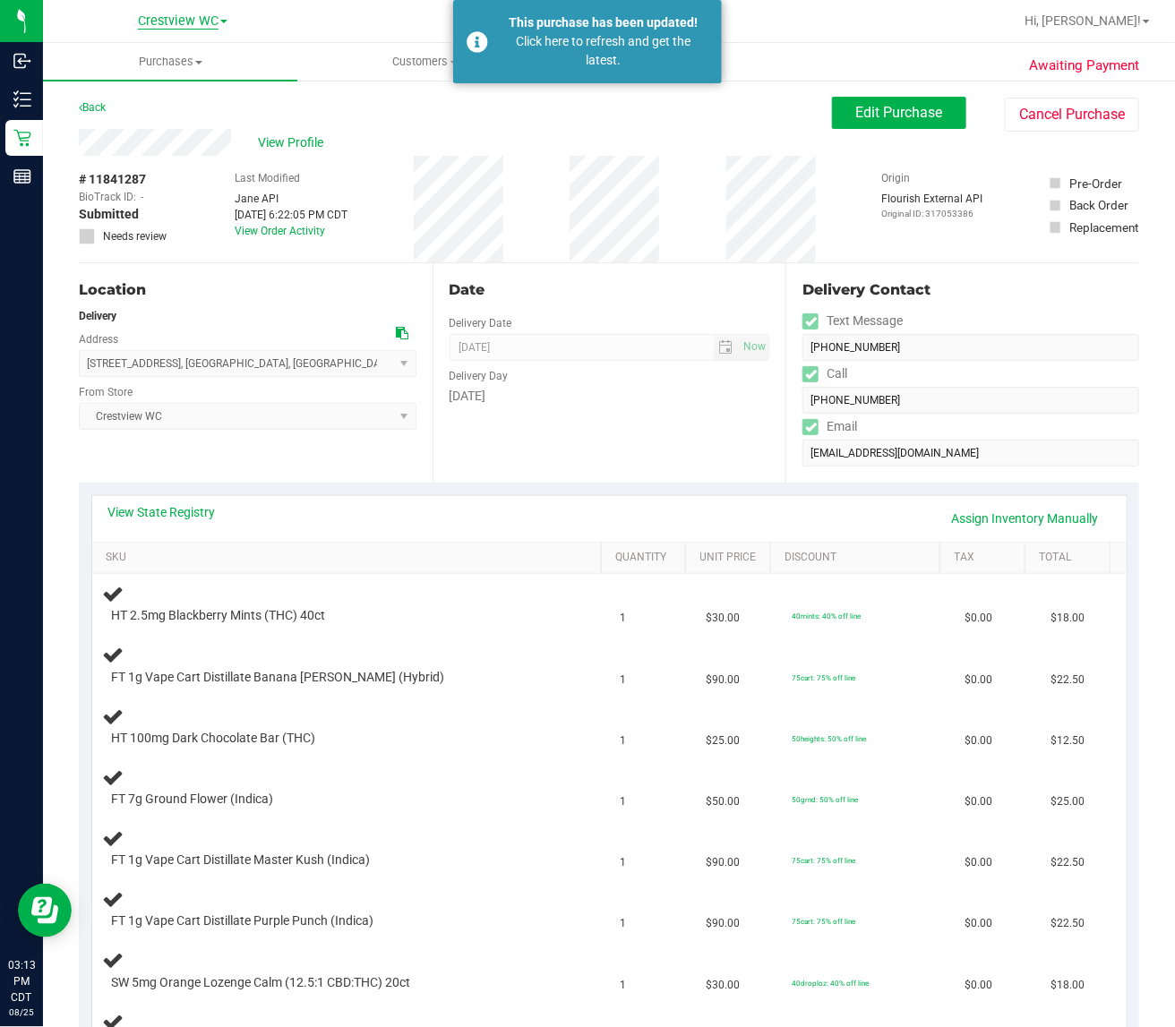
click at [200, 23] on span "Crestview WC" at bounding box center [178, 21] width 81 height 16
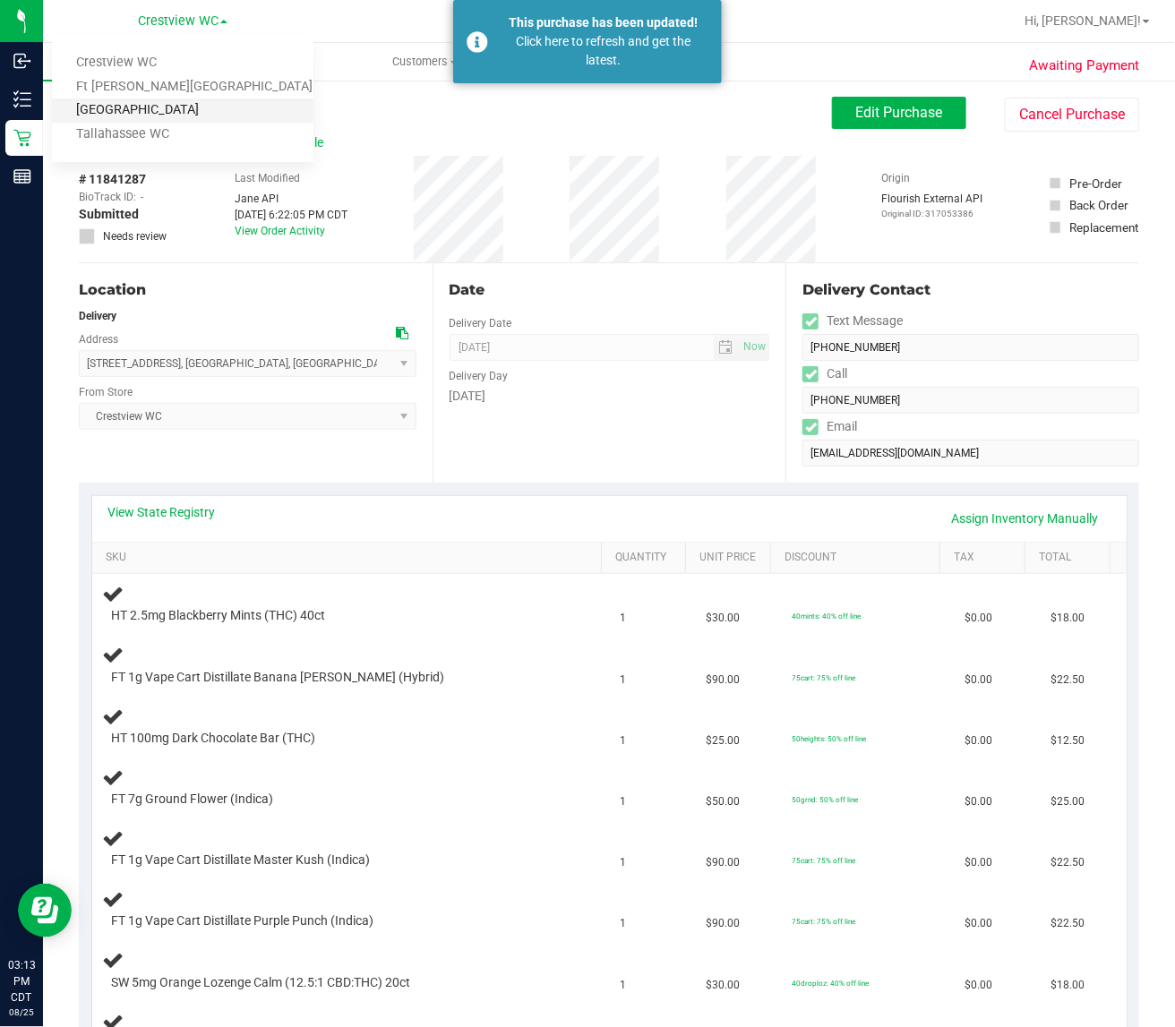
click at [153, 119] on link "Panama City WC" at bounding box center [182, 110] width 261 height 24
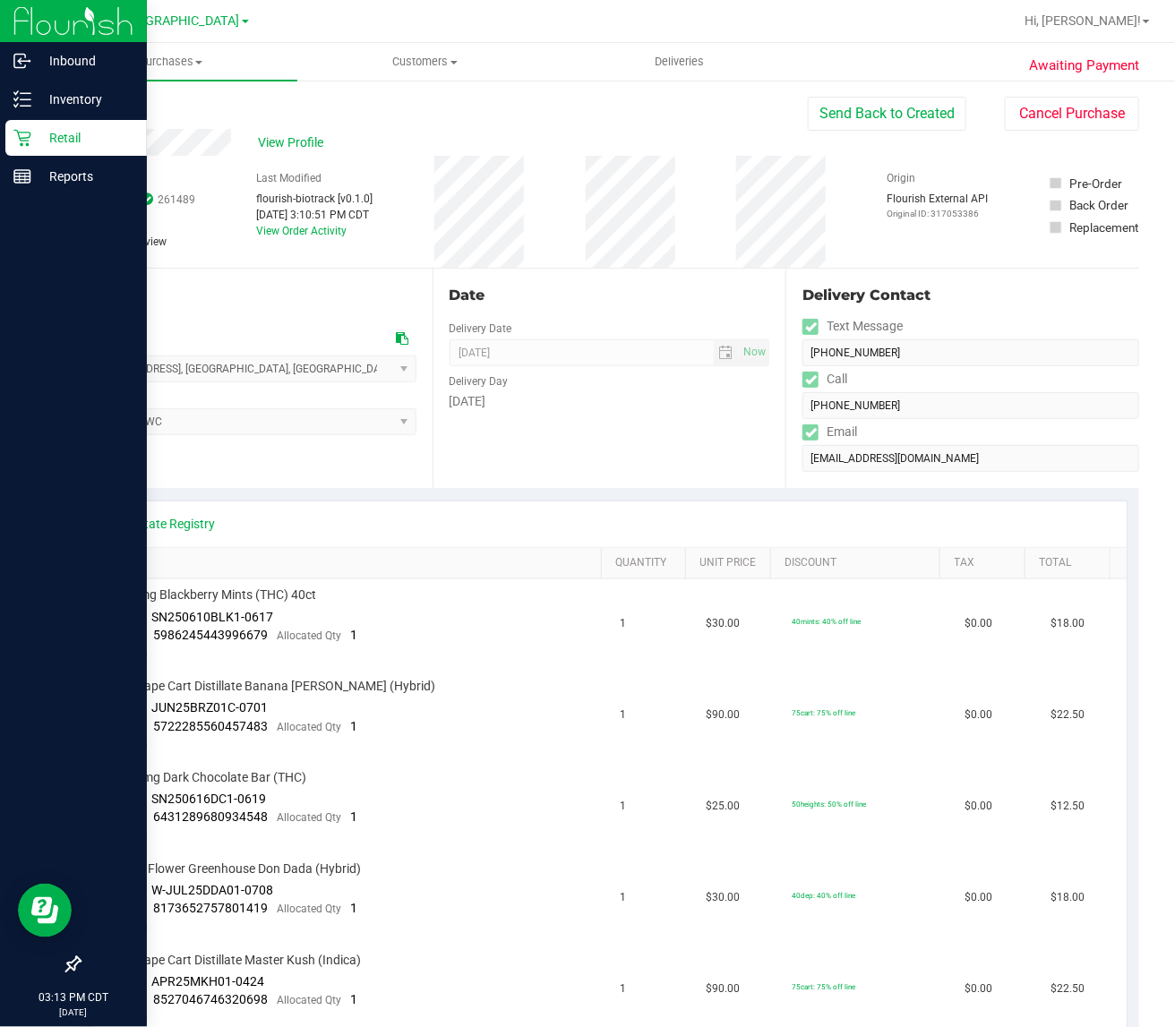
click at [24, 131] on icon at bounding box center [22, 138] width 18 height 18
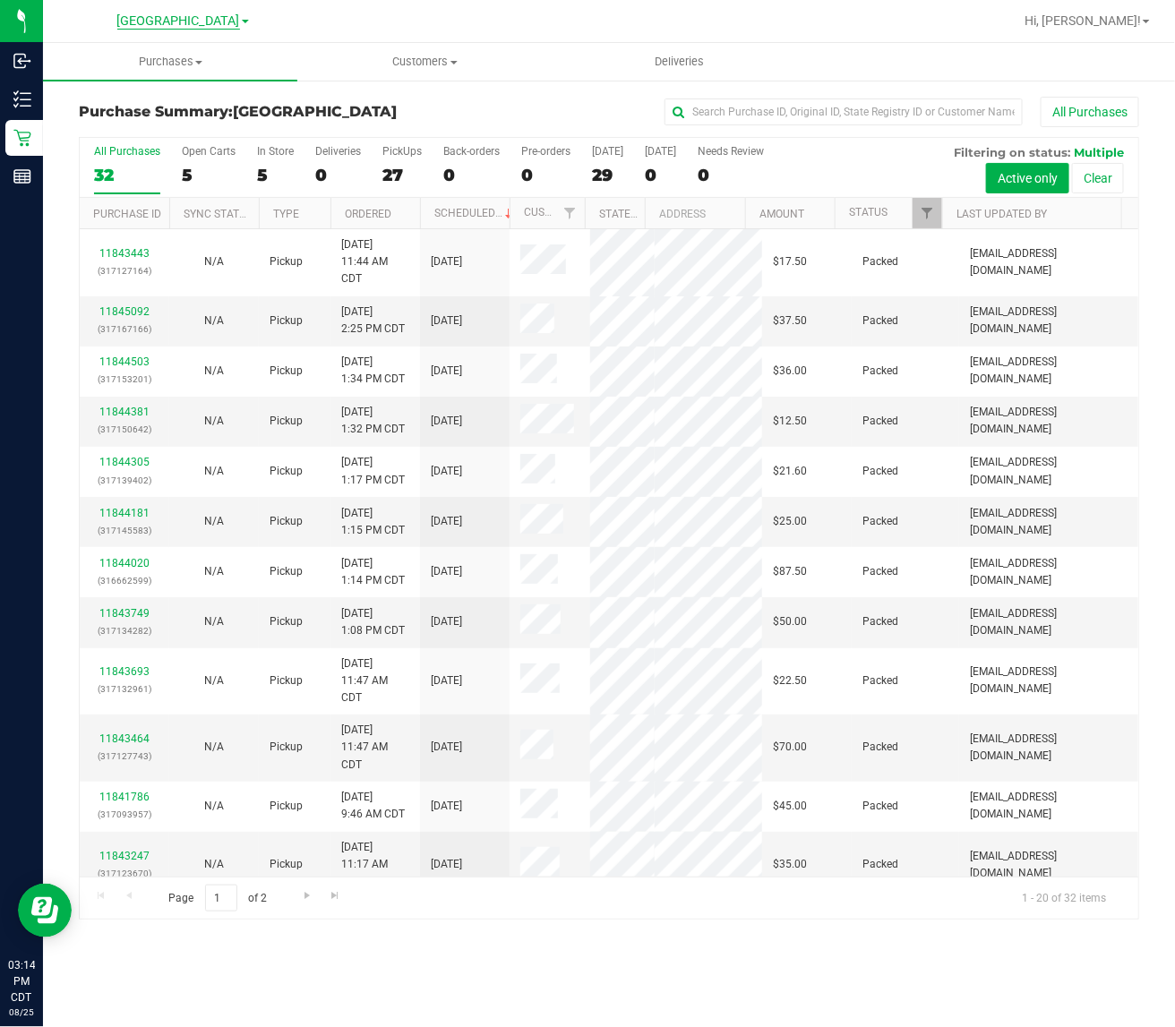
click at [149, 21] on span "Panama City WC" at bounding box center [178, 21] width 123 height 16
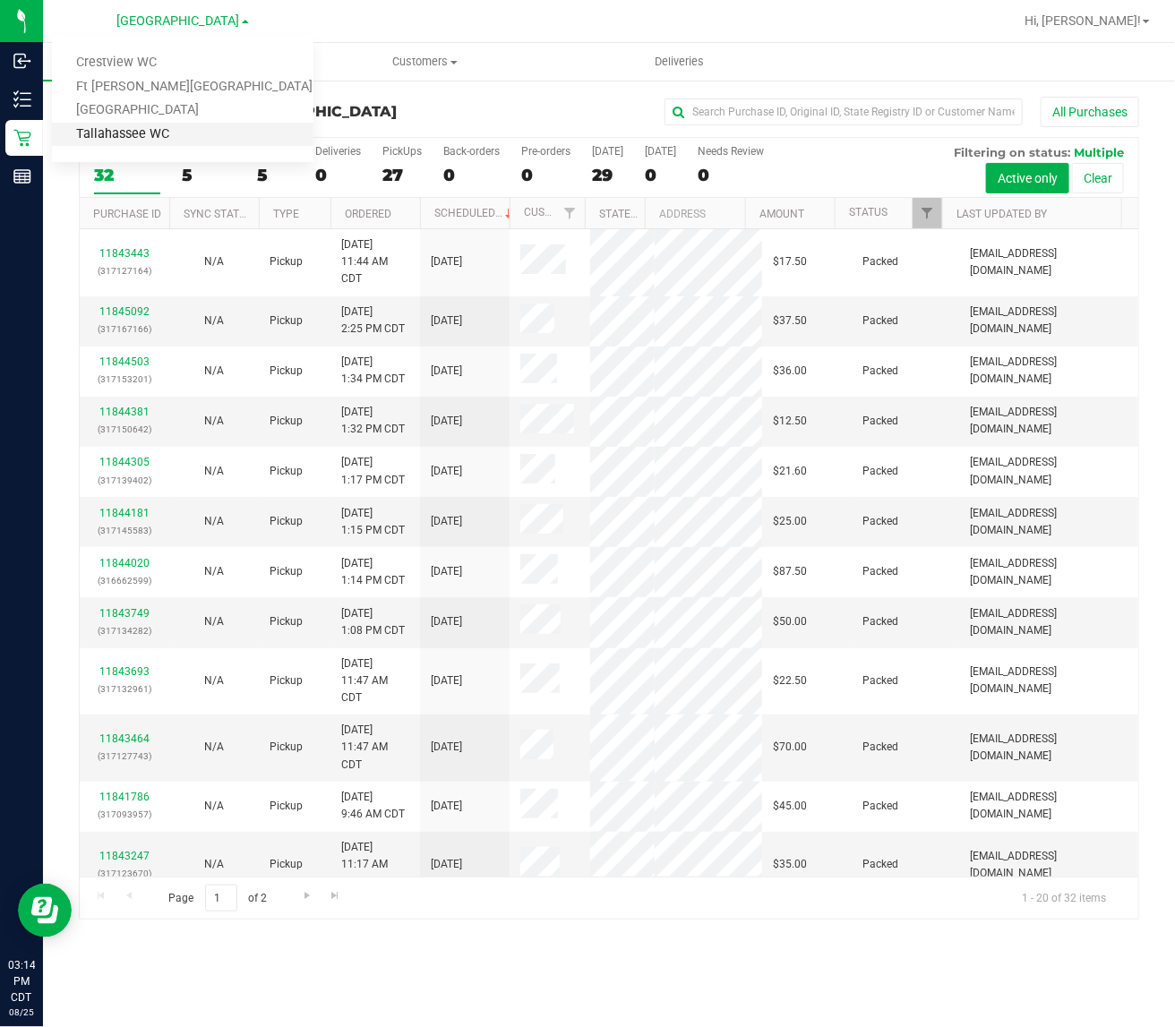
click at [172, 135] on link "Tallahassee WC" at bounding box center [182, 135] width 261 height 24
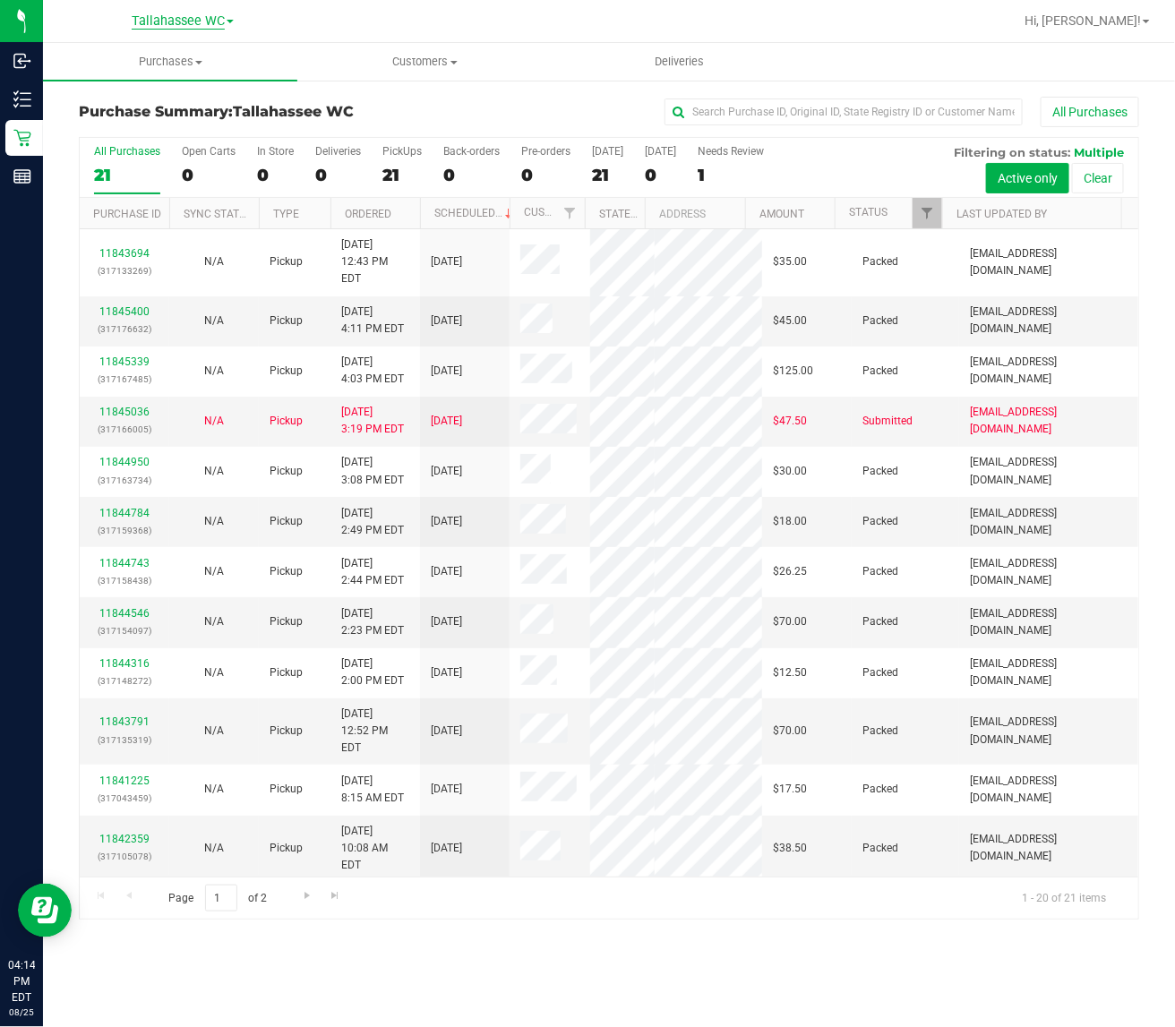
click at [197, 27] on span "Tallahassee WC" at bounding box center [178, 21] width 93 height 16
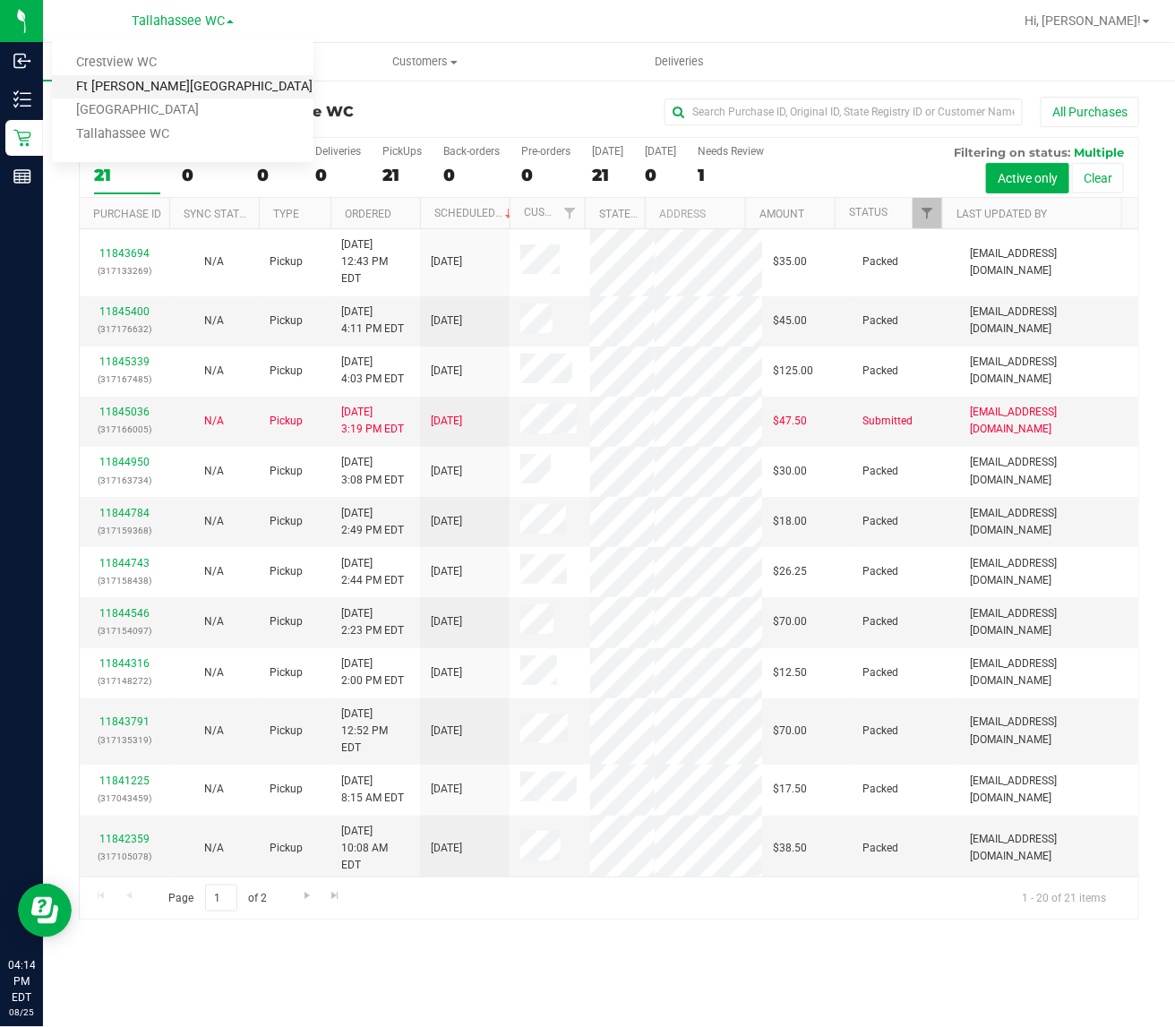
click at [189, 75] on link "Ft Walton Beach WC" at bounding box center [182, 87] width 261 height 24
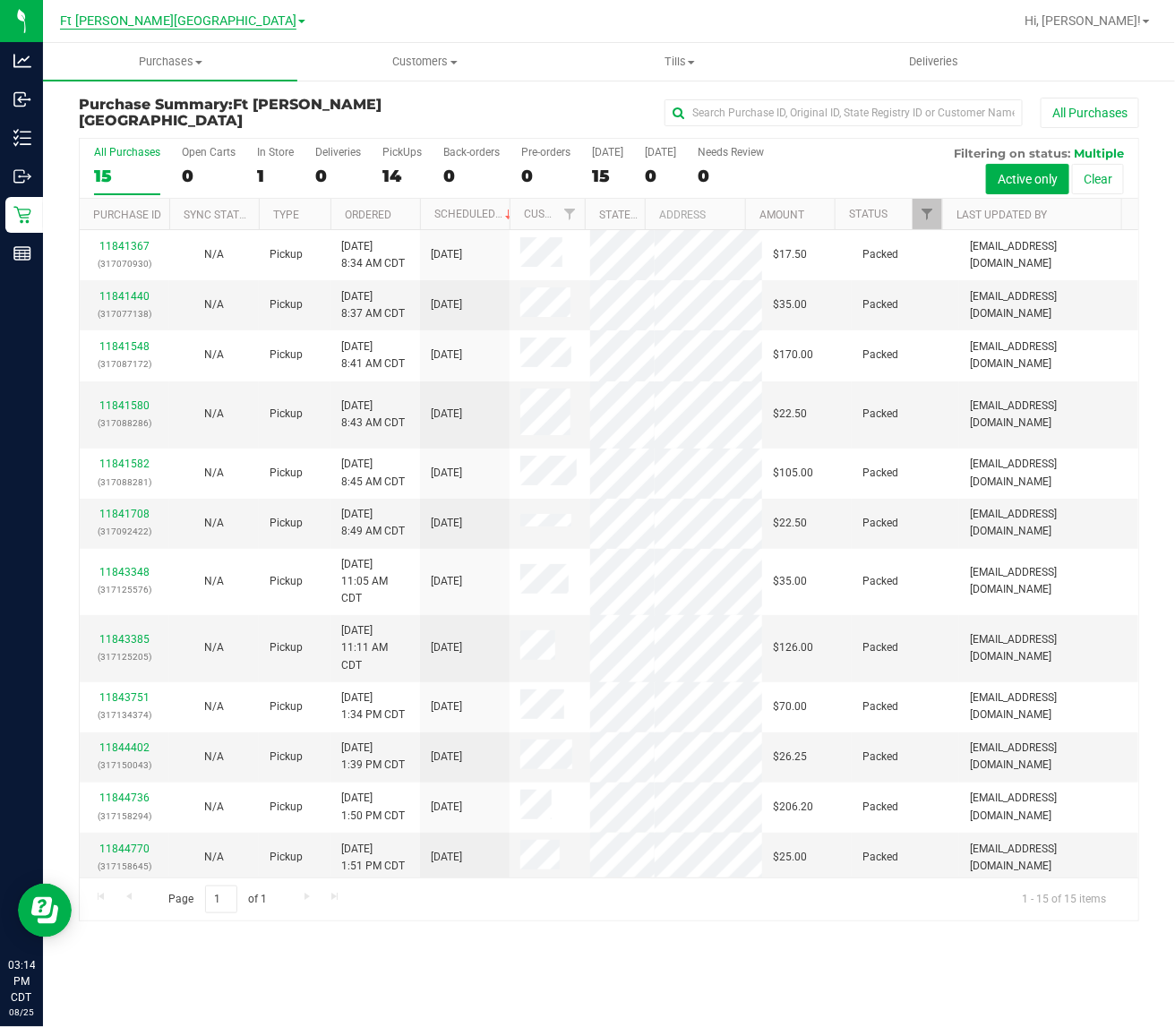
click at [194, 23] on span "Ft Walton Beach WC" at bounding box center [178, 21] width 236 height 16
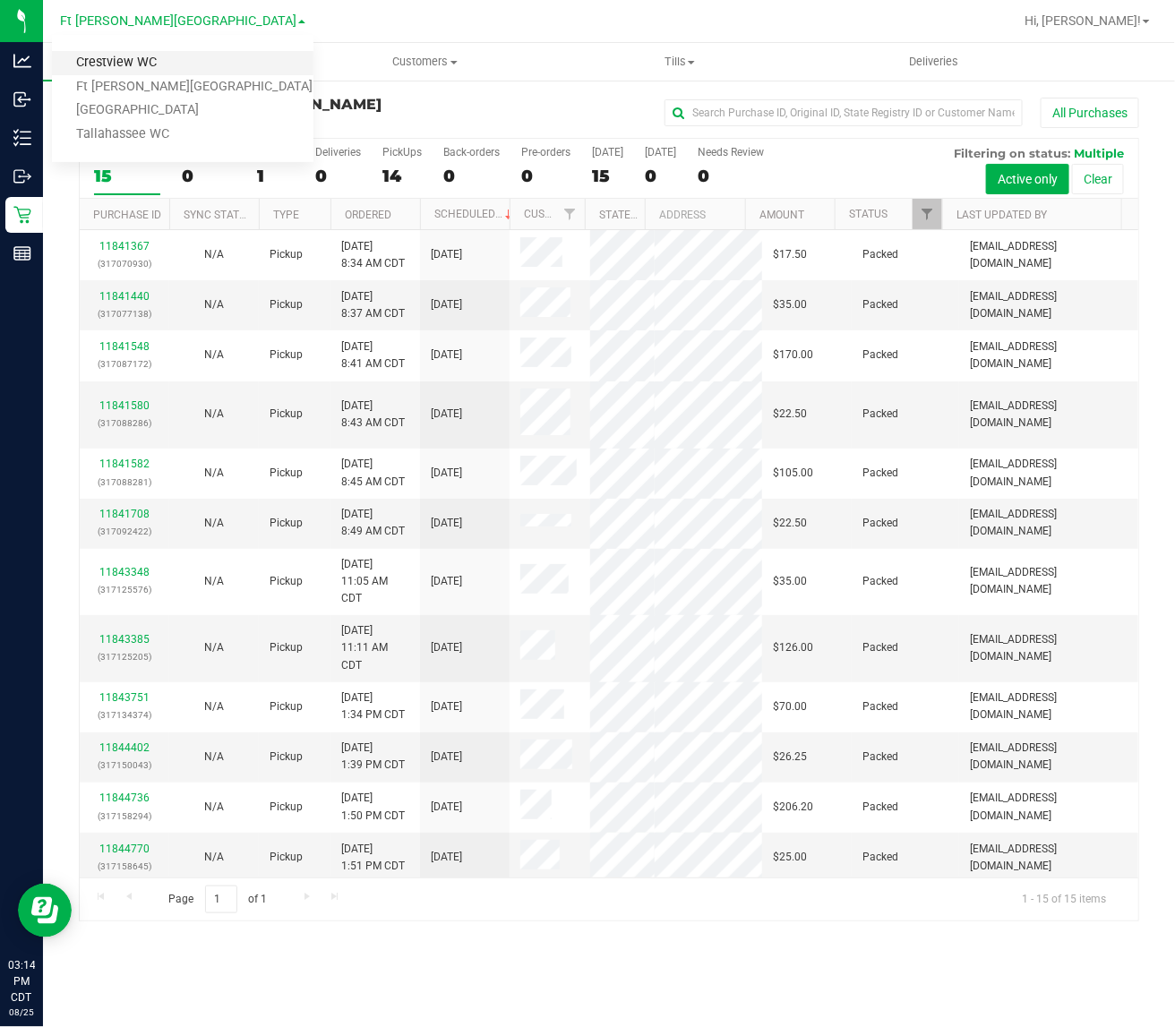
click at [176, 70] on link "Crestview WC" at bounding box center [182, 63] width 261 height 24
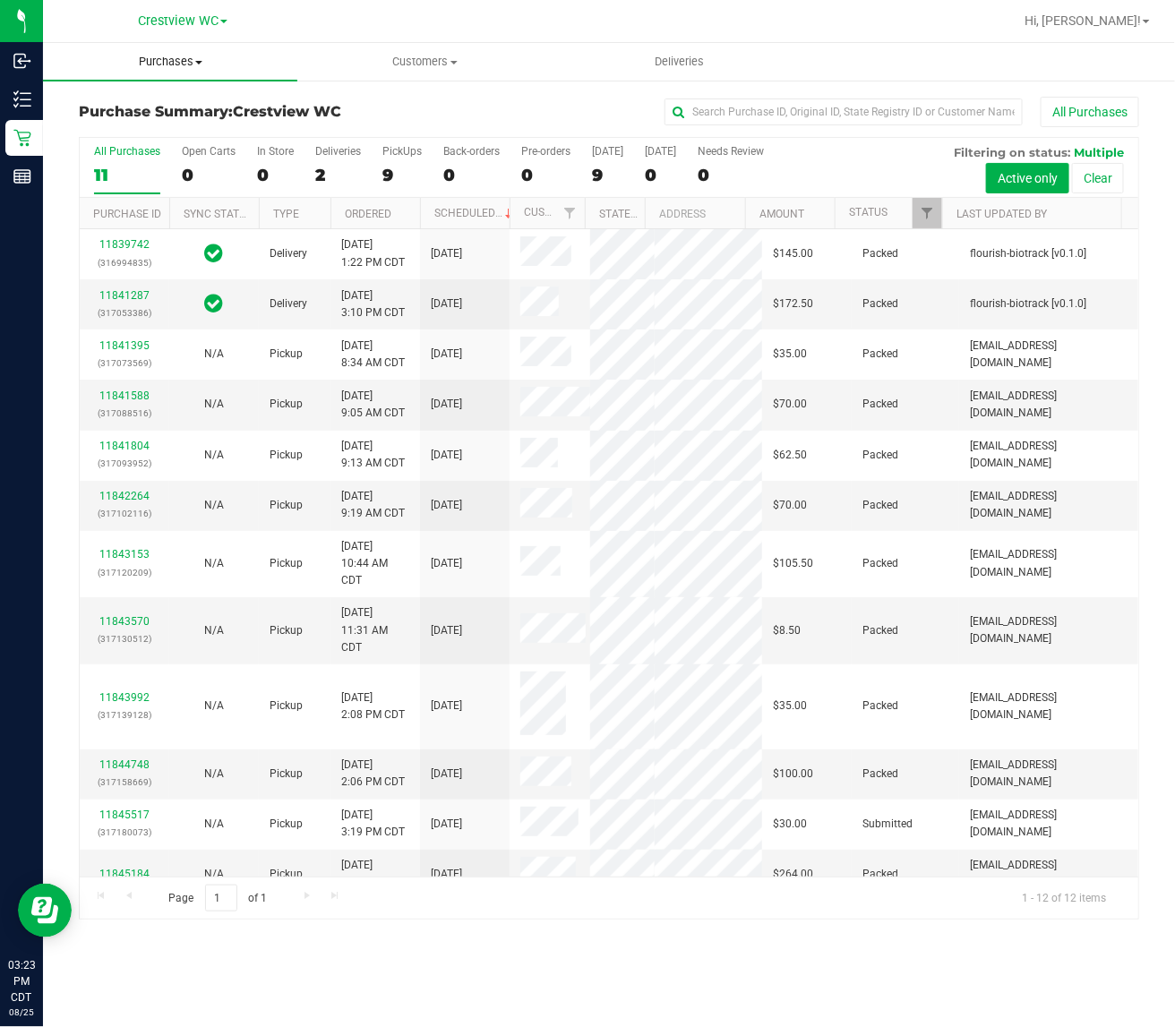
scroll to position [258, 0]
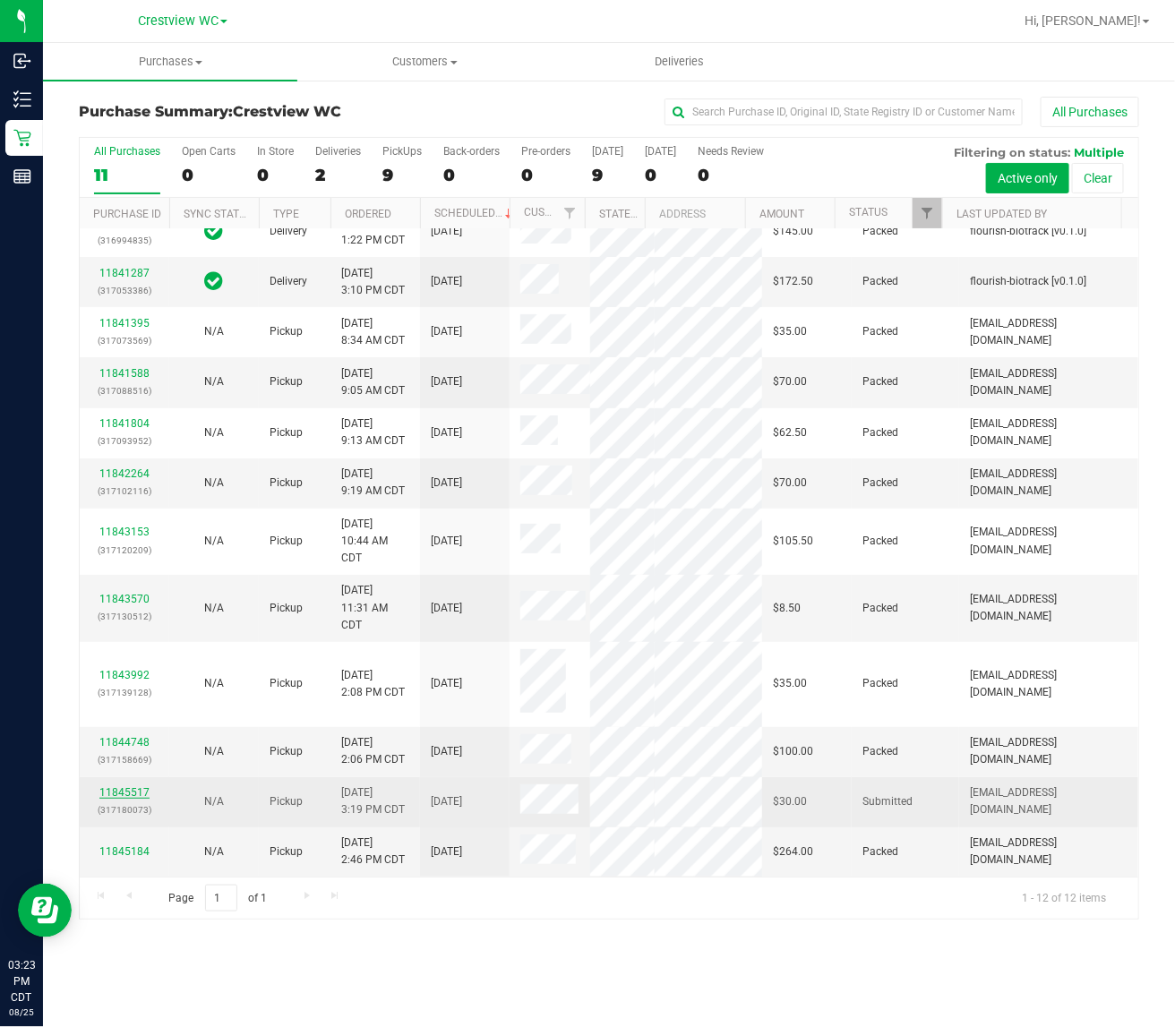
click at [132, 799] on link "11845517" at bounding box center [124, 792] width 50 height 13
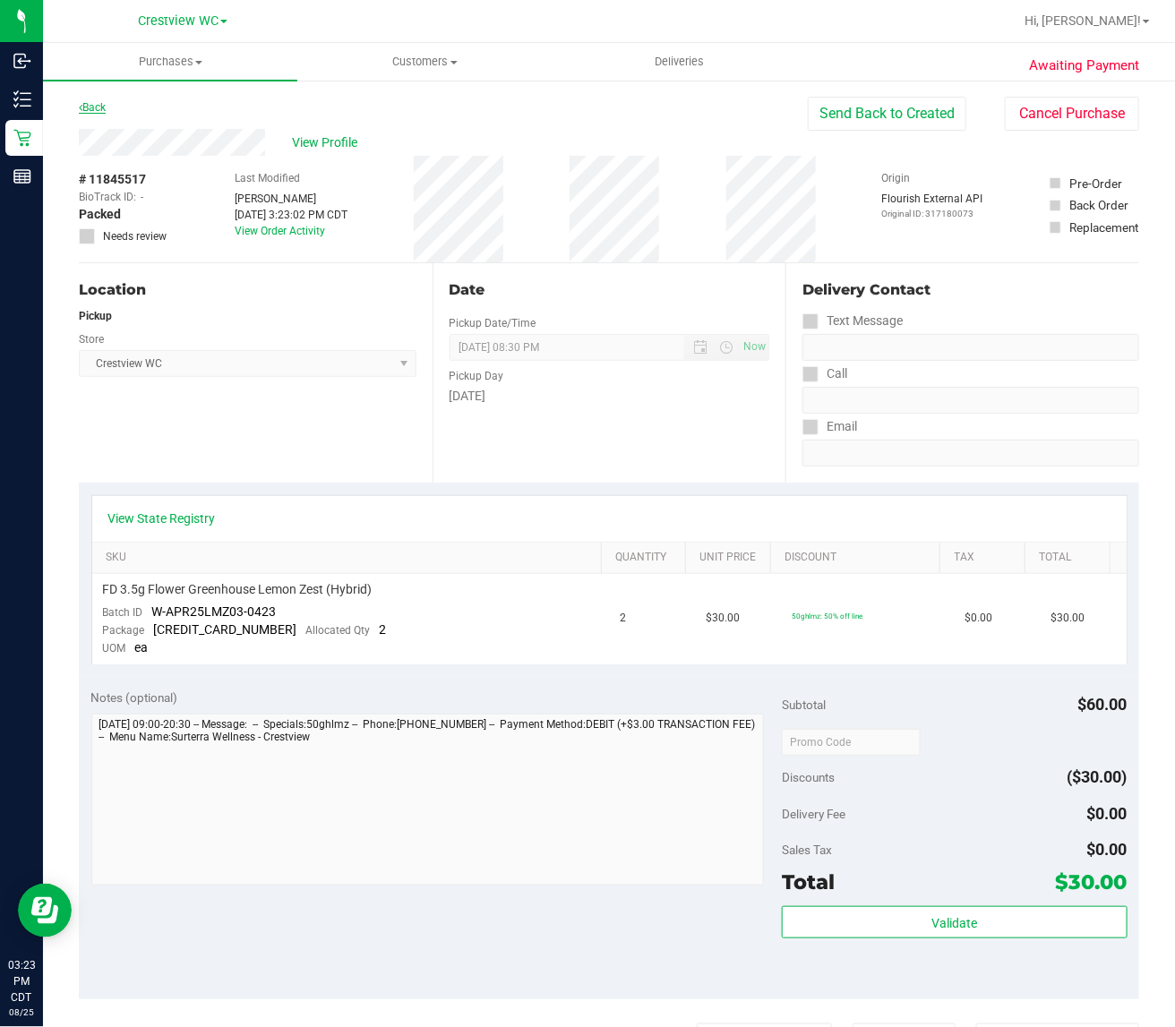
click at [95, 107] on link "Back" at bounding box center [92, 107] width 27 height 13
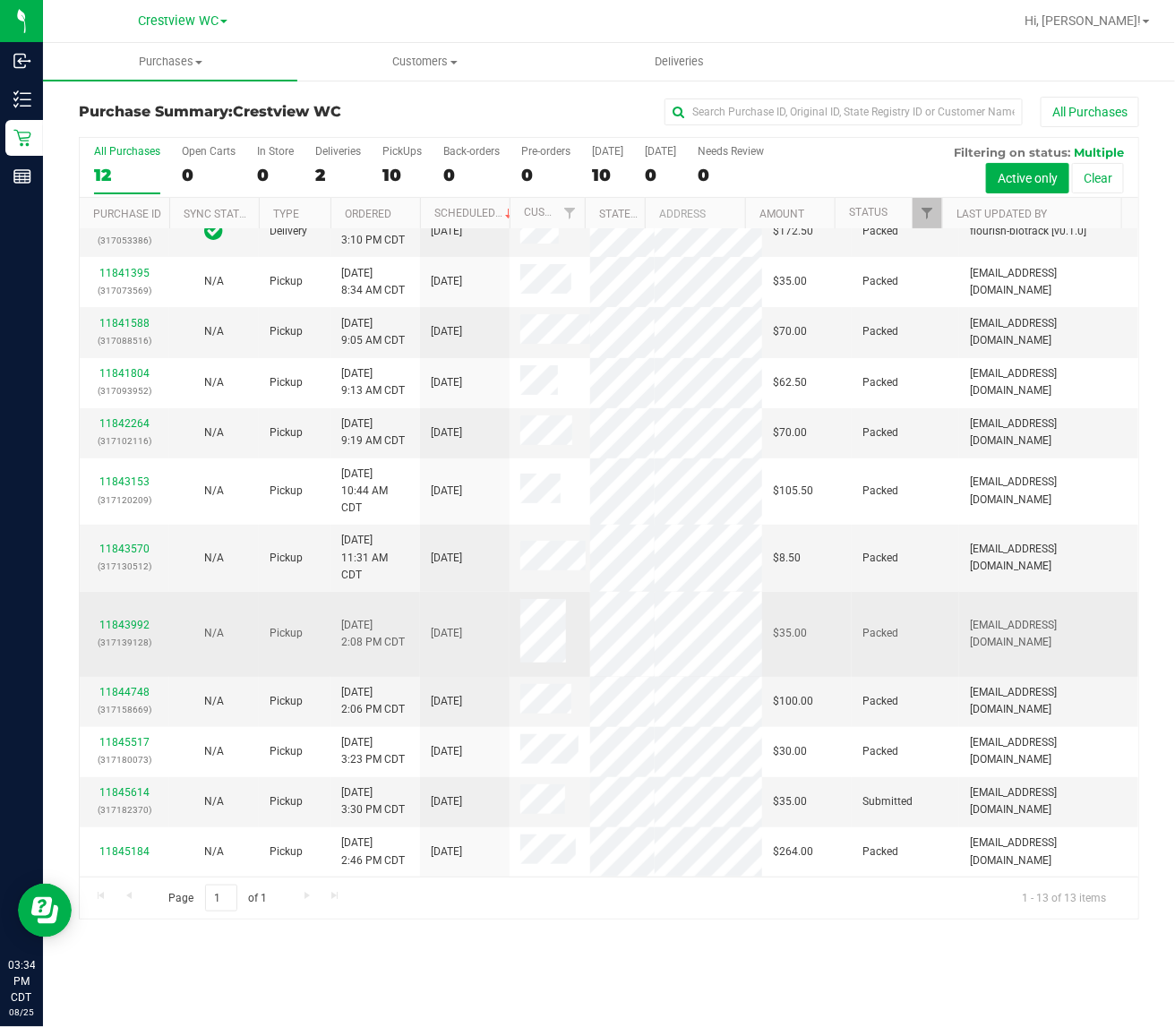
scroll to position [309, 0]
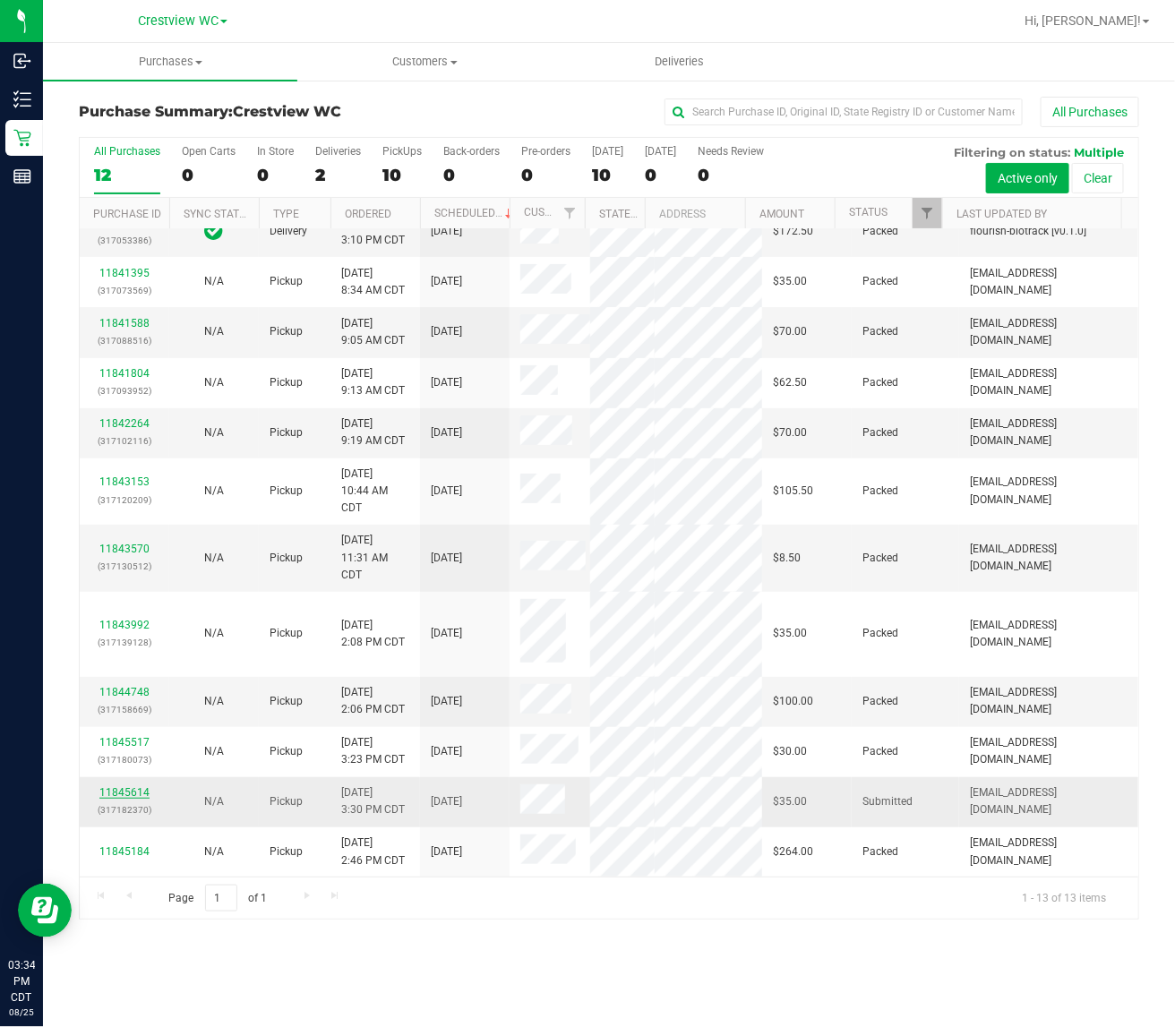
click at [123, 795] on link "11845614" at bounding box center [124, 792] width 50 height 13
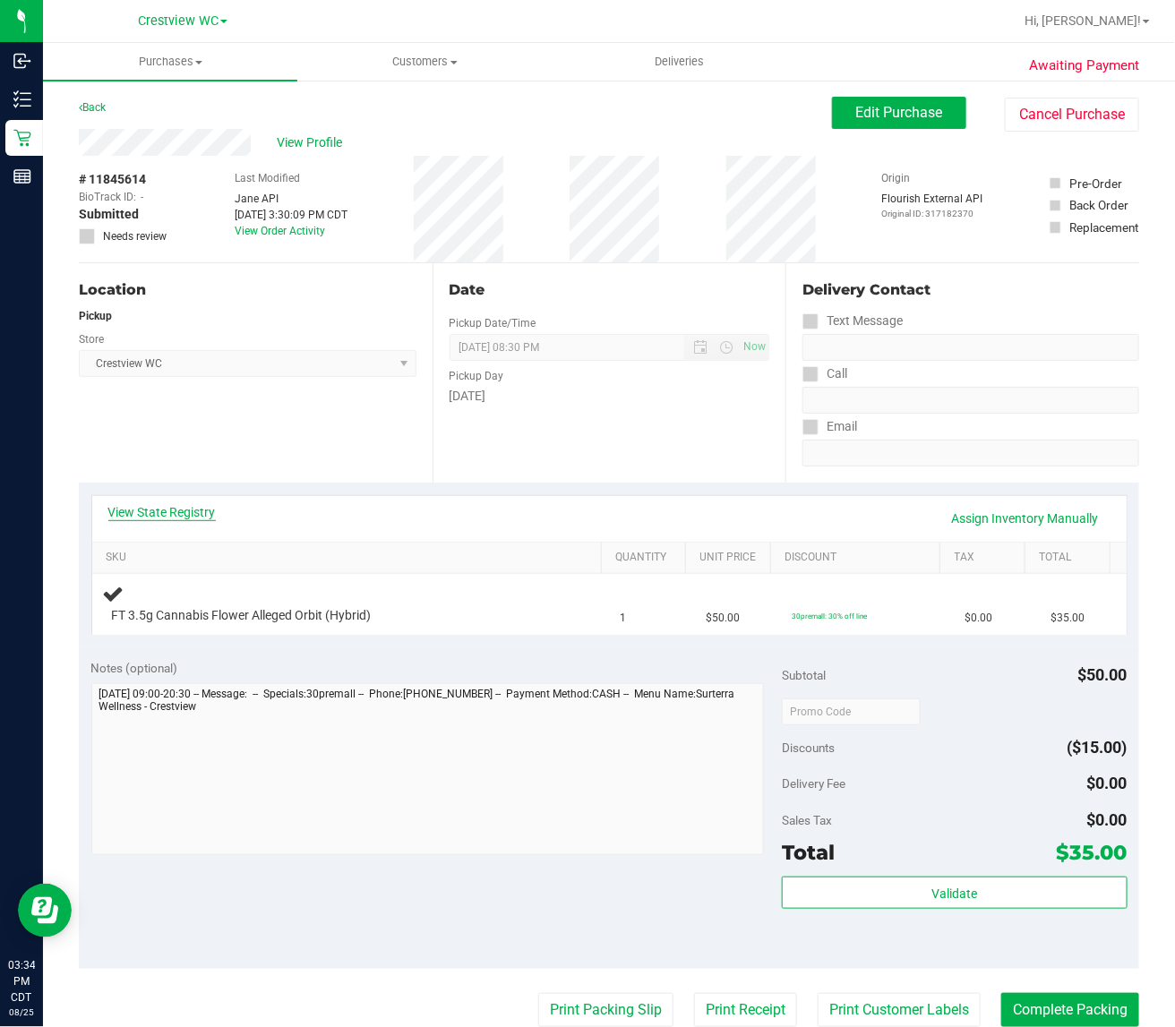
click at [188, 518] on link "View State Registry" at bounding box center [161, 512] width 107 height 18
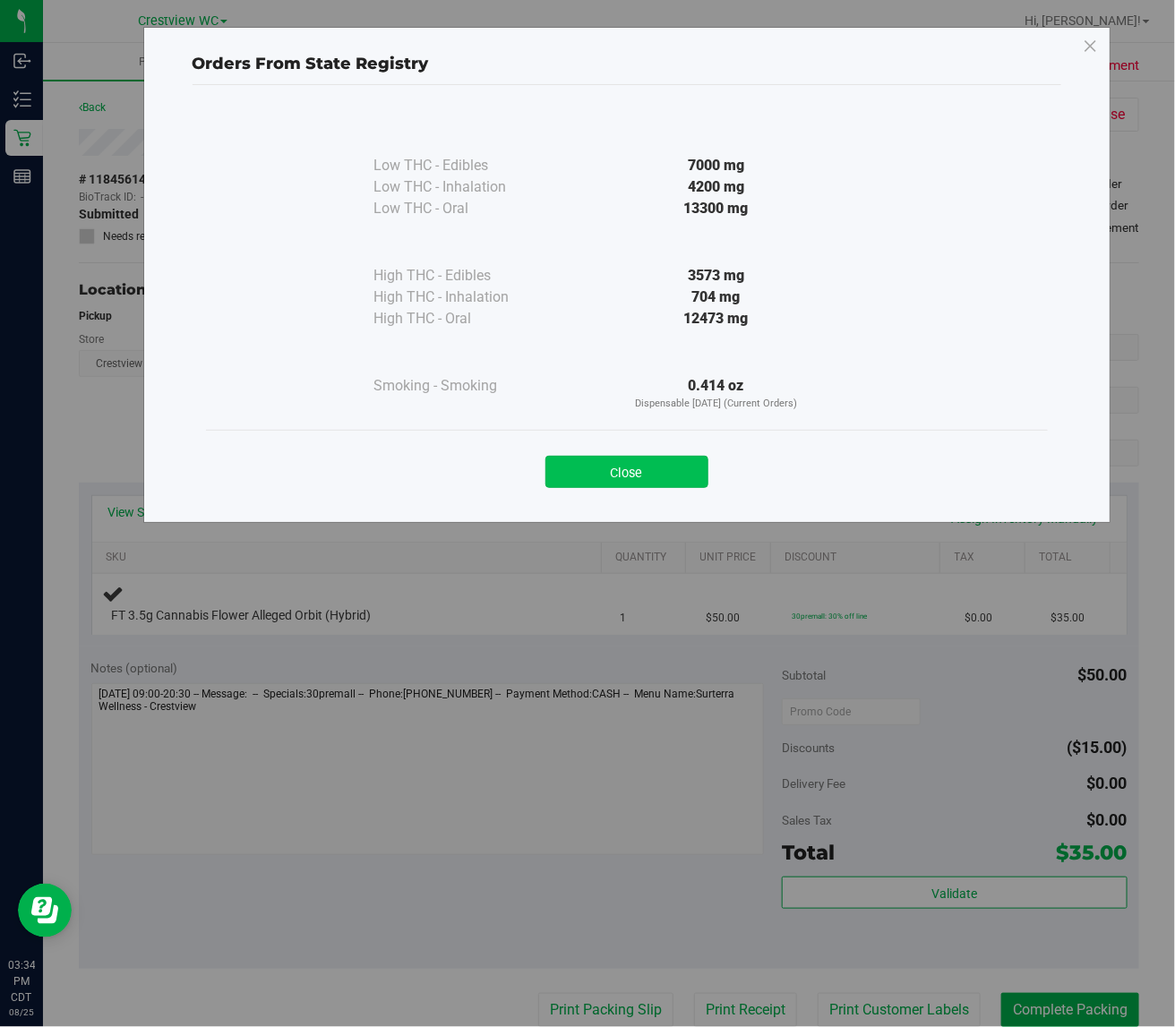
click at [614, 461] on button "Close" at bounding box center [626, 472] width 163 height 32
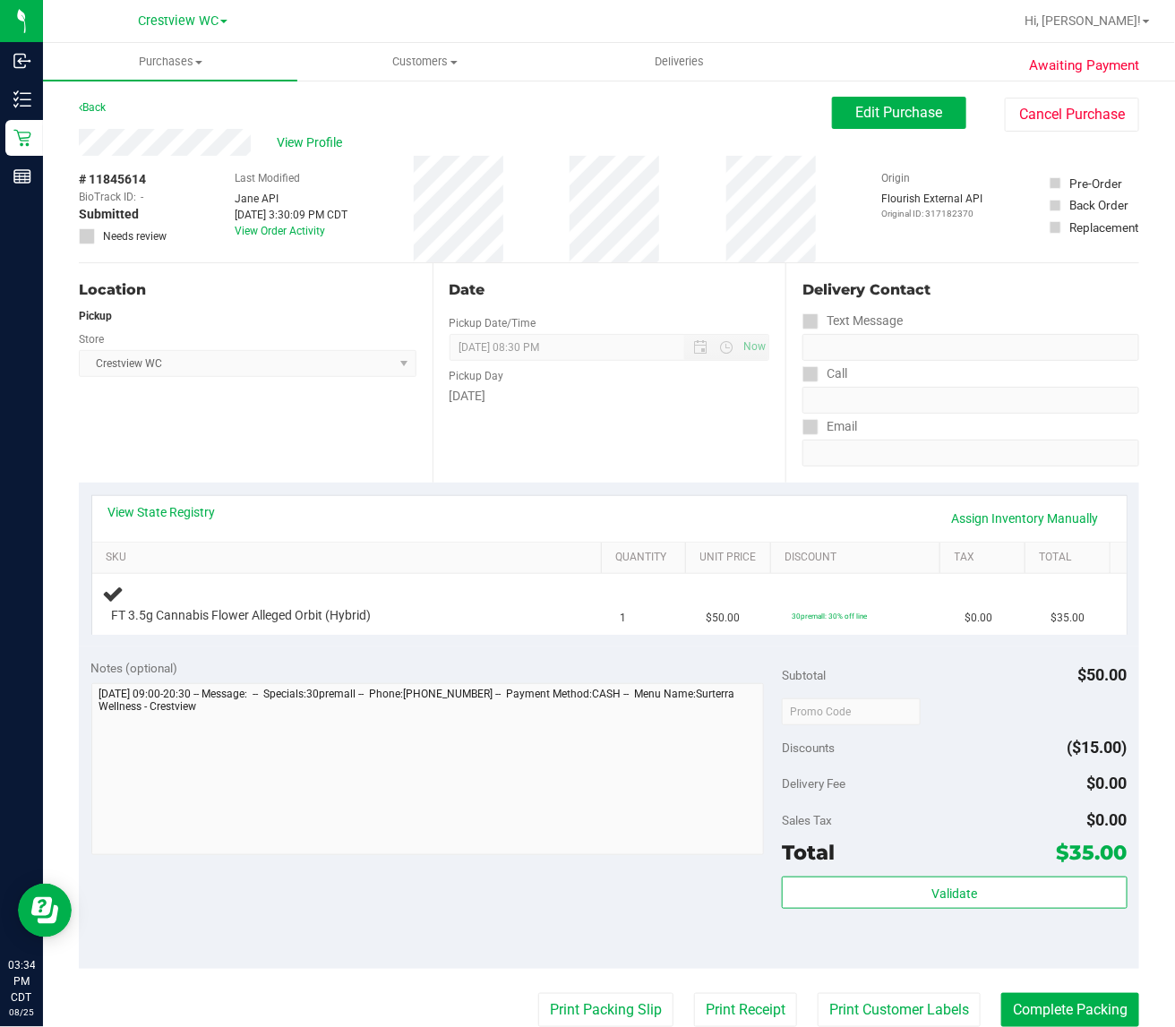
click at [614, 476] on div "Date Pickup Date/Time 08/25/2025 Now 08/25/2025 08:30 PM Now Pickup Day Monday" at bounding box center [610, 372] width 354 height 219
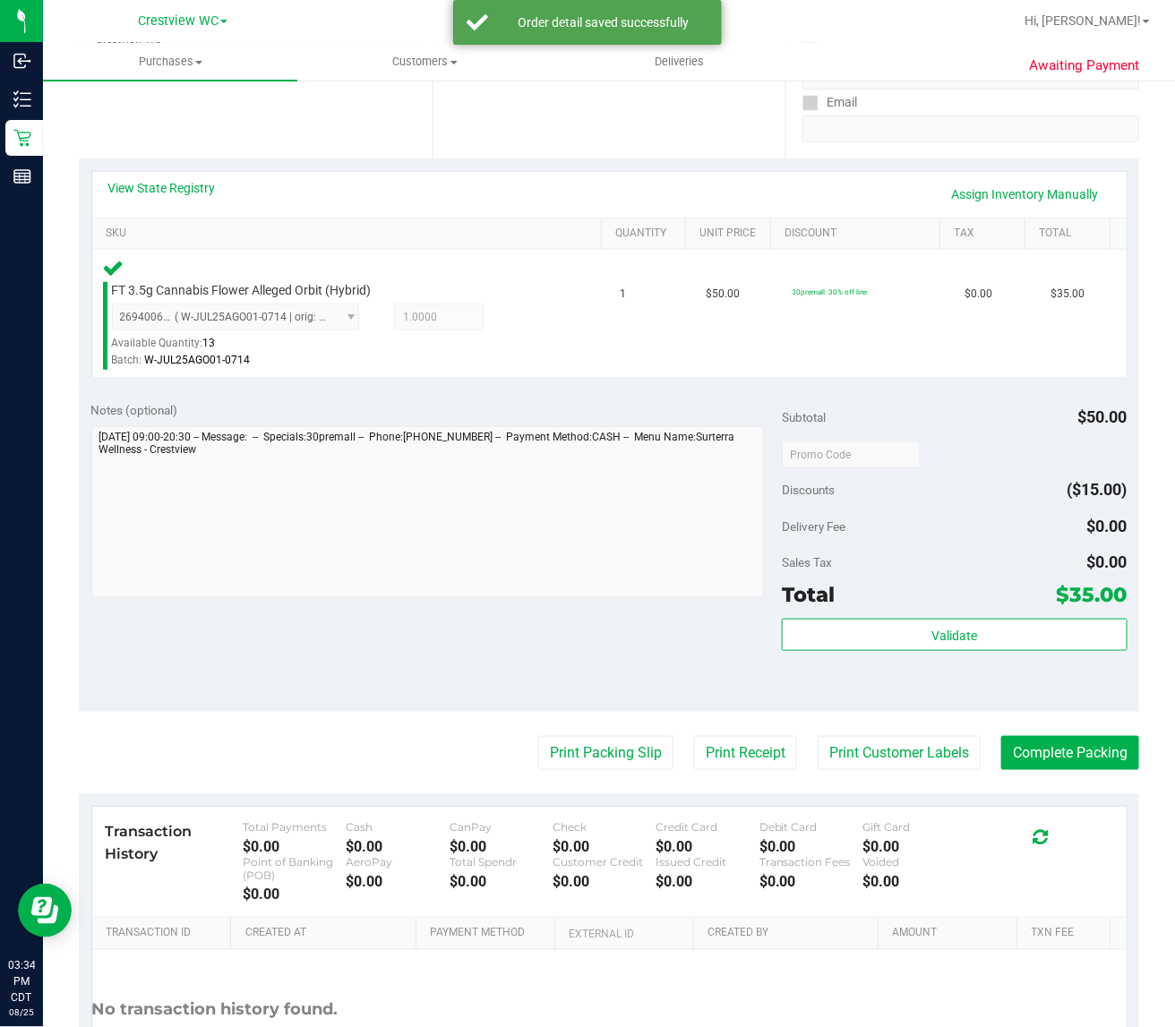
scroll to position [471, 0]
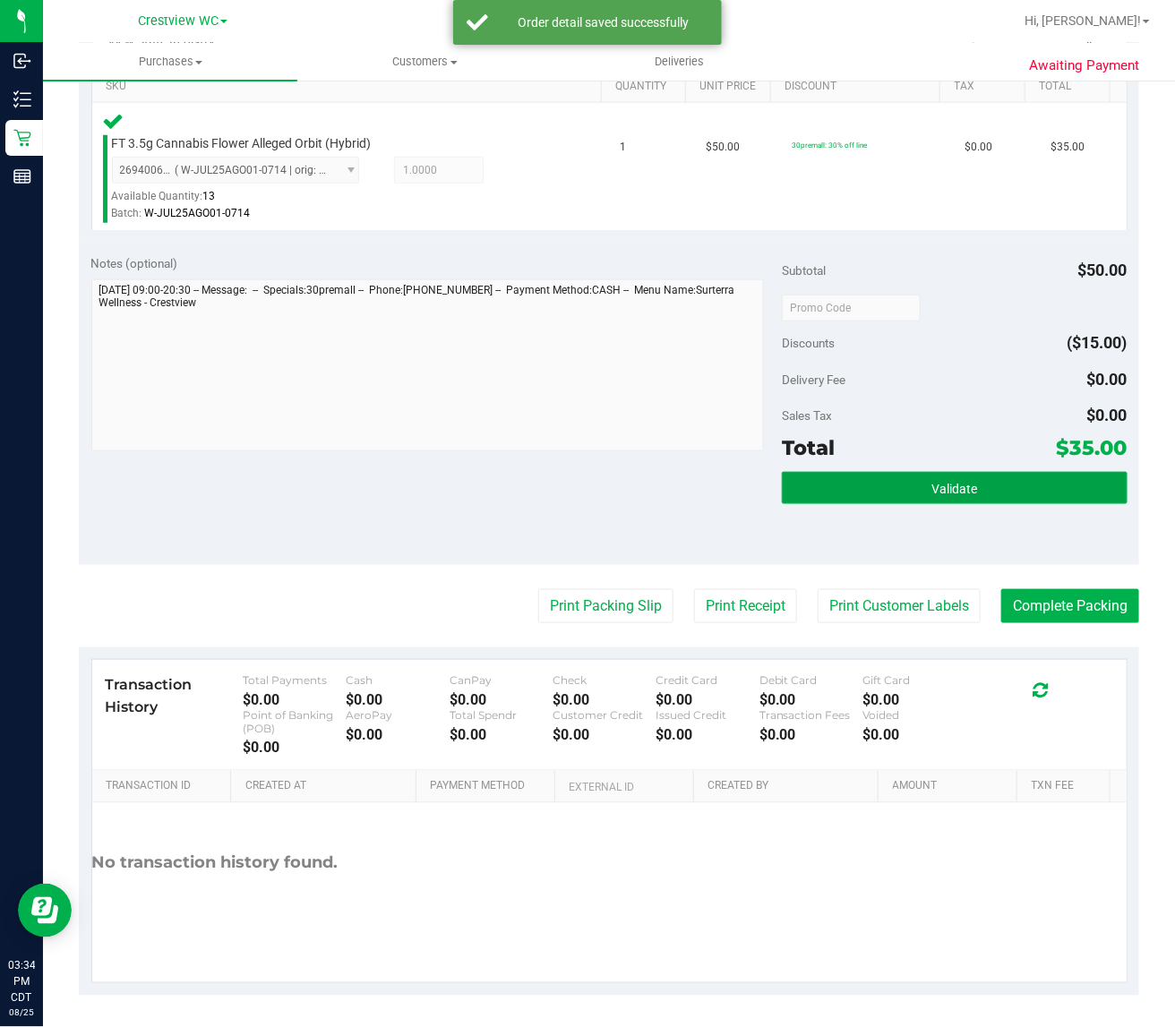
click at [860, 497] on button "Validate" at bounding box center [955, 488] width 346 height 32
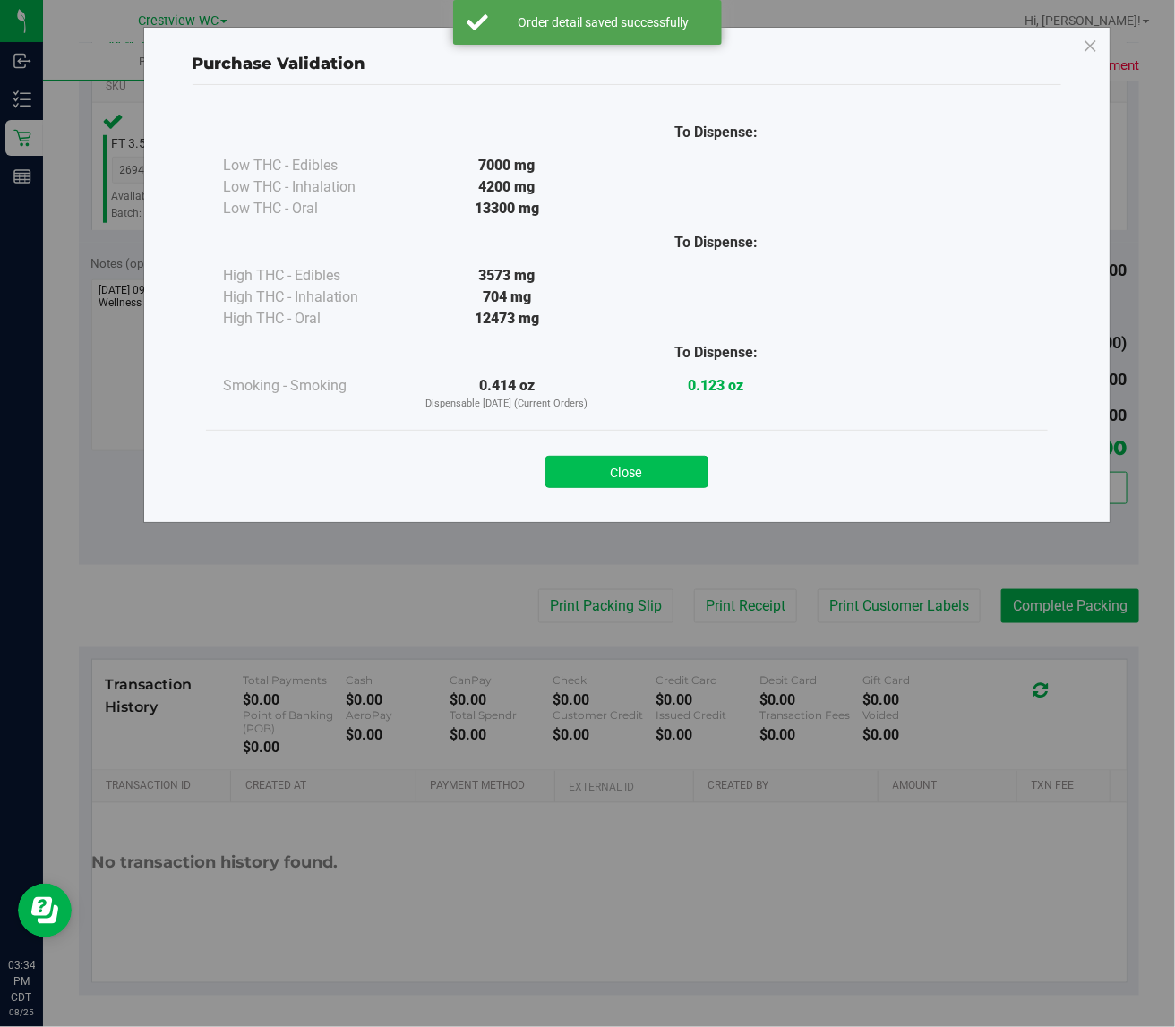
click at [683, 475] on button "Close" at bounding box center [626, 472] width 163 height 32
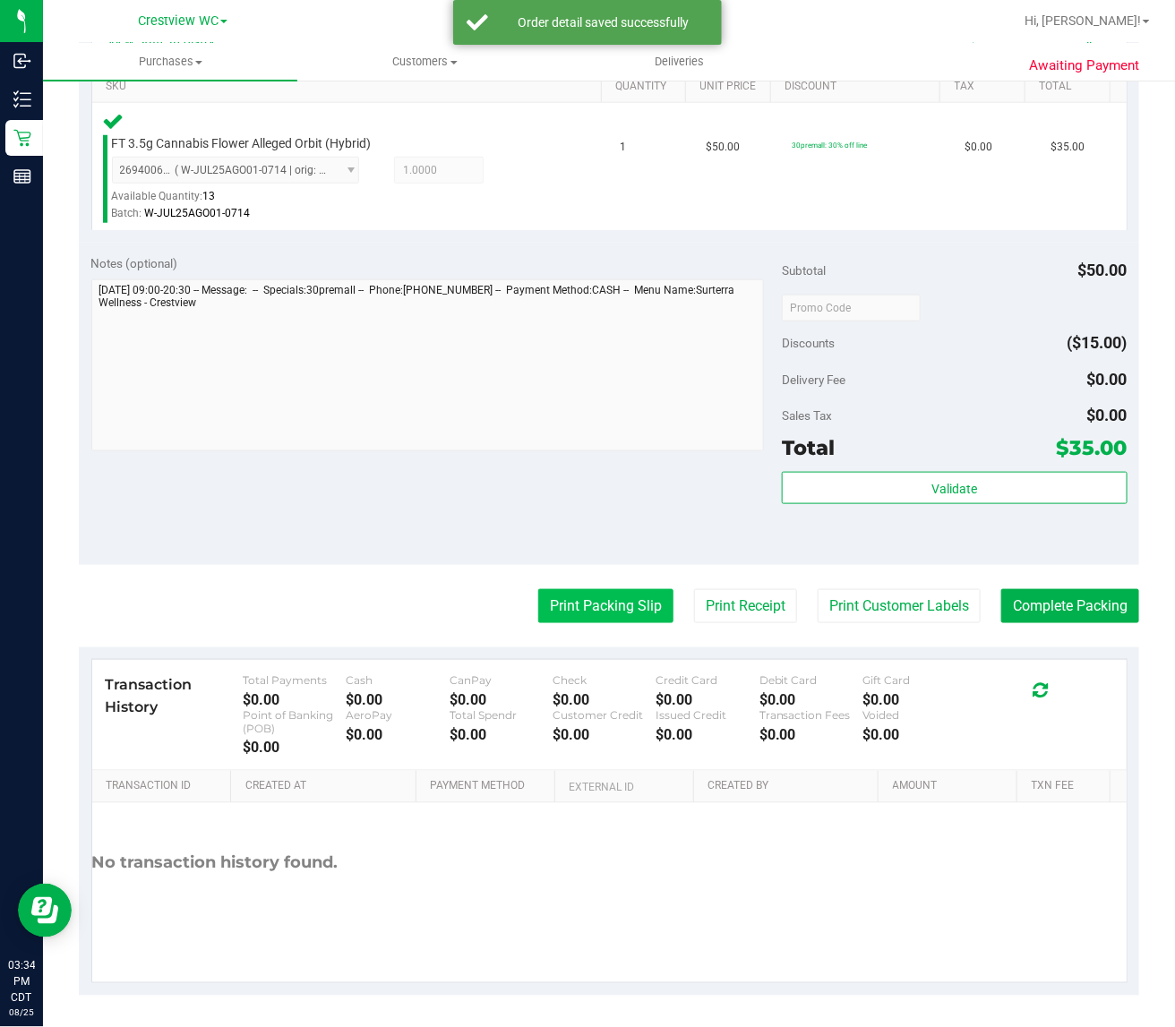
click at [587, 622] on button "Print Packing Slip" at bounding box center [605, 606] width 135 height 34
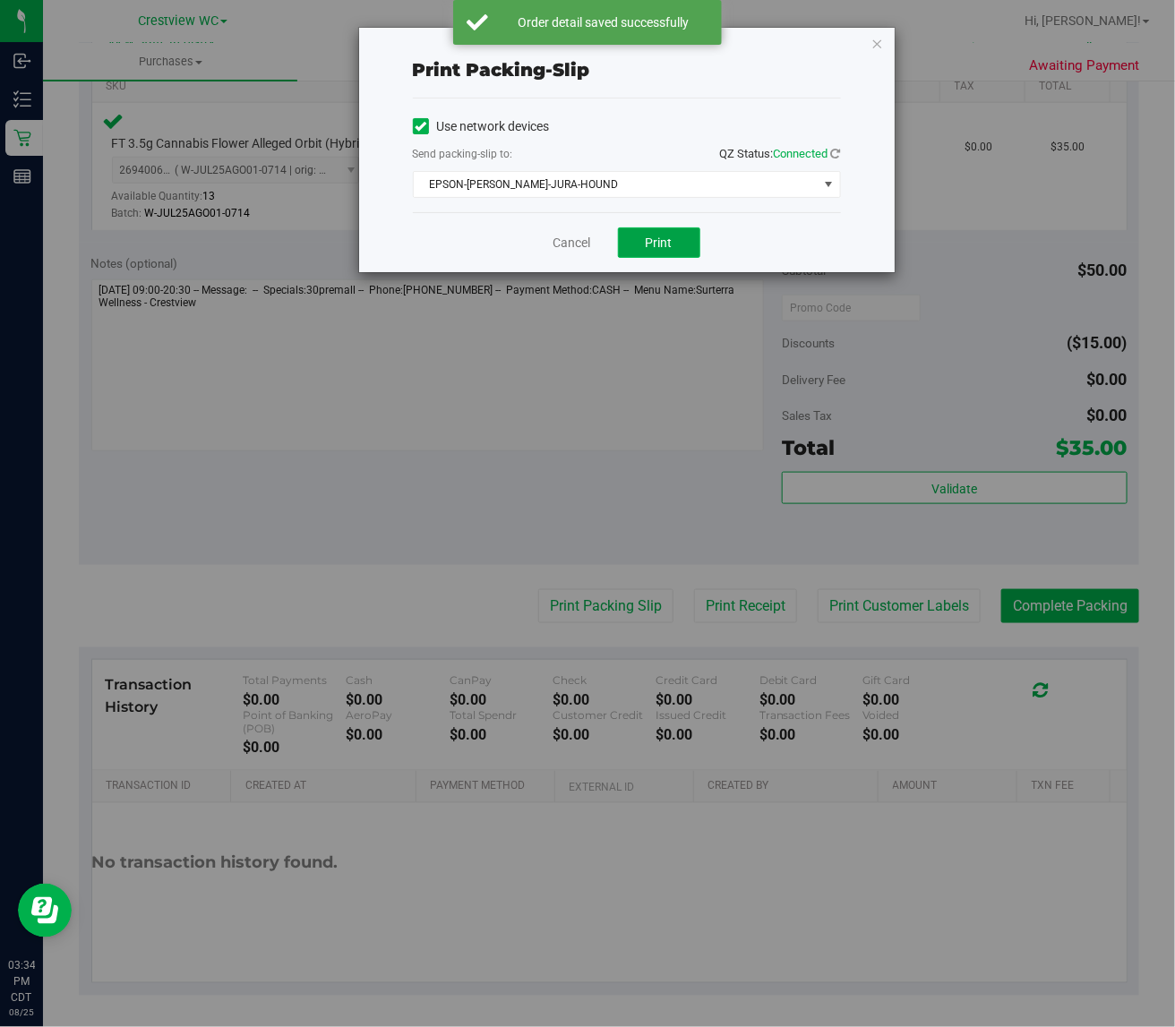
click at [649, 244] on span "Print" at bounding box center [659, 243] width 27 height 14
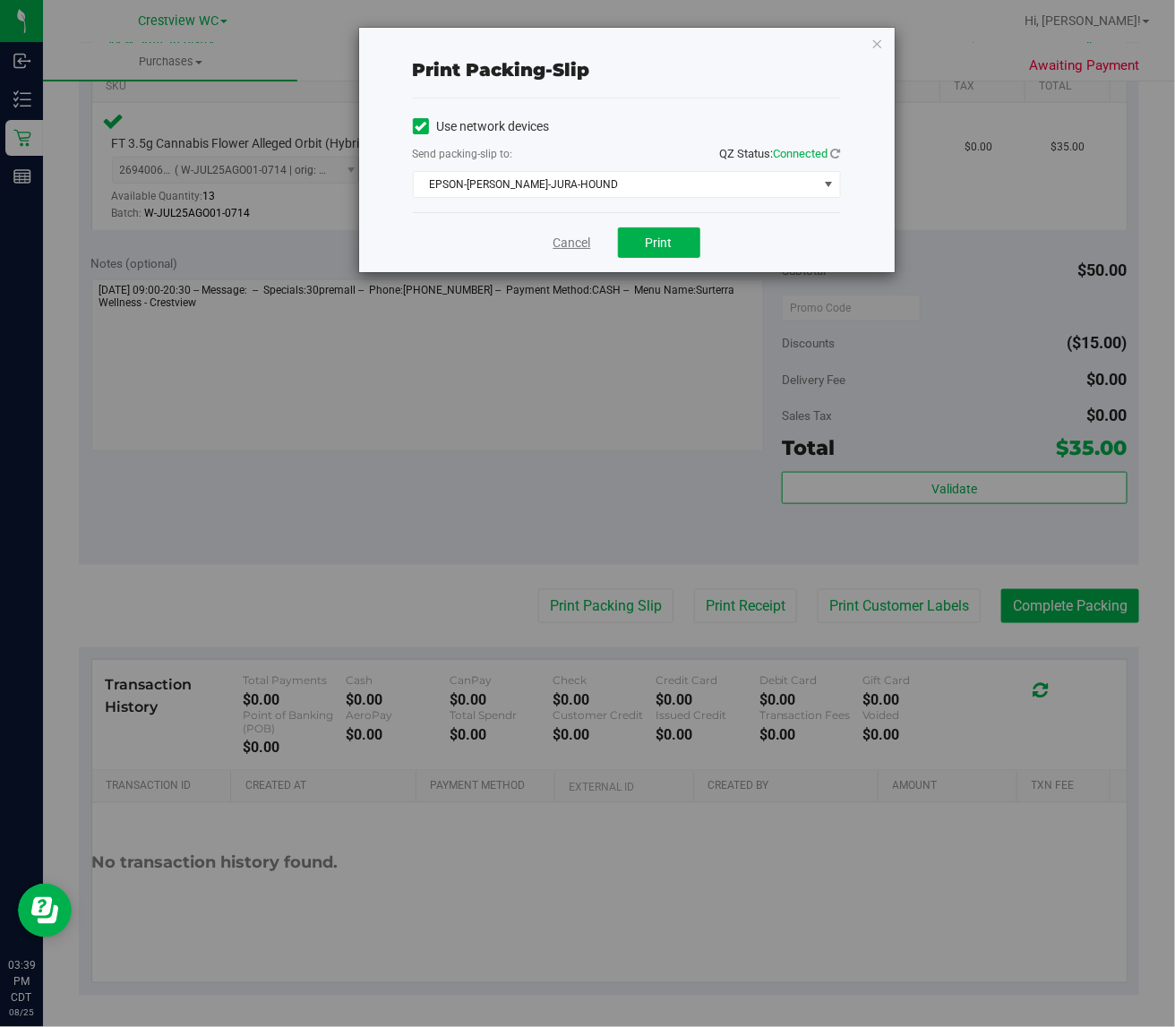
click at [574, 236] on link "Cancel" at bounding box center [572, 243] width 38 height 19
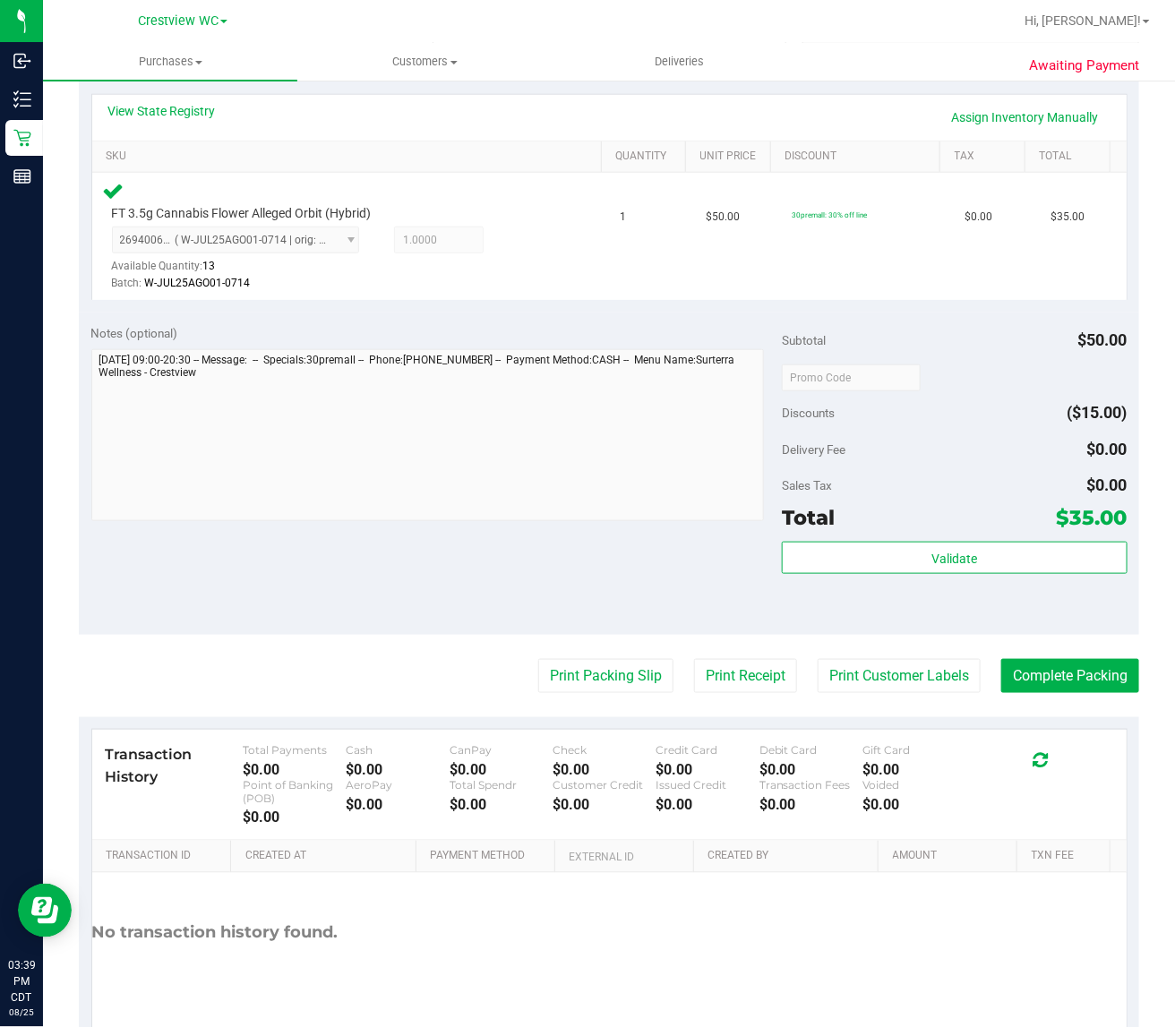
scroll to position [247, 0]
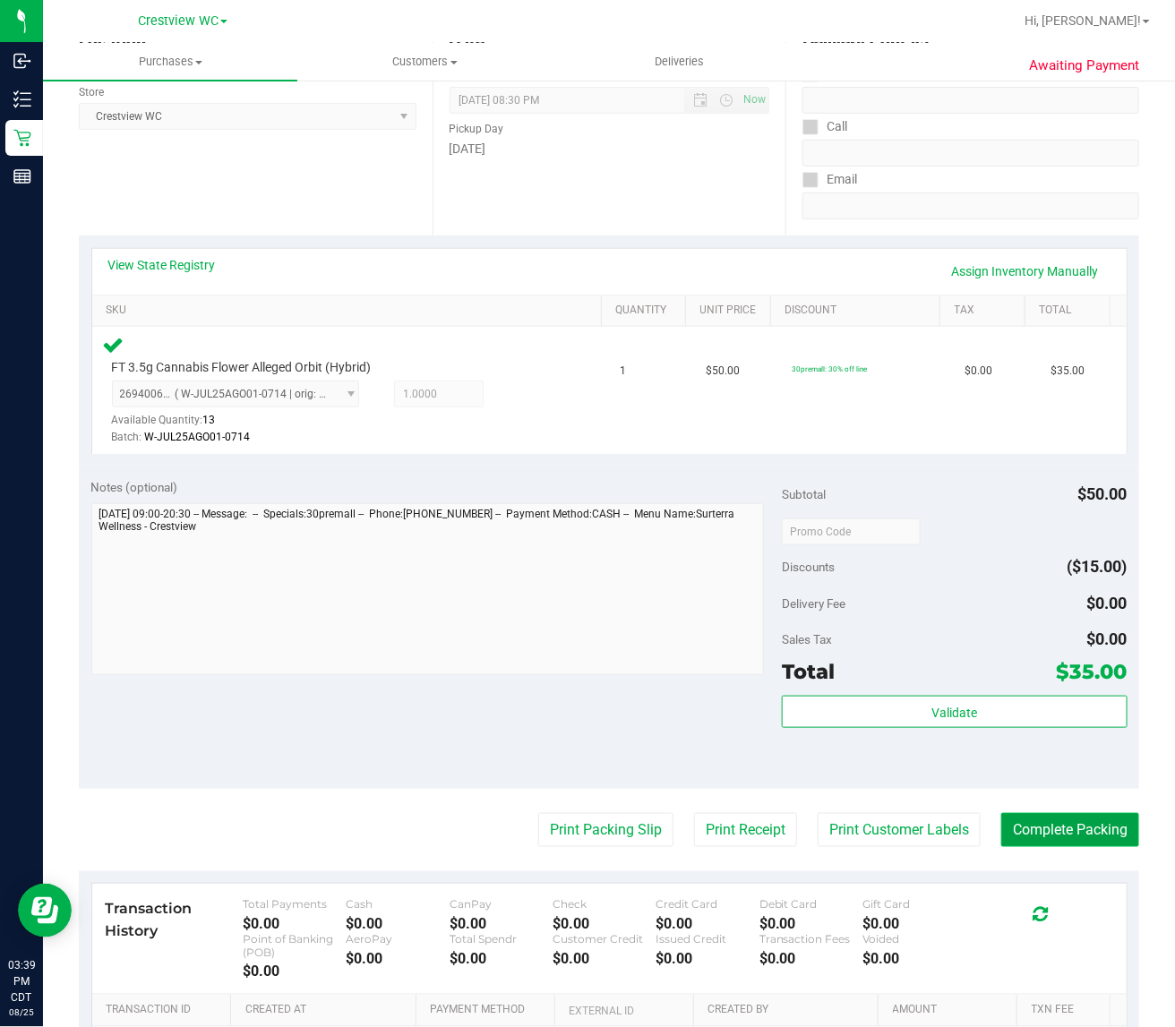
click at [1068, 826] on button "Complete Packing" at bounding box center [1070, 830] width 138 height 34
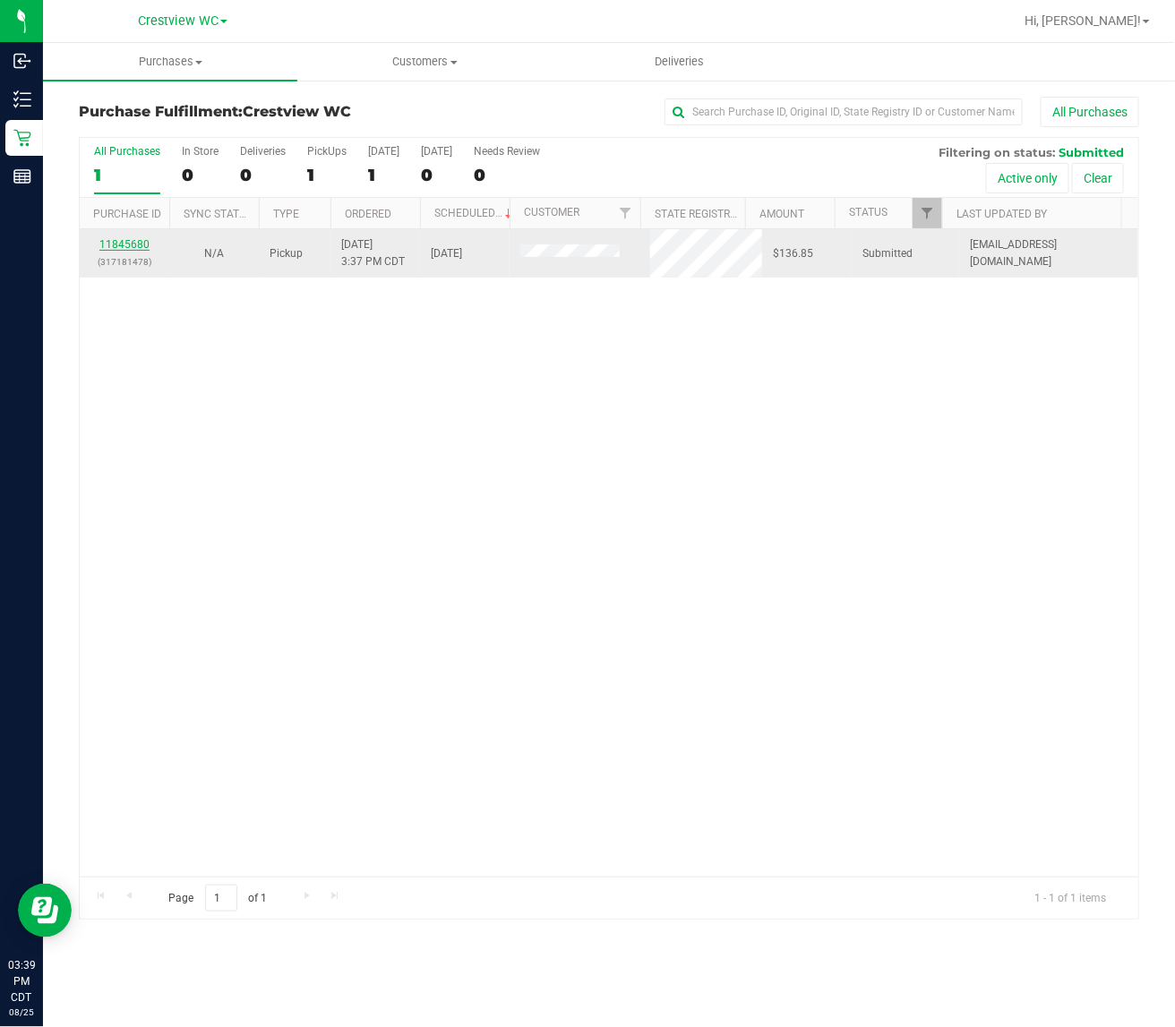
click at [115, 247] on link "11845680" at bounding box center [124, 244] width 50 height 13
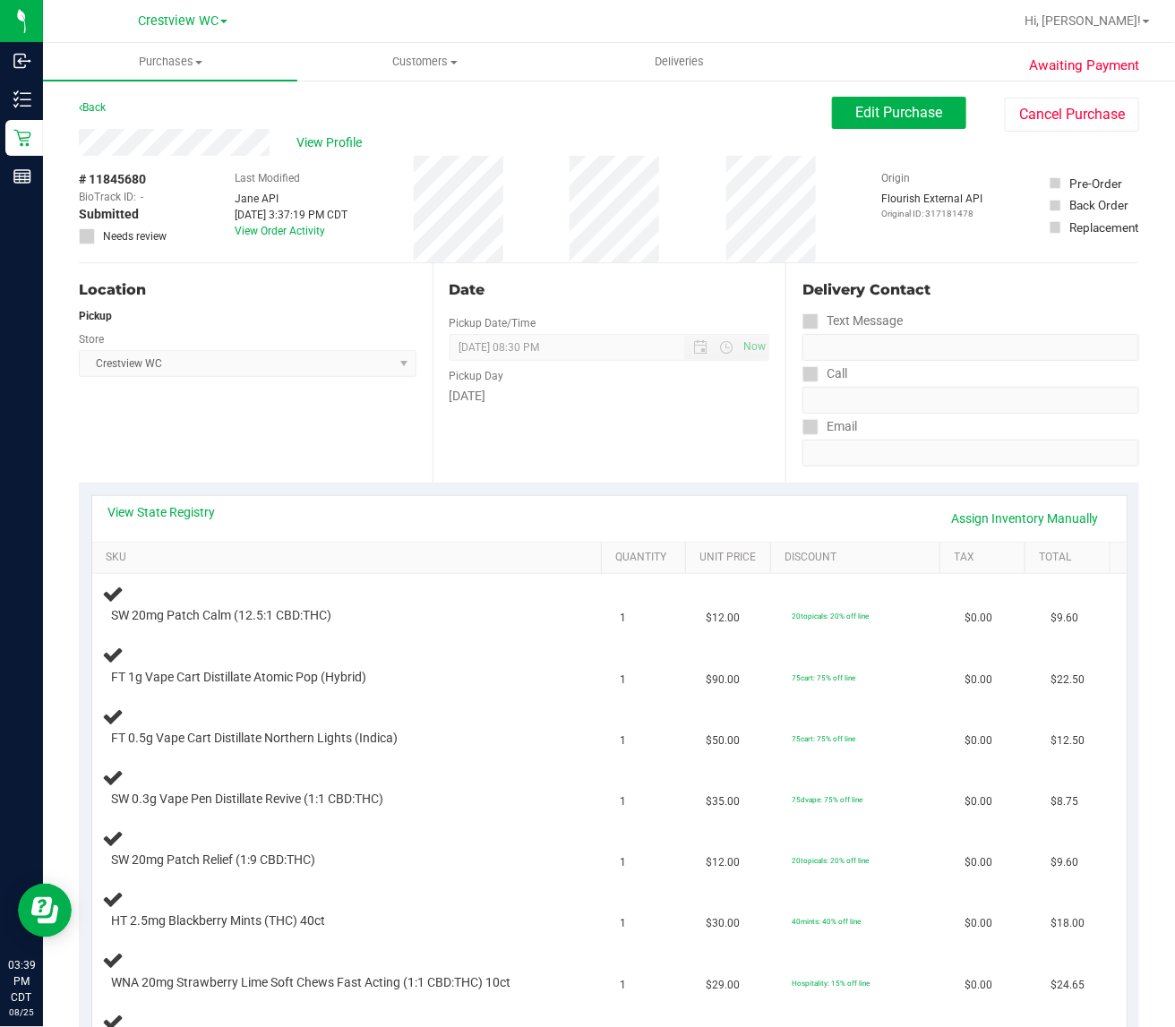
click at [193, 534] on div "View State Registry Assign Inventory Manually" at bounding box center [609, 518] width 1002 height 30
click at [191, 527] on div "View State Registry Assign Inventory Manually" at bounding box center [609, 518] width 1002 height 30
click at [189, 518] on link "View State Registry" at bounding box center [161, 512] width 107 height 18
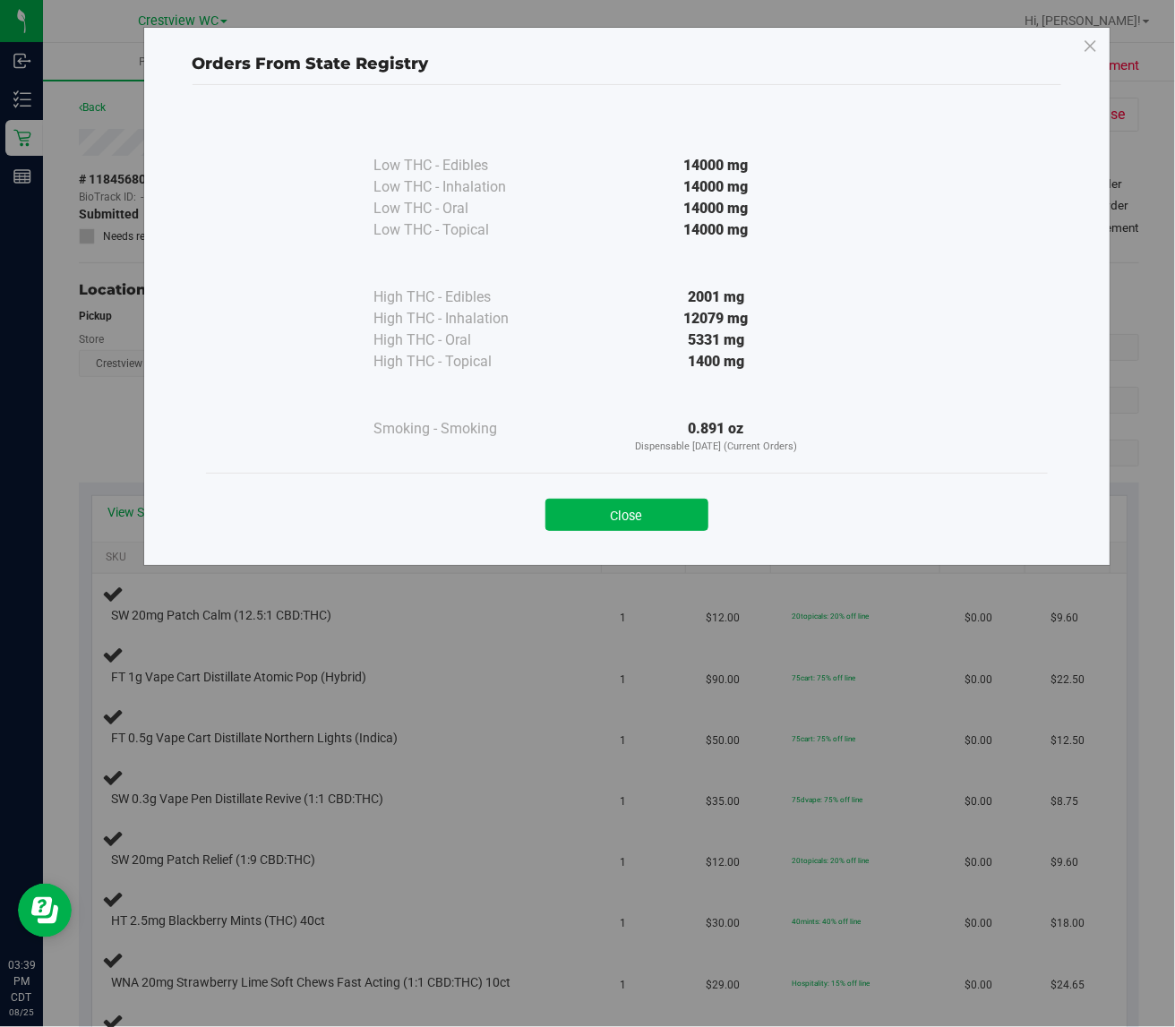
click at [627, 515] on button "Close" at bounding box center [626, 515] width 163 height 32
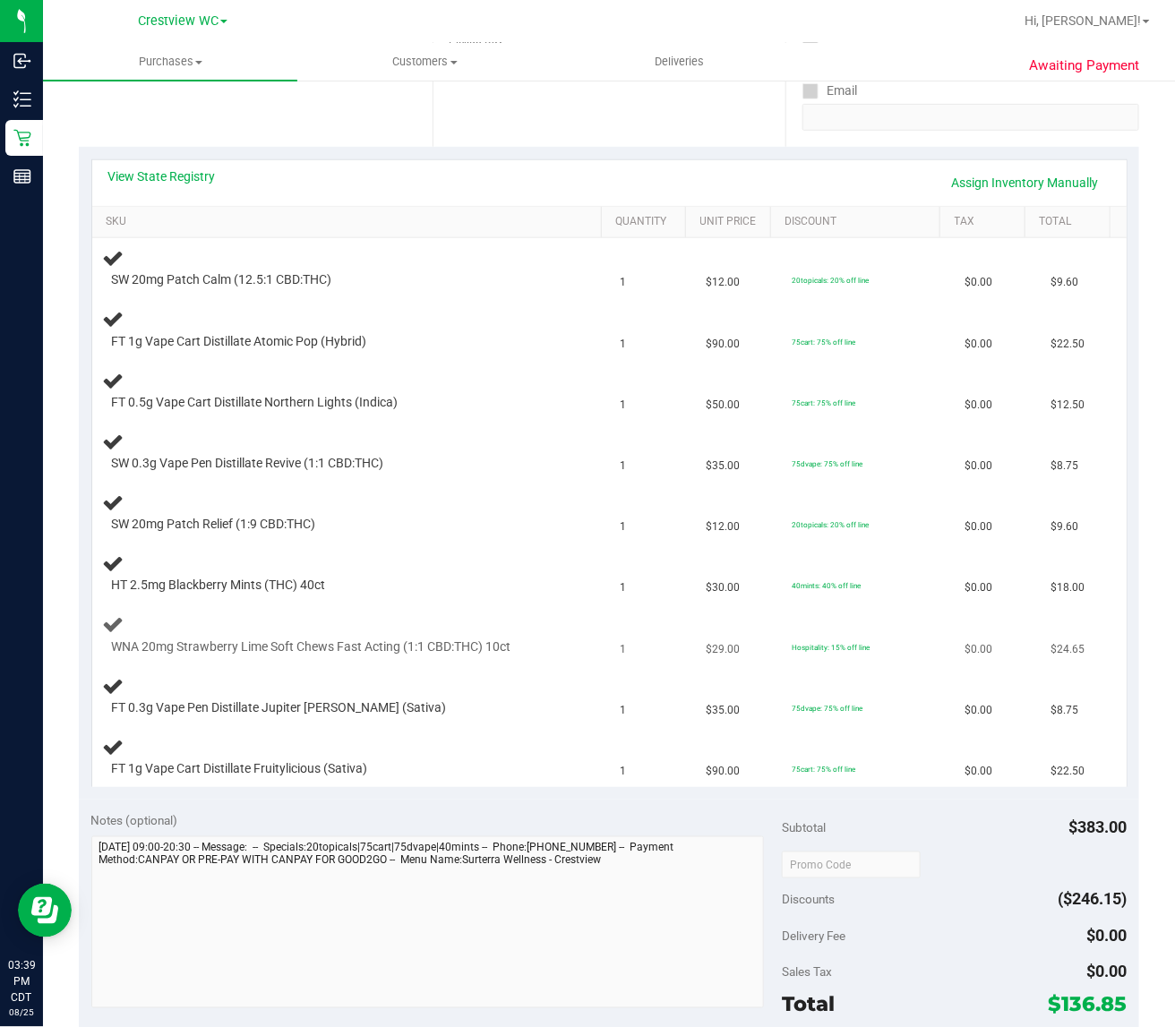
scroll to position [560, 0]
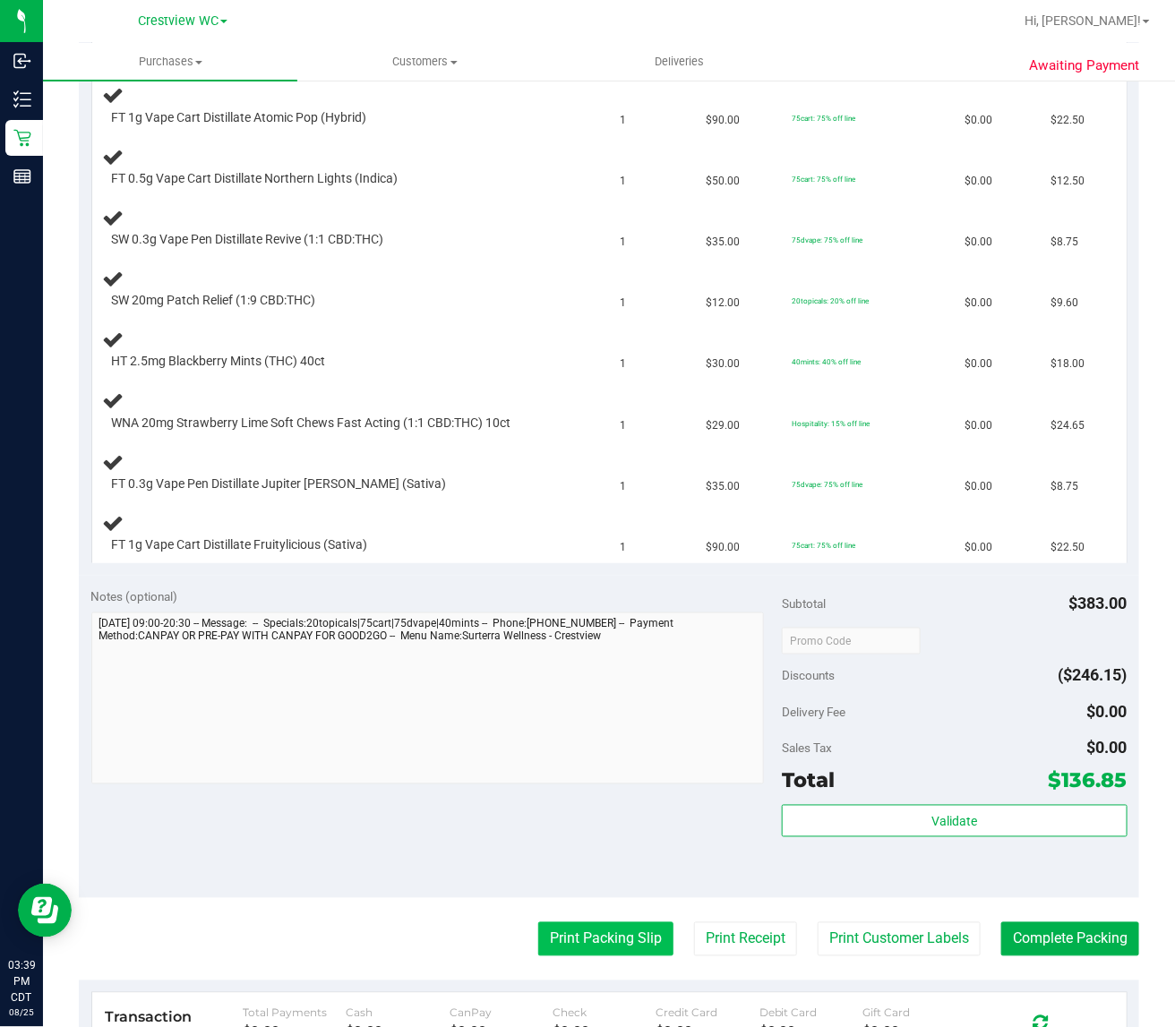
click at [542, 938] on button "Print Packing Slip" at bounding box center [605, 939] width 135 height 34
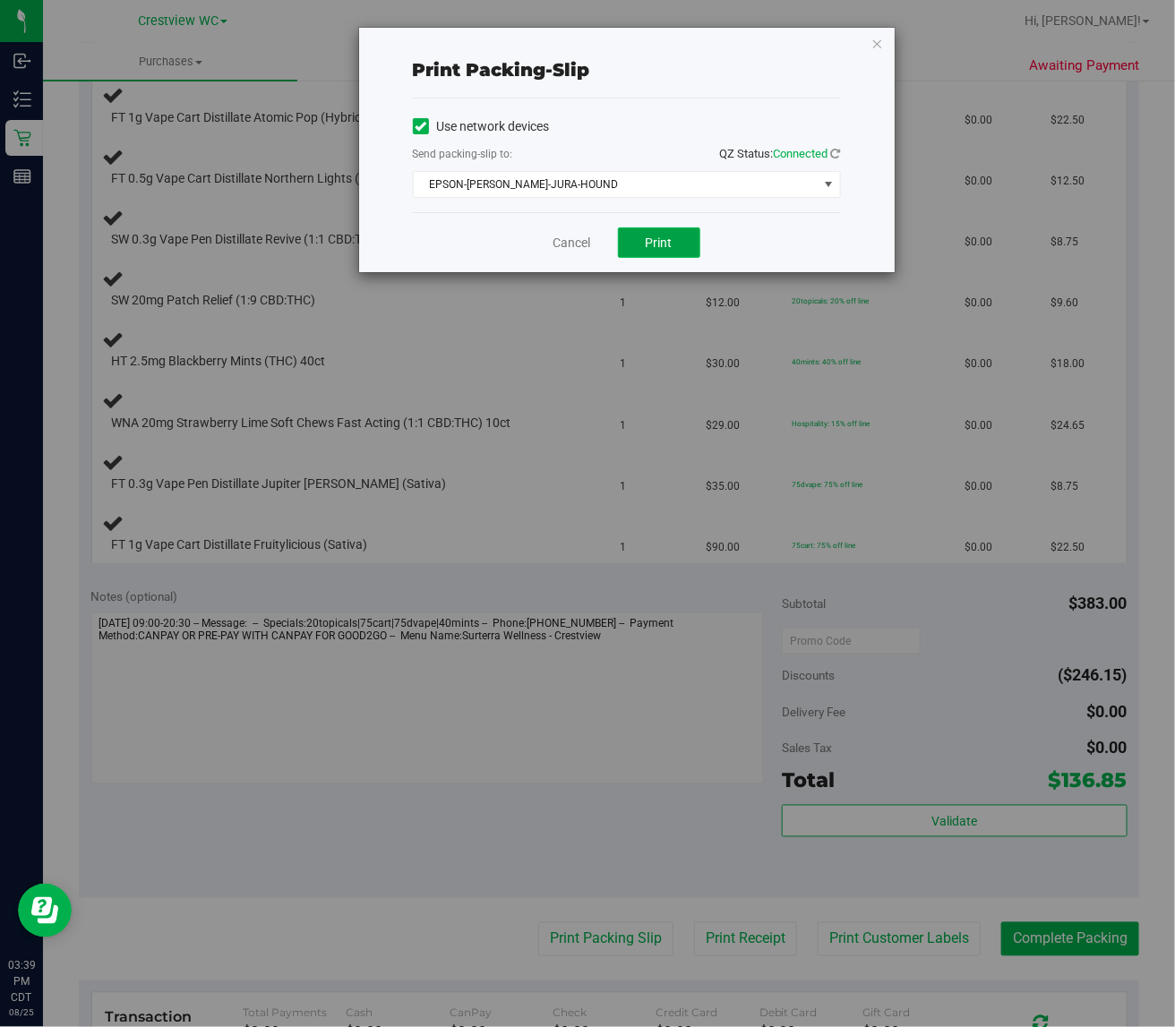
click at [682, 239] on button "Print" at bounding box center [659, 242] width 82 height 30
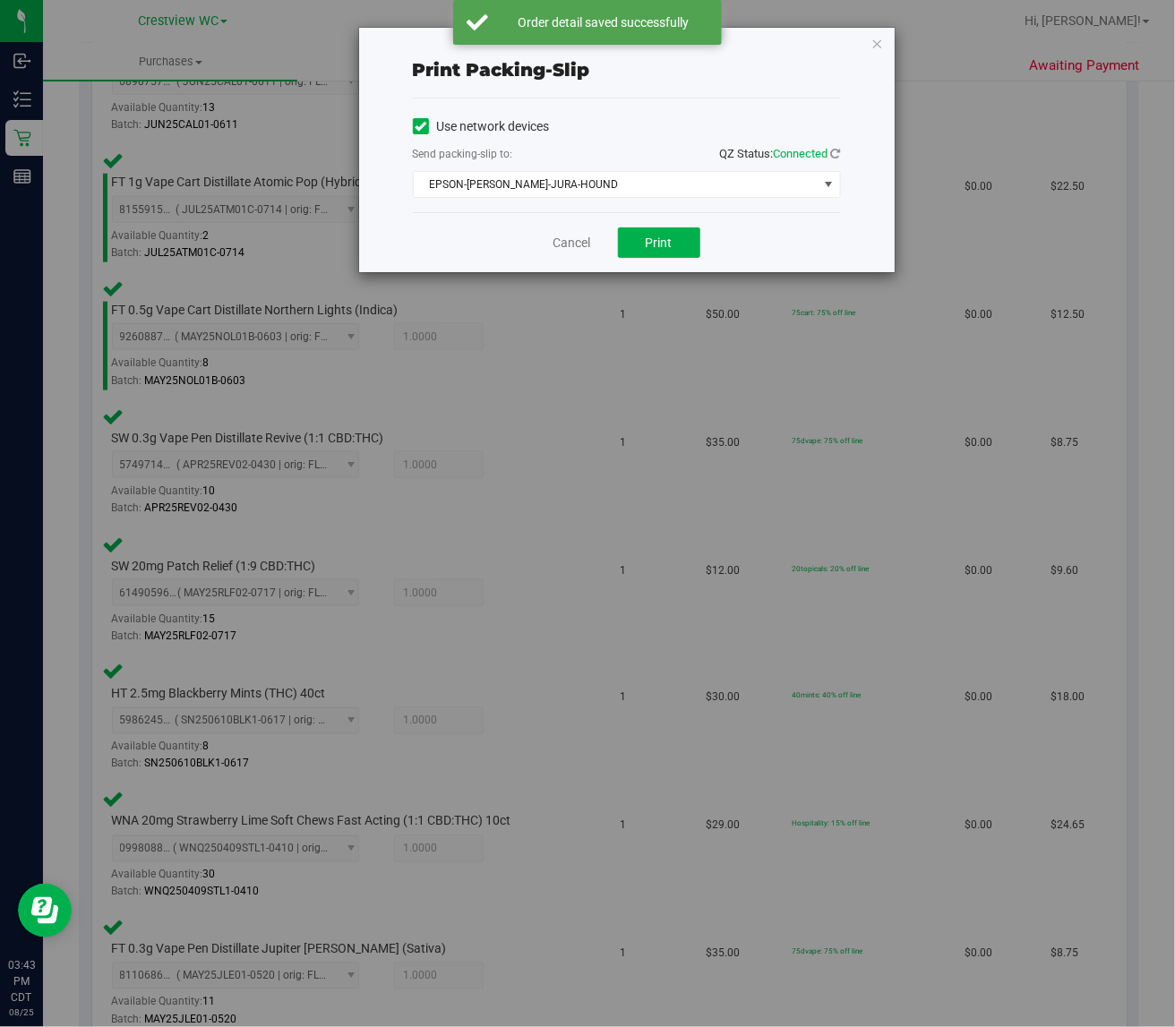
click at [537, 242] on div "Cancel Print" at bounding box center [627, 242] width 428 height 60
drag, startPoint x: 547, startPoint y: 242, endPoint x: 557, endPoint y: 244, distance: 10.2
click at [548, 242] on div "Cancel Print" at bounding box center [627, 242] width 428 height 60
click at [560, 244] on link "Cancel" at bounding box center [572, 243] width 38 height 19
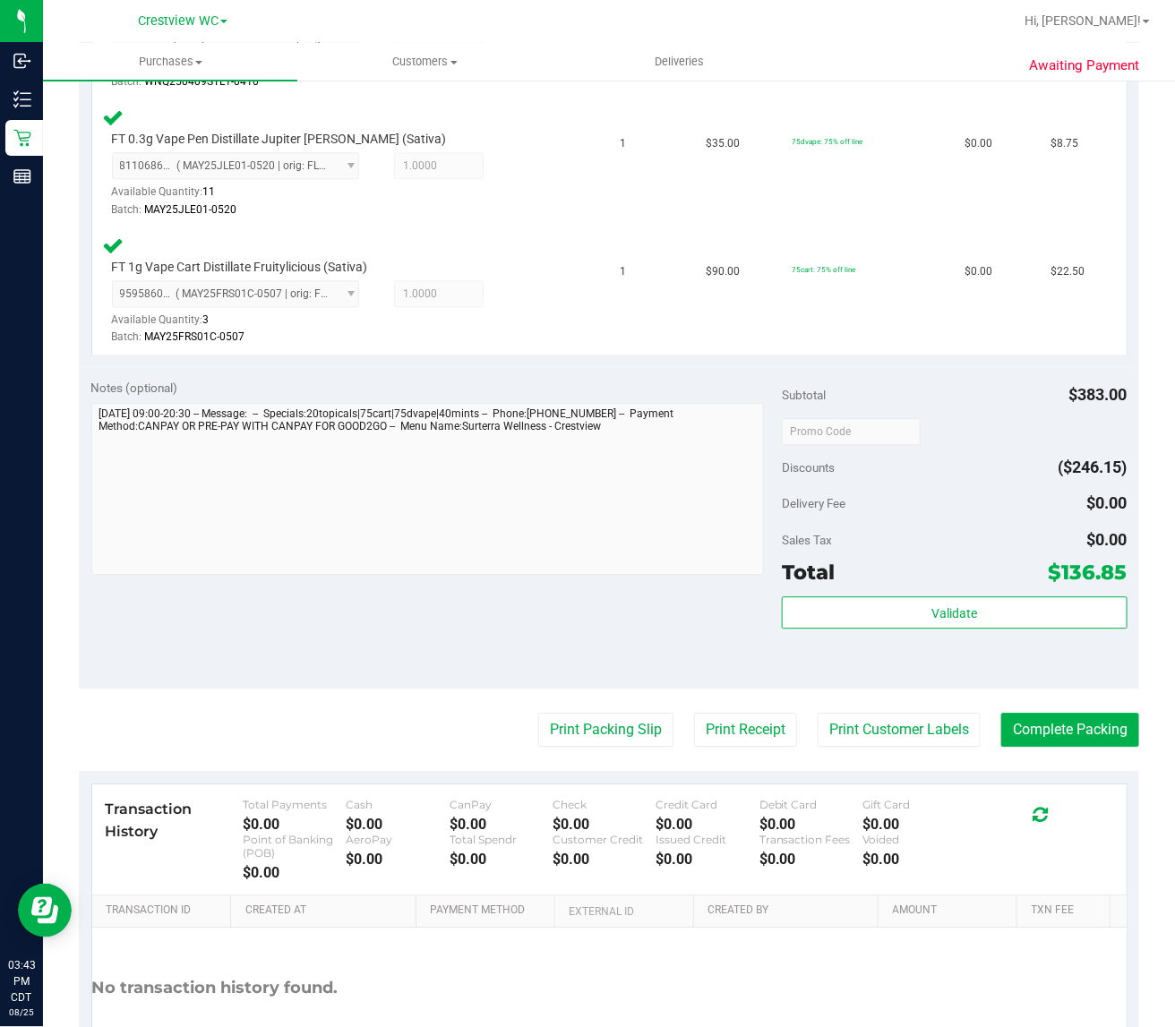
scroll to position [1487, 0]
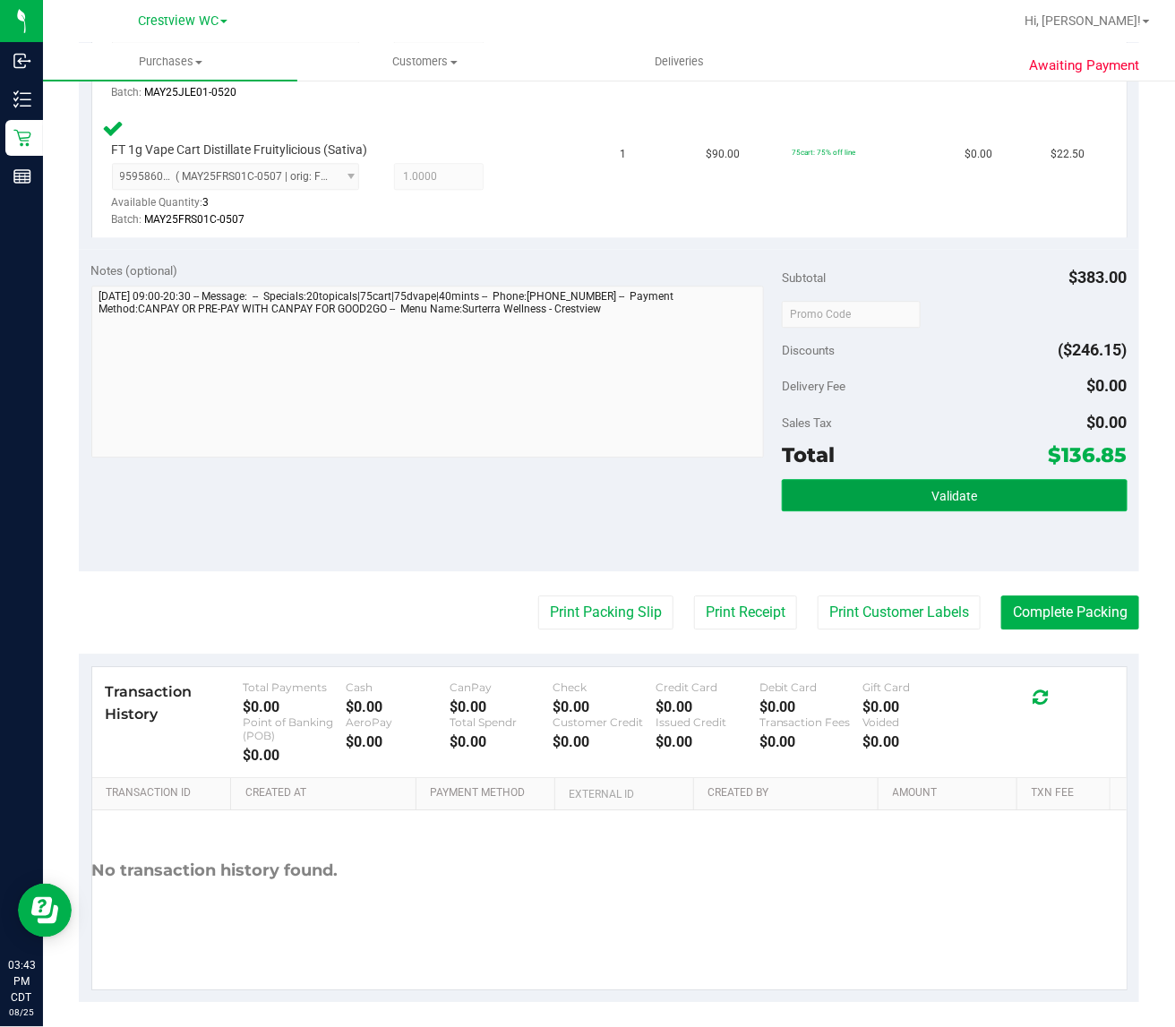
click at [861, 493] on button "Validate" at bounding box center [955, 495] width 346 height 32
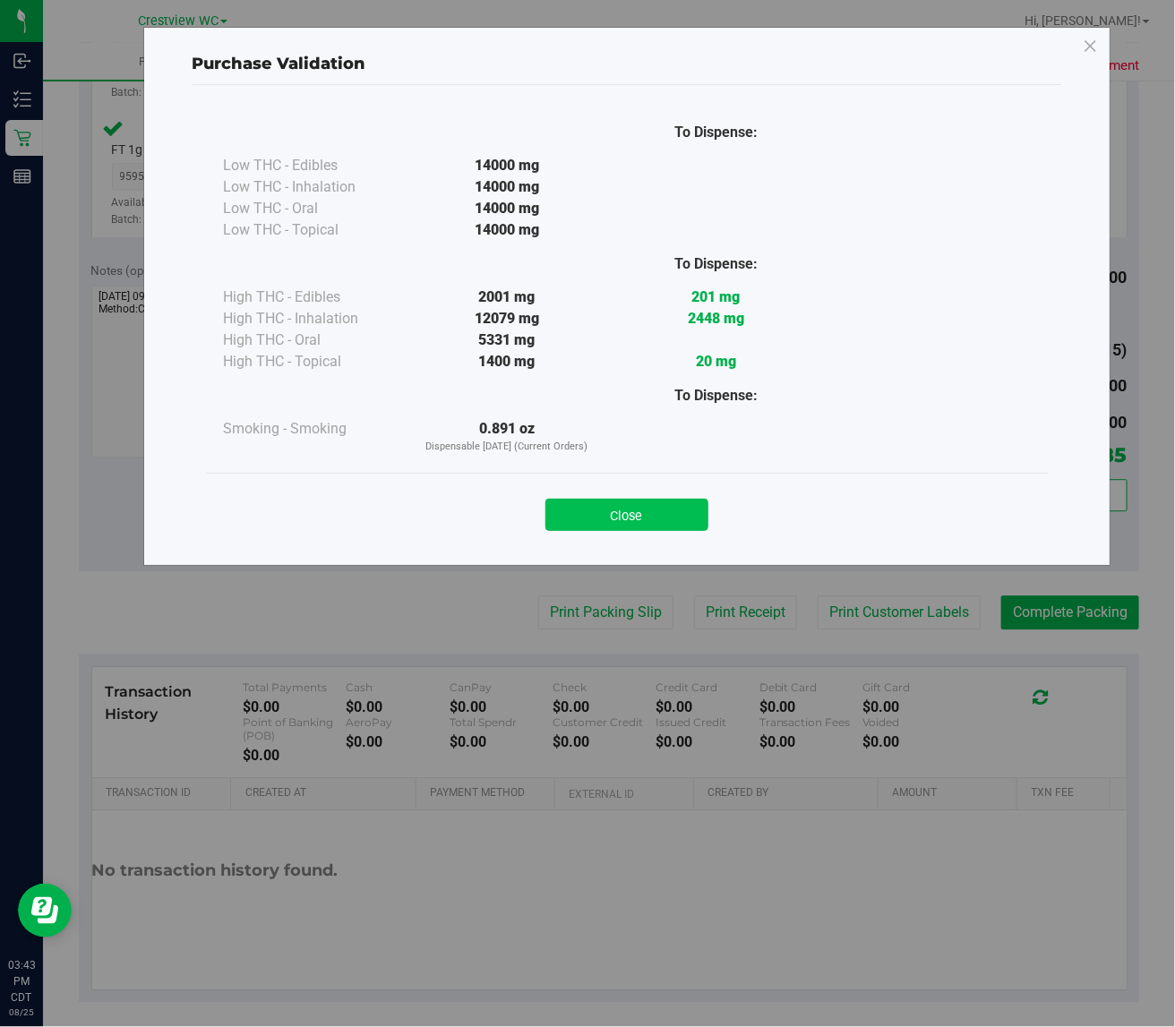
click at [694, 503] on button "Close" at bounding box center [626, 515] width 163 height 32
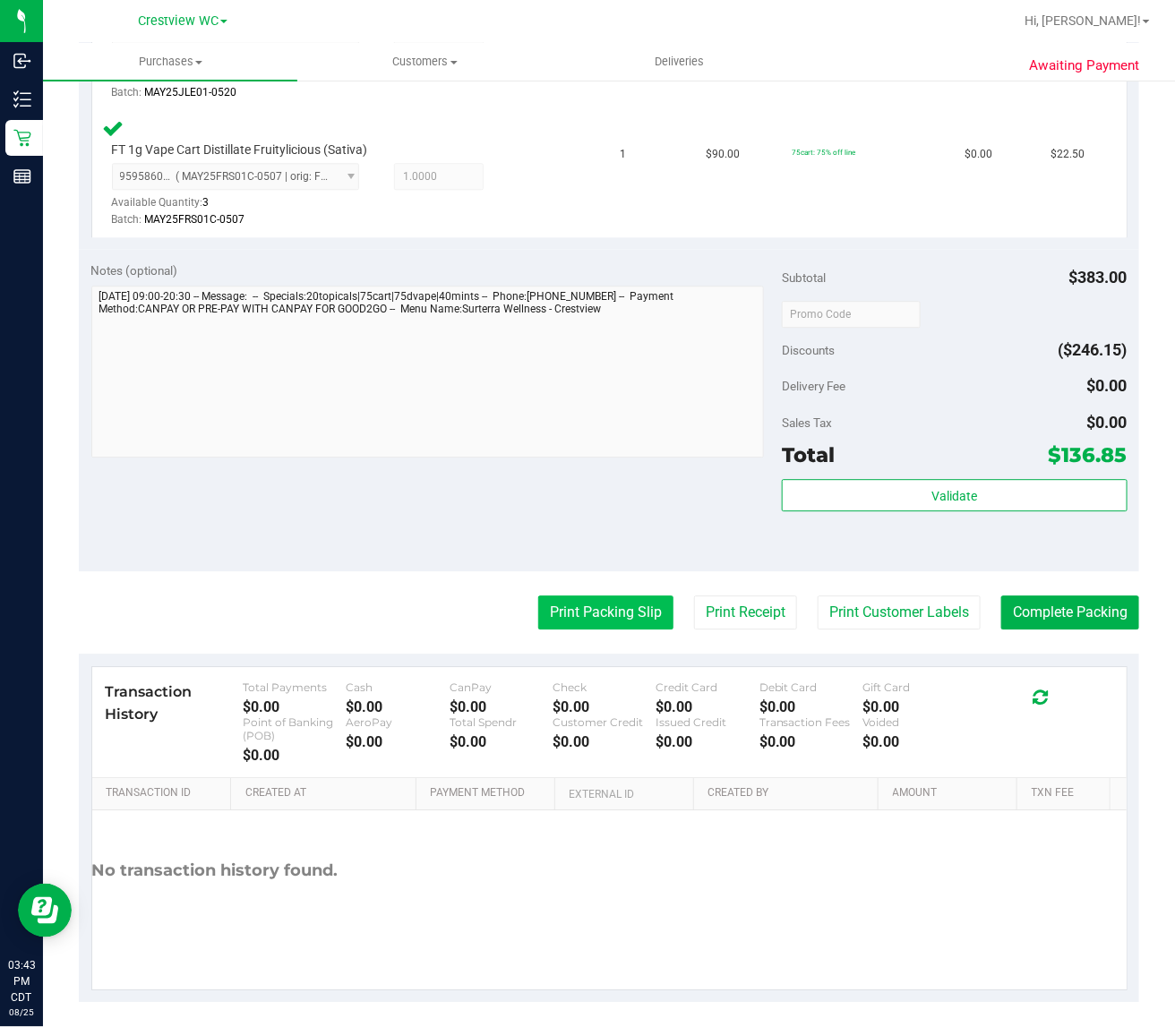
click at [567, 595] on button "Print Packing Slip" at bounding box center [605, 612] width 135 height 34
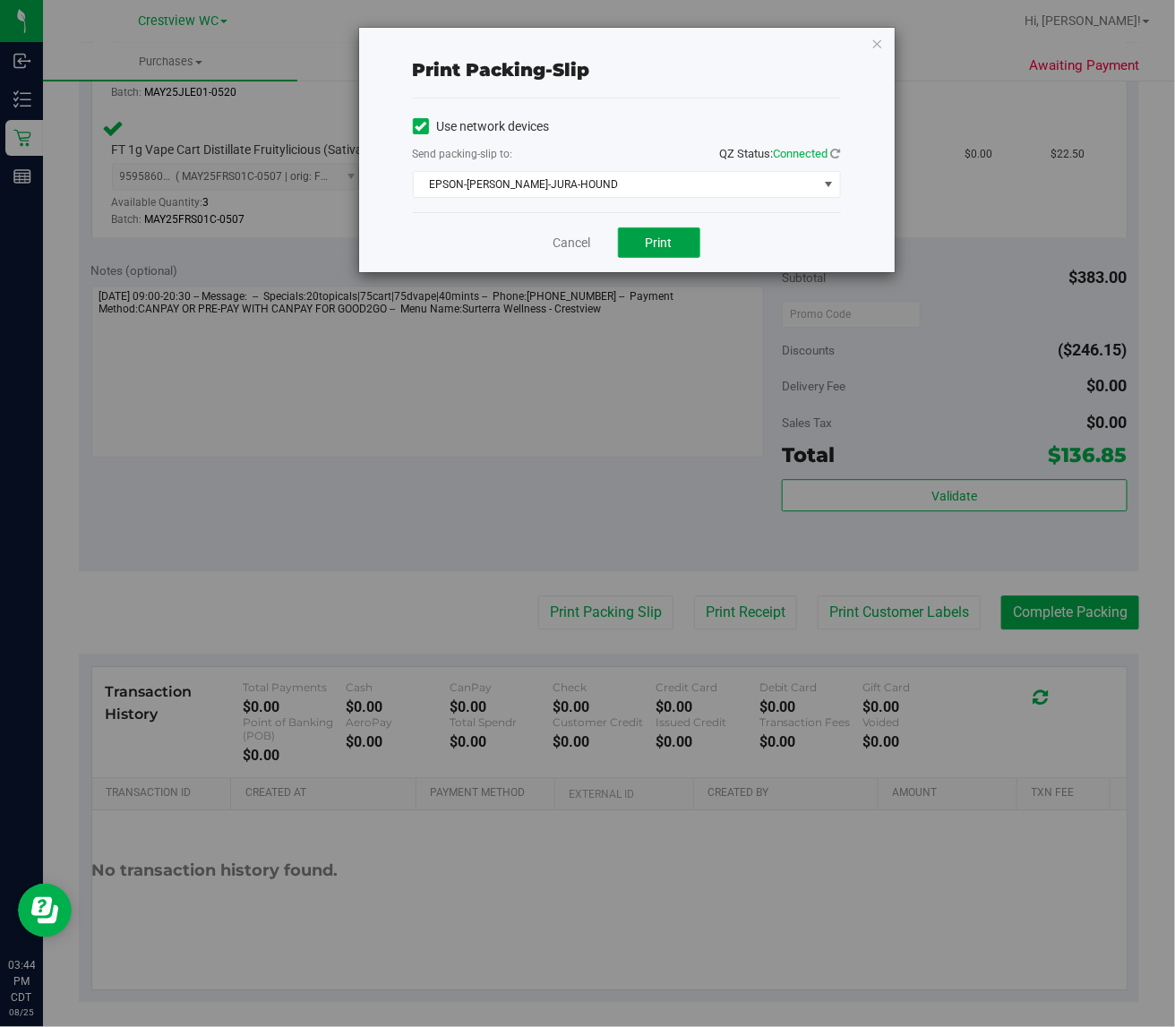
click at [660, 248] on span "Print" at bounding box center [659, 243] width 27 height 14
click at [570, 235] on link "Cancel" at bounding box center [572, 243] width 38 height 19
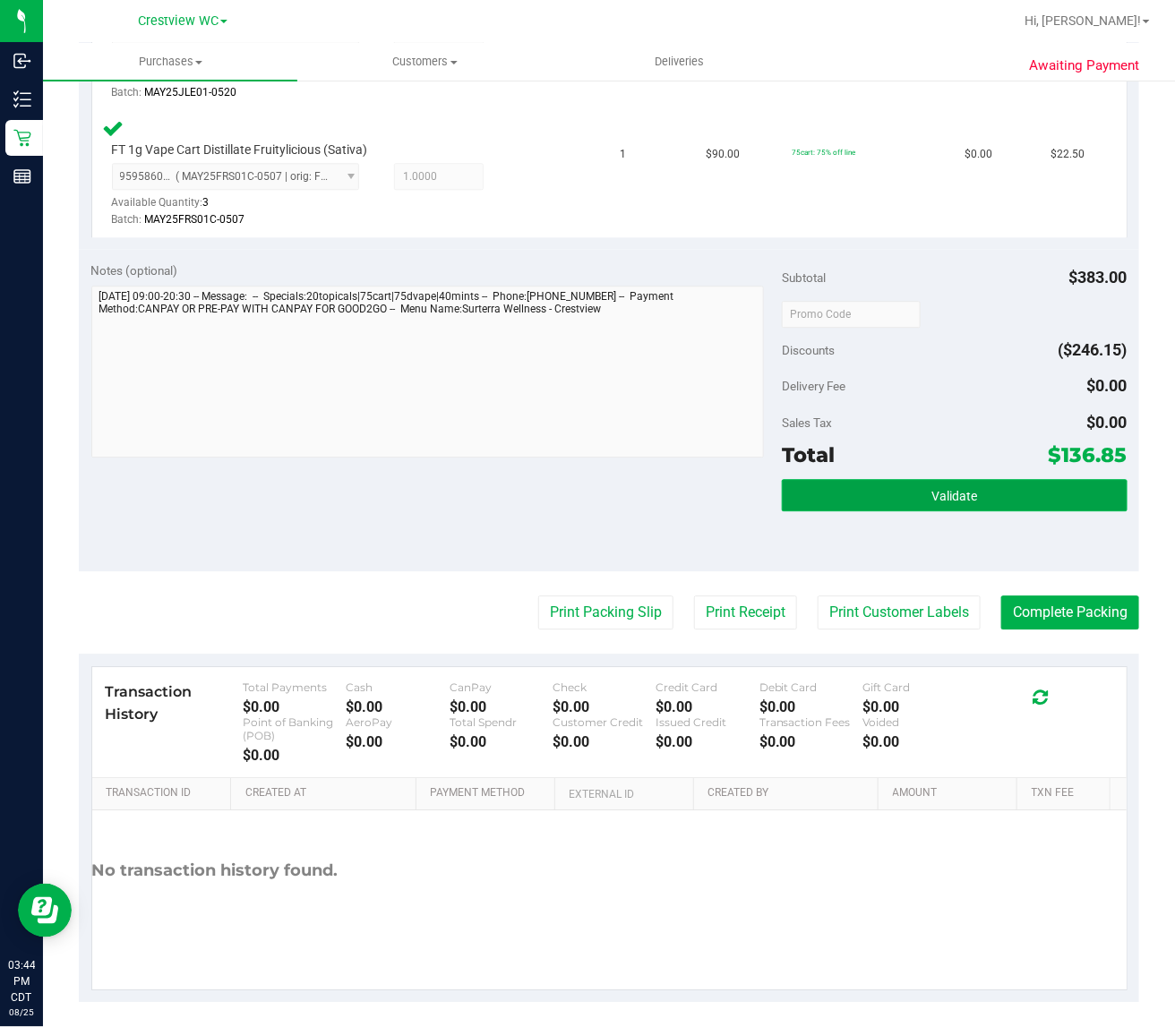
click at [1043, 480] on button "Validate" at bounding box center [955, 495] width 346 height 32
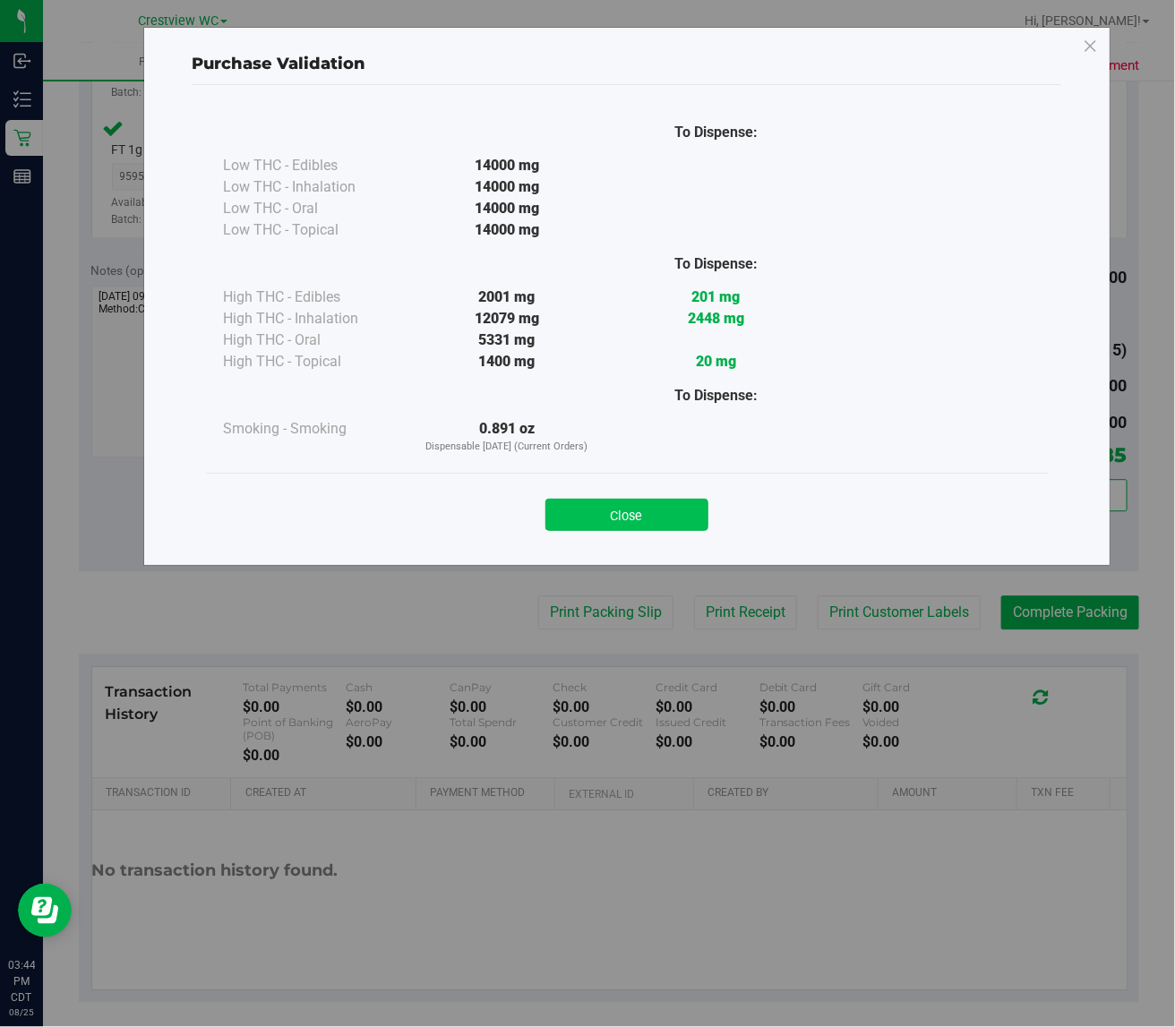
click at [660, 507] on button "Close" at bounding box center [626, 515] width 163 height 32
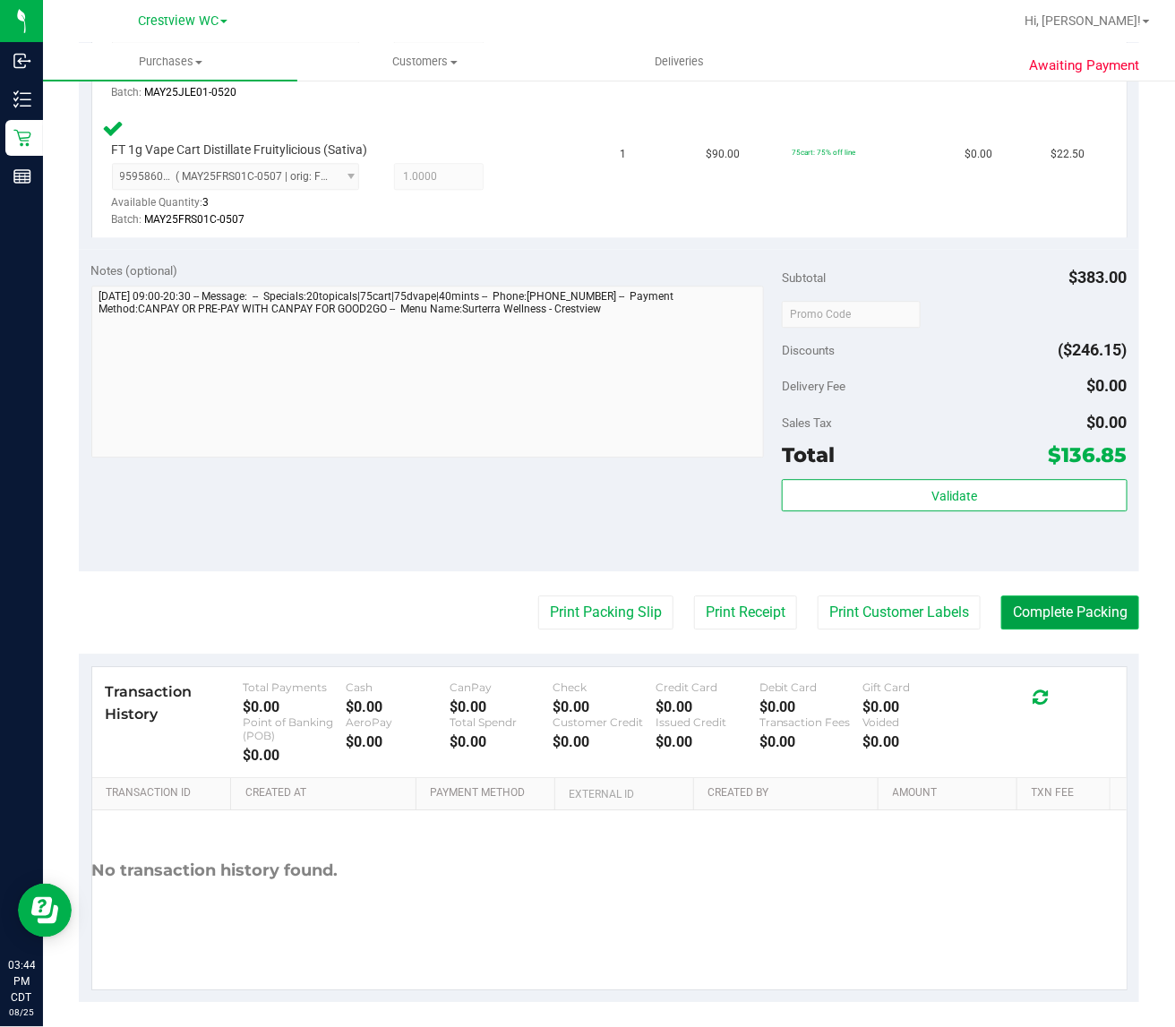
click at [1058, 595] on button "Complete Packing" at bounding box center [1070, 612] width 138 height 34
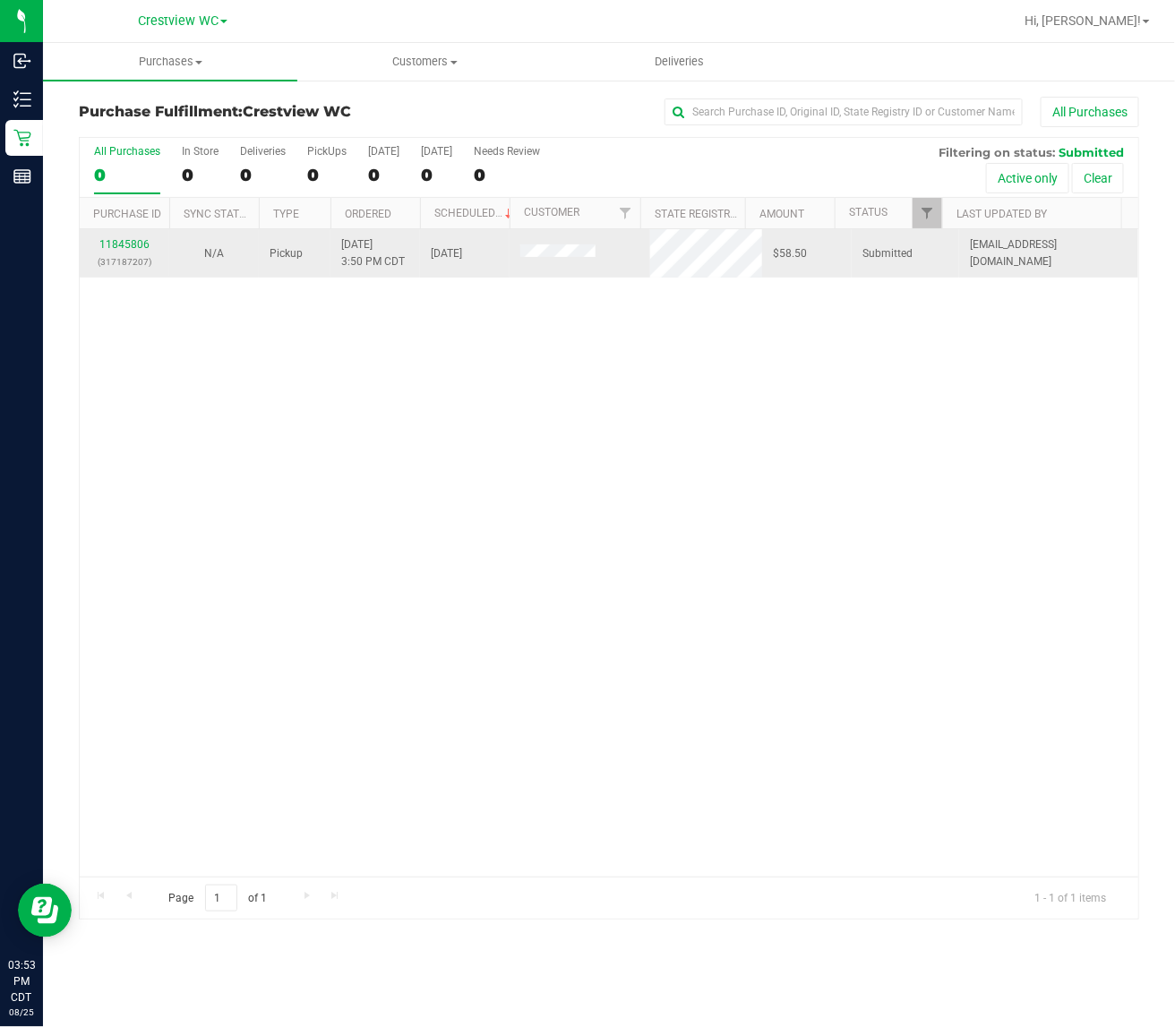
click at [134, 237] on div "11845806 (317187207)" at bounding box center [124, 253] width 68 height 34
click at [133, 242] on link "11845806" at bounding box center [124, 244] width 50 height 13
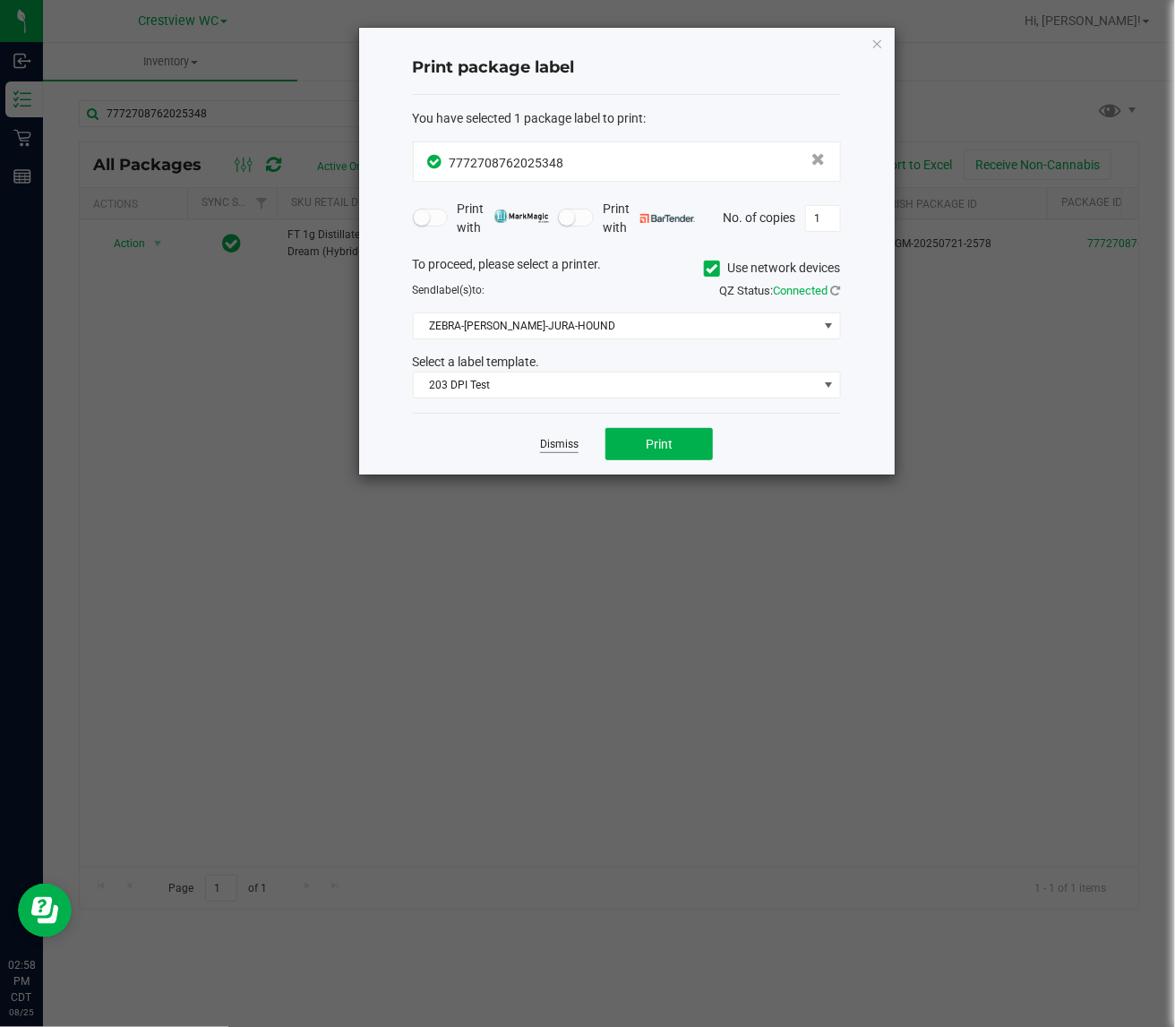
click at [543, 445] on link "Dismiss" at bounding box center [559, 444] width 39 height 15
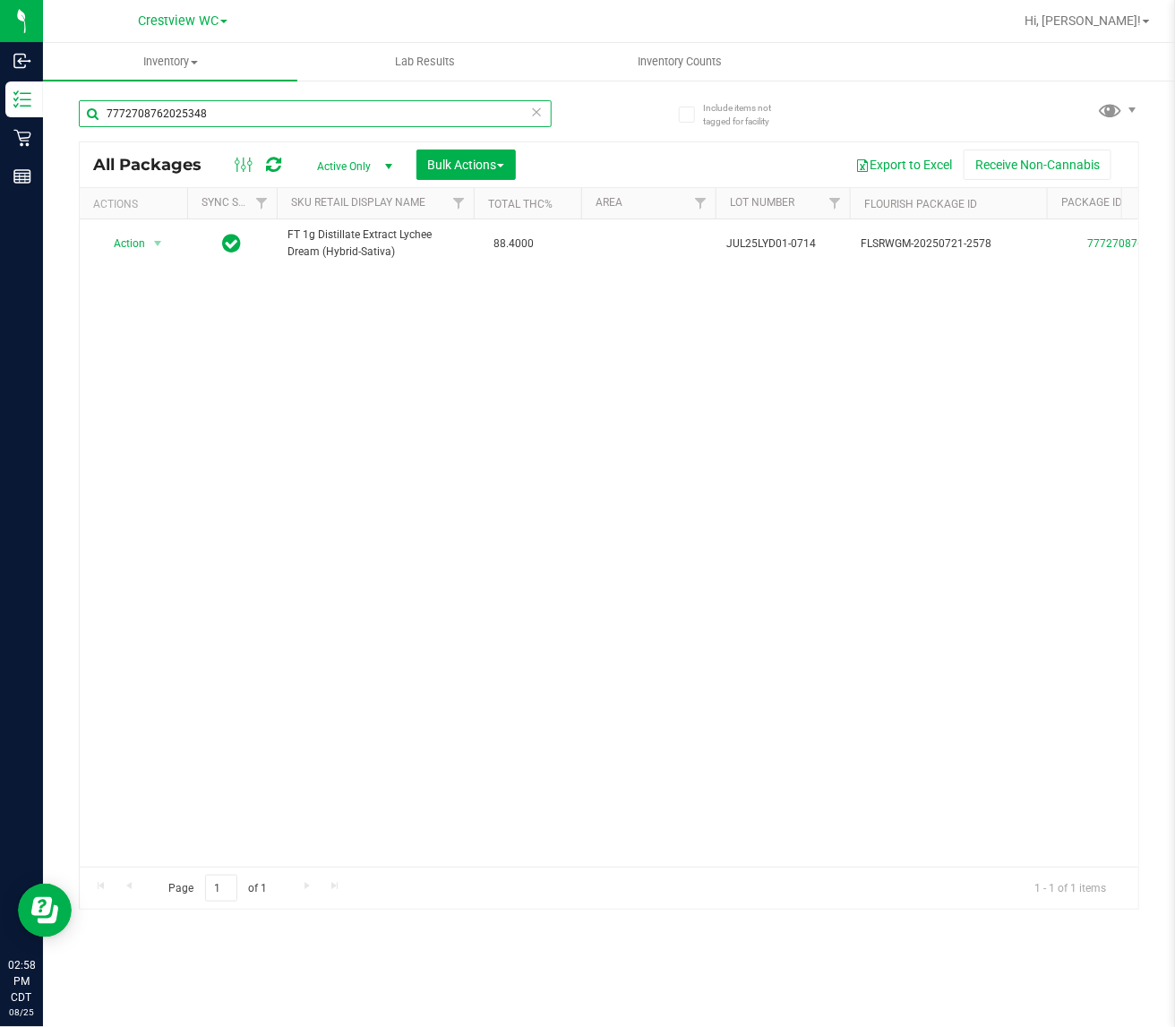
drag, startPoint x: 304, startPoint y: 114, endPoint x: -938, endPoint y: 91, distance: 1243.1
click at [0, 91] on html "Inbound Inventory Retail Reports 02:58 PM CDT 08/25/2025 08/25 Crestview WC Hi,…" at bounding box center [587, 513] width 1175 height 1027
type input "8173652757801419"
